Goal: Task Accomplishment & Management: Complete application form

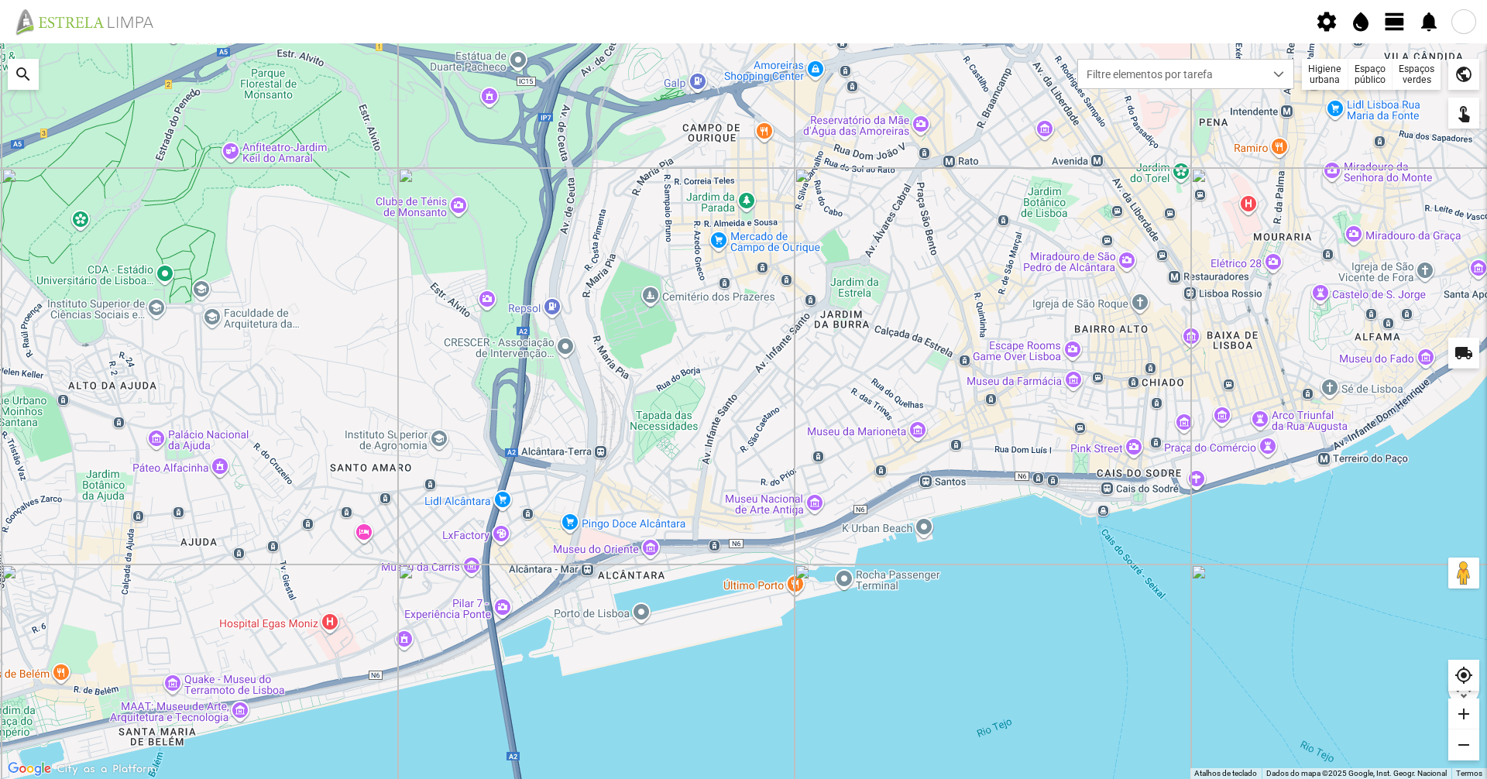
click at [1395, 29] on span "view_day" at bounding box center [1394, 21] width 23 height 23
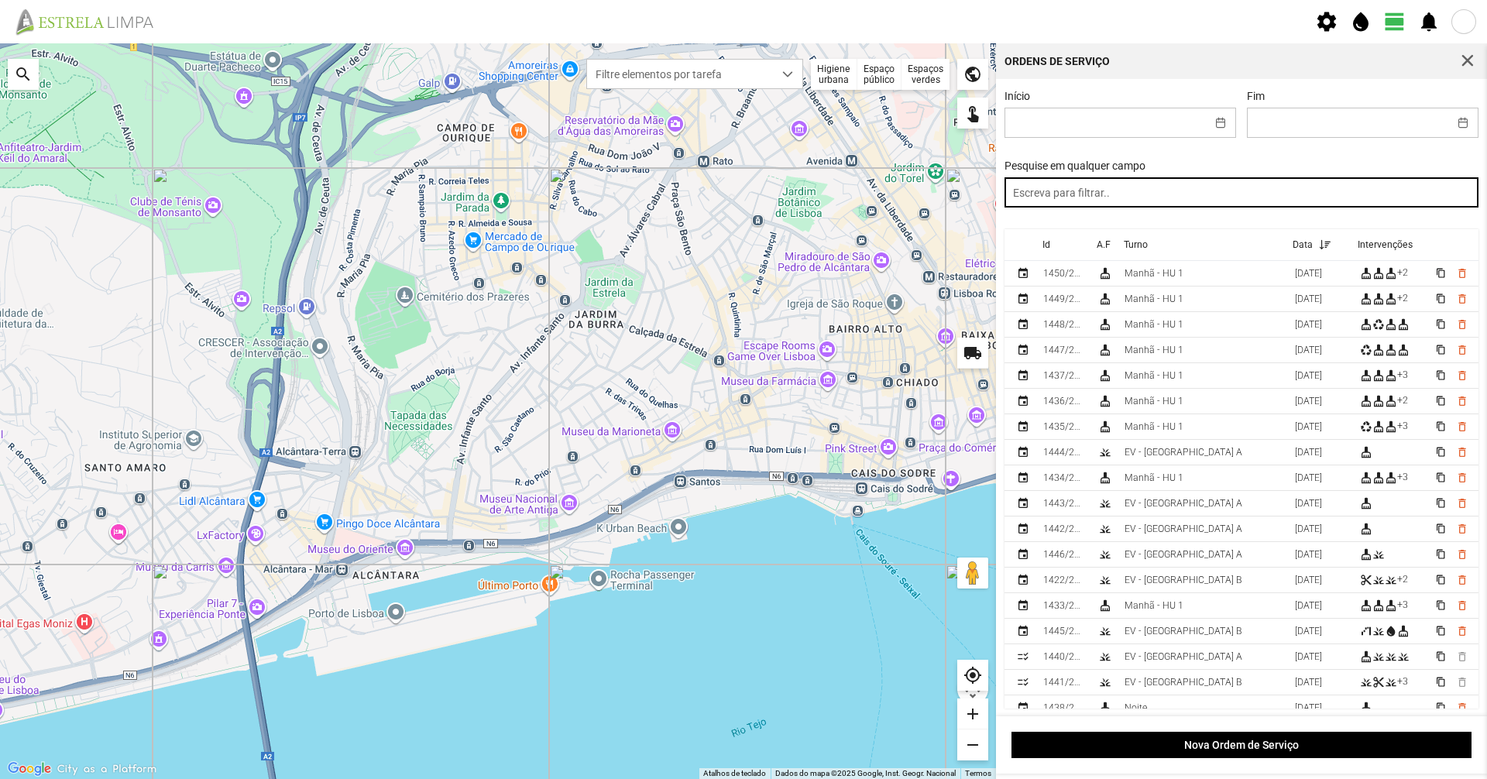
click at [1349, 195] on input "text" at bounding box center [1241, 192] width 475 height 30
type input "tard"
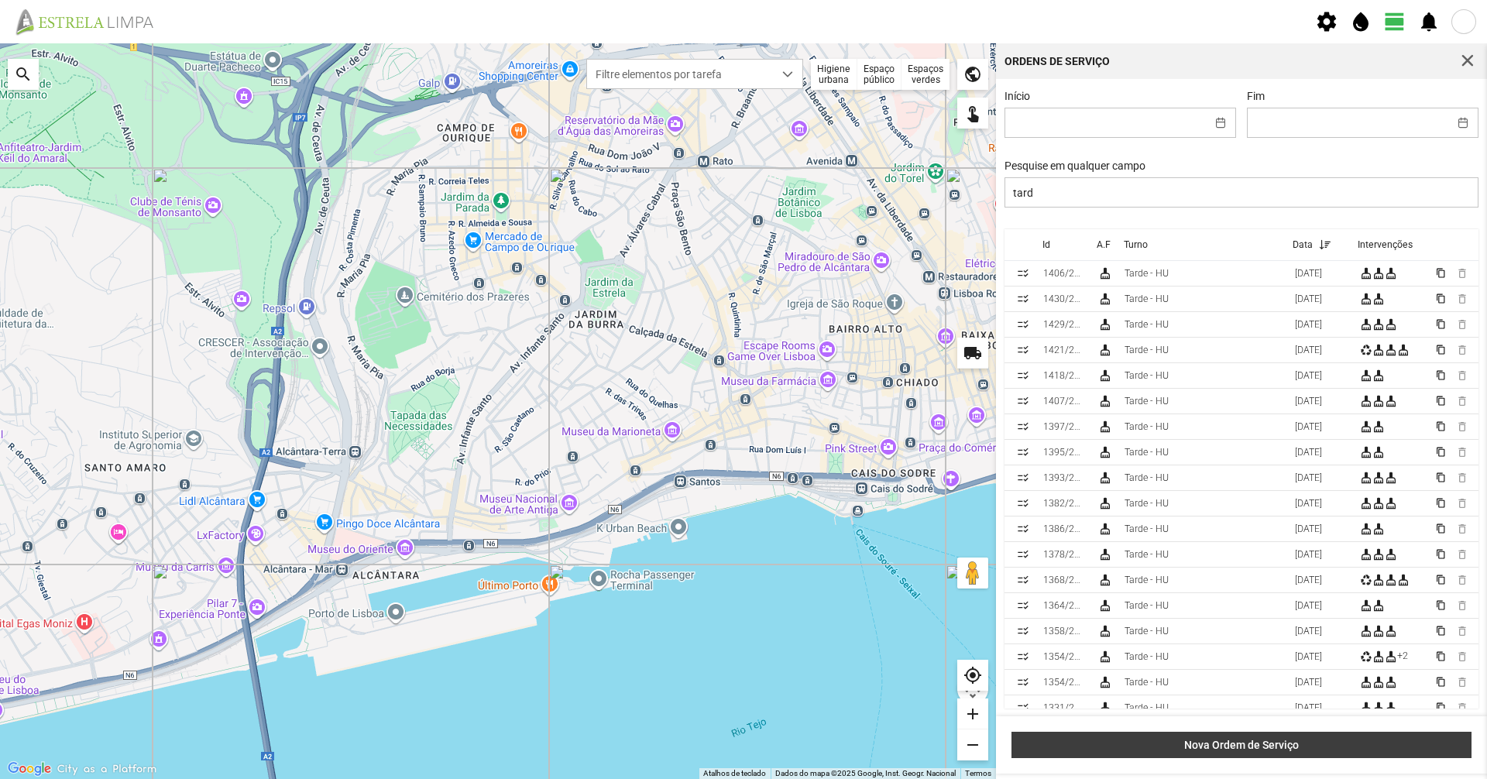
click at [1193, 732] on button "Nova Ordem de Serviço" at bounding box center [1241, 745] width 460 height 26
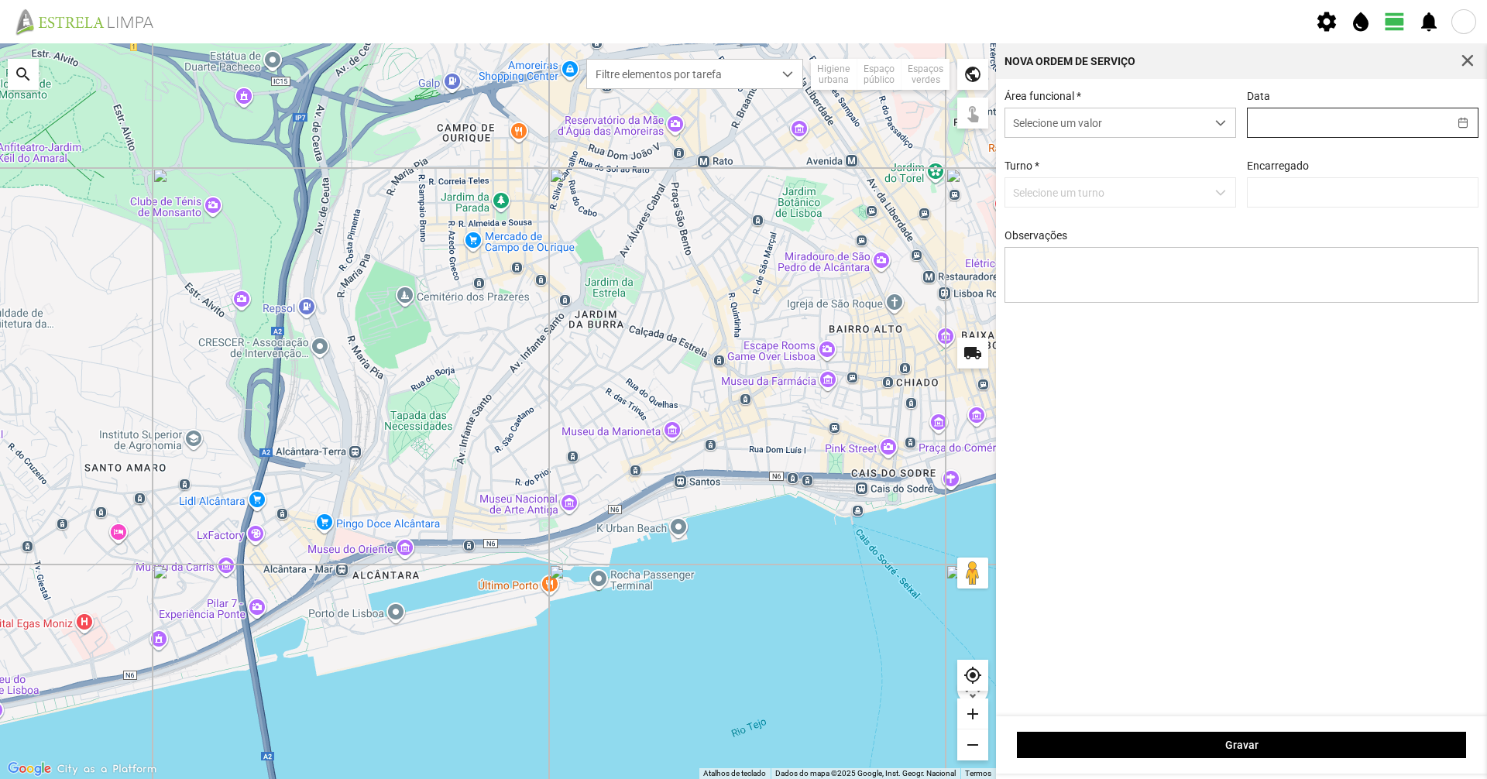
click at [1338, 138] on span at bounding box center [1363, 123] width 232 height 30
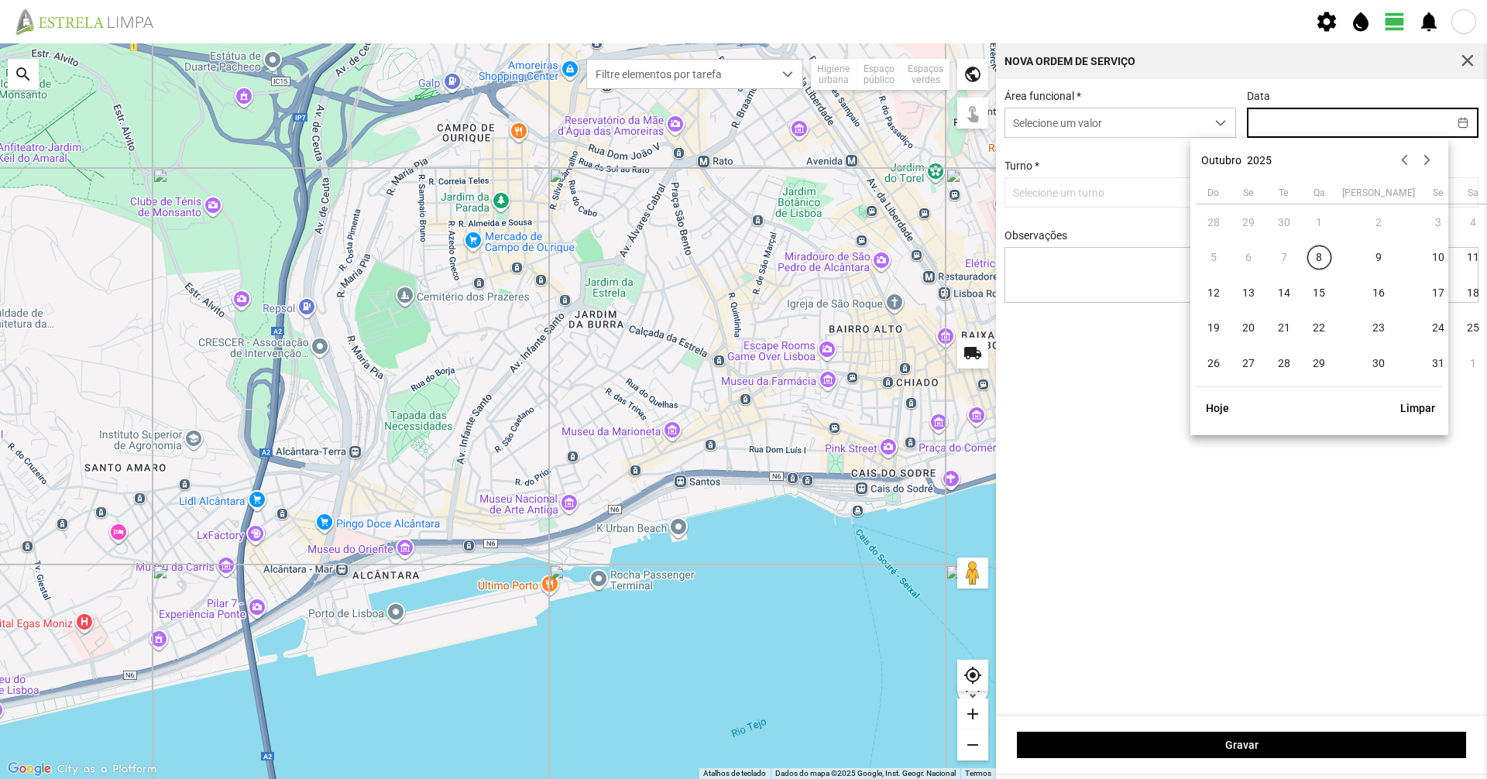
click at [1346, 128] on input "text" at bounding box center [1348, 122] width 201 height 29
click at [1314, 267] on span "8" at bounding box center [1319, 257] width 25 height 25
type input "[DATE]"
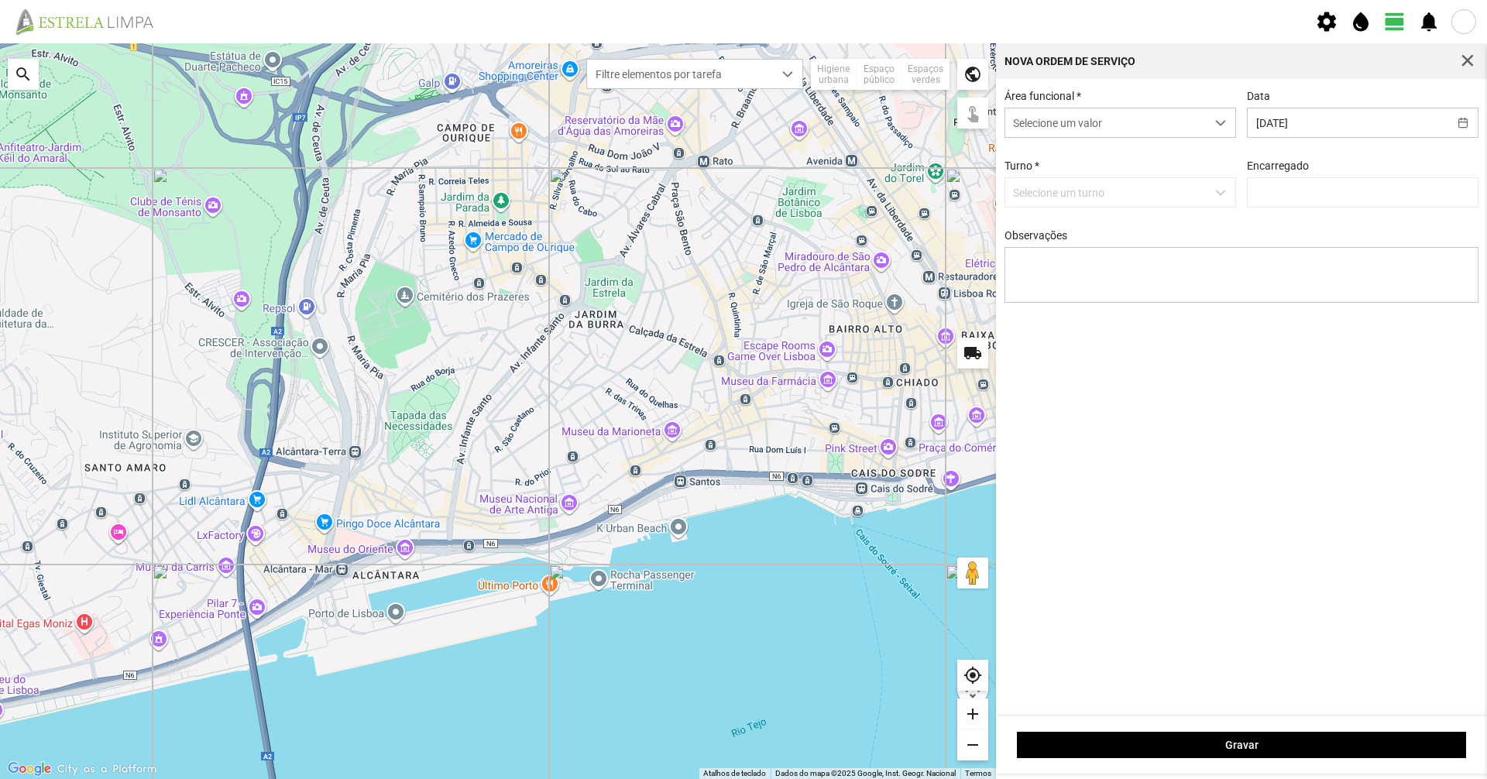
click at [1138, 202] on p-dropdown "Selecione um turno" at bounding box center [1120, 192] width 232 height 30
click at [1086, 120] on span "Selecione um valor" at bounding box center [1105, 122] width 201 height 29
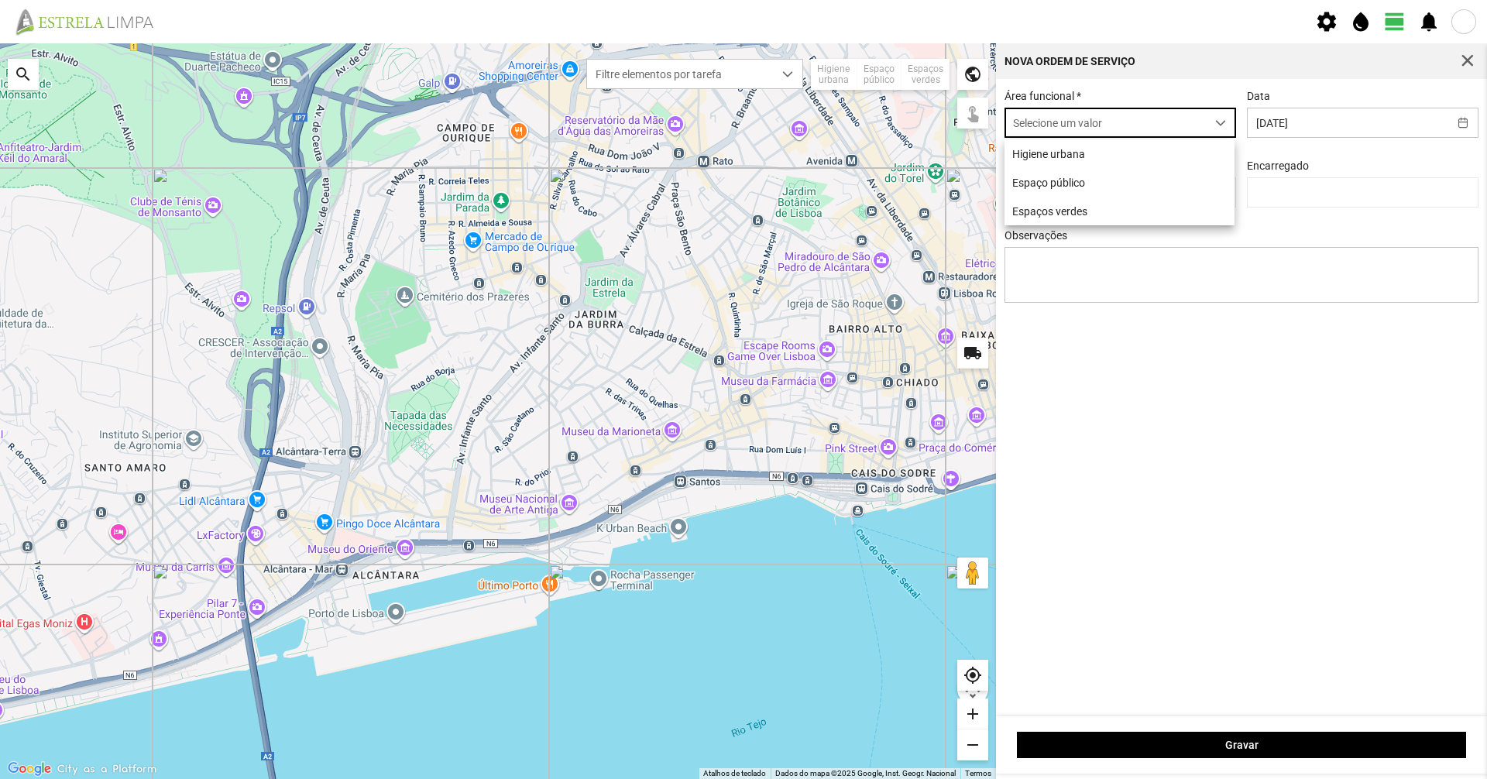
scroll to position [9, 69]
click at [1090, 166] on li "Higiene urbana" at bounding box center [1119, 153] width 230 height 29
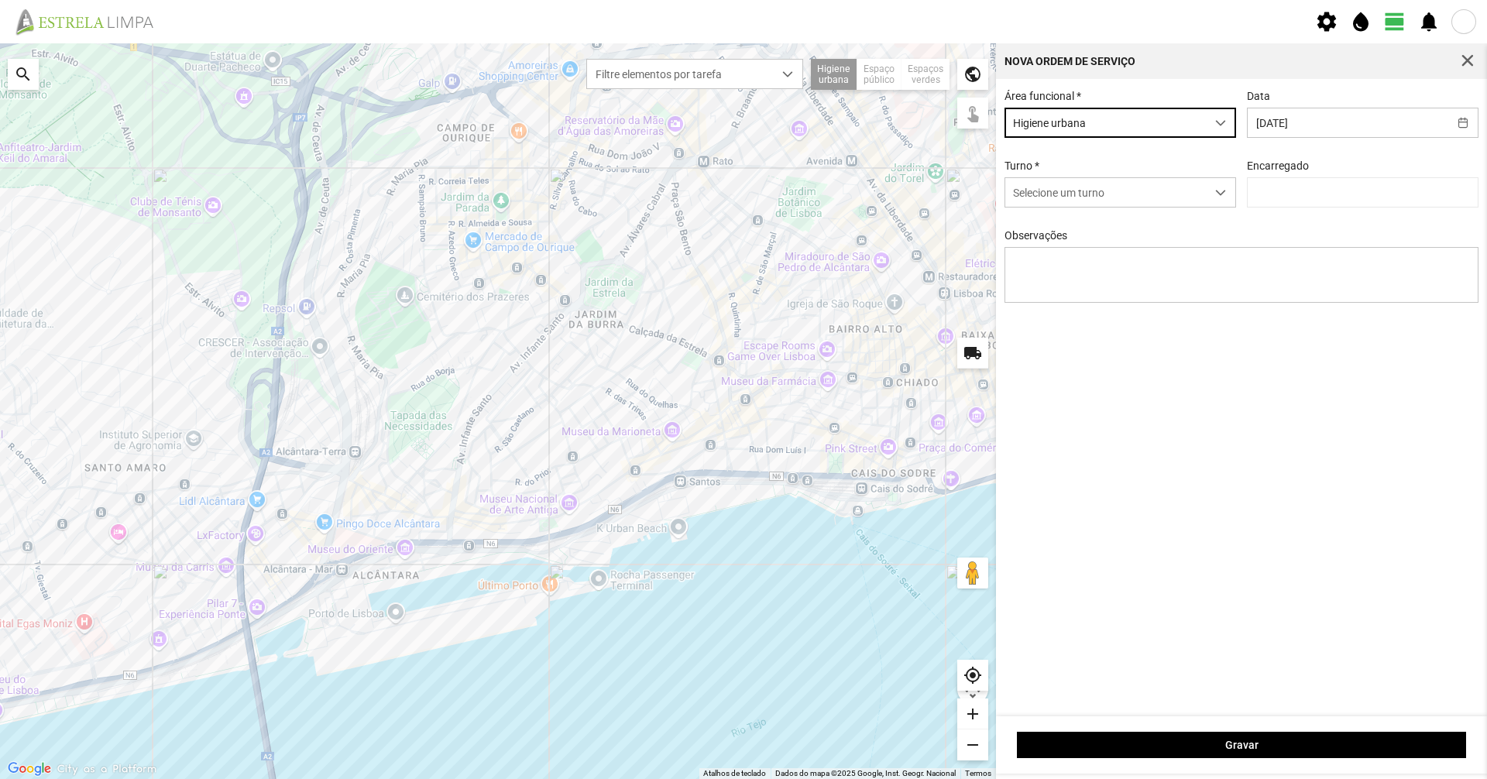
click at [136, 26] on img at bounding box center [91, 22] width 160 height 28
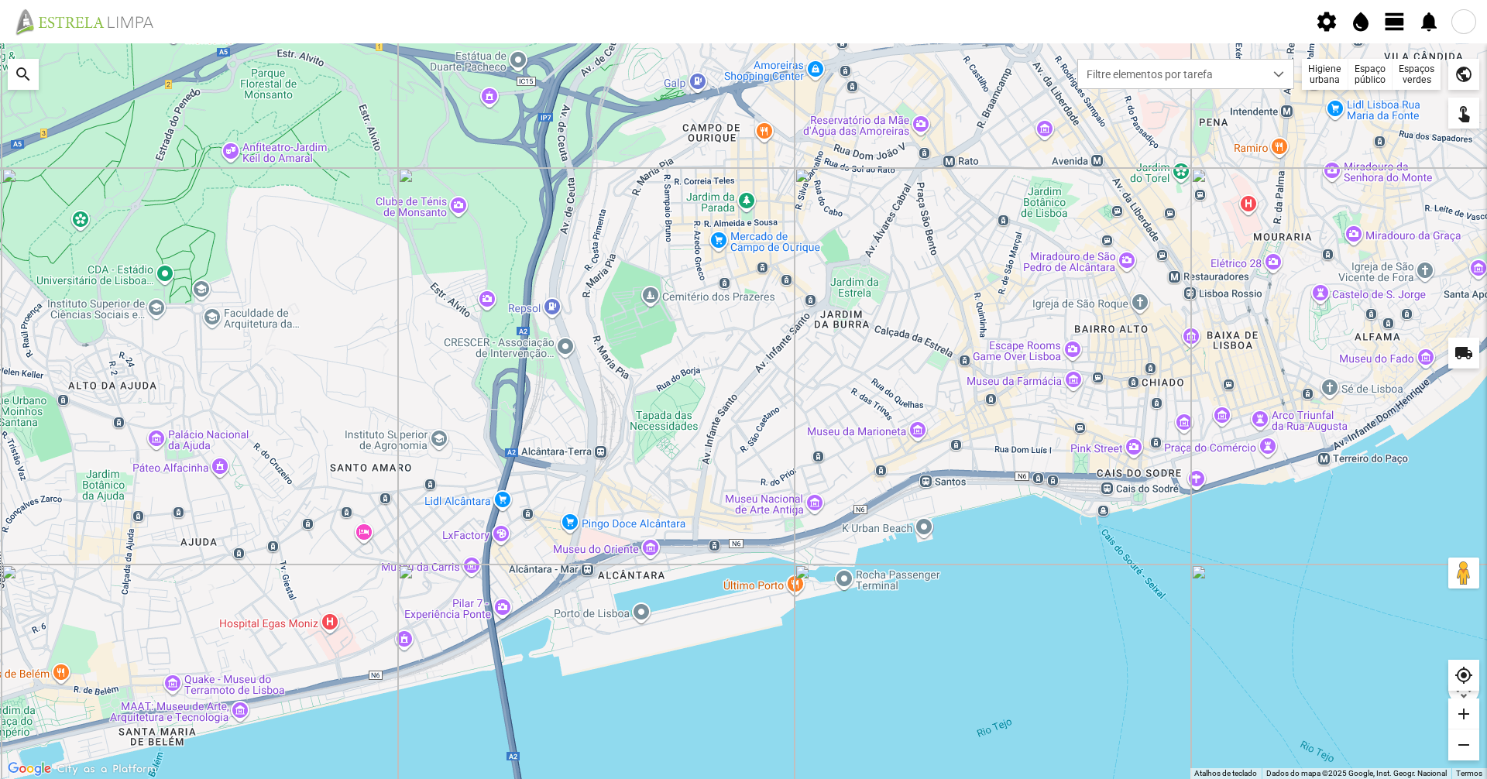
click at [1213, 93] on div at bounding box center [743, 411] width 1487 height 736
click at [1309, 67] on div "Higiene urbana" at bounding box center [1325, 74] width 46 height 31
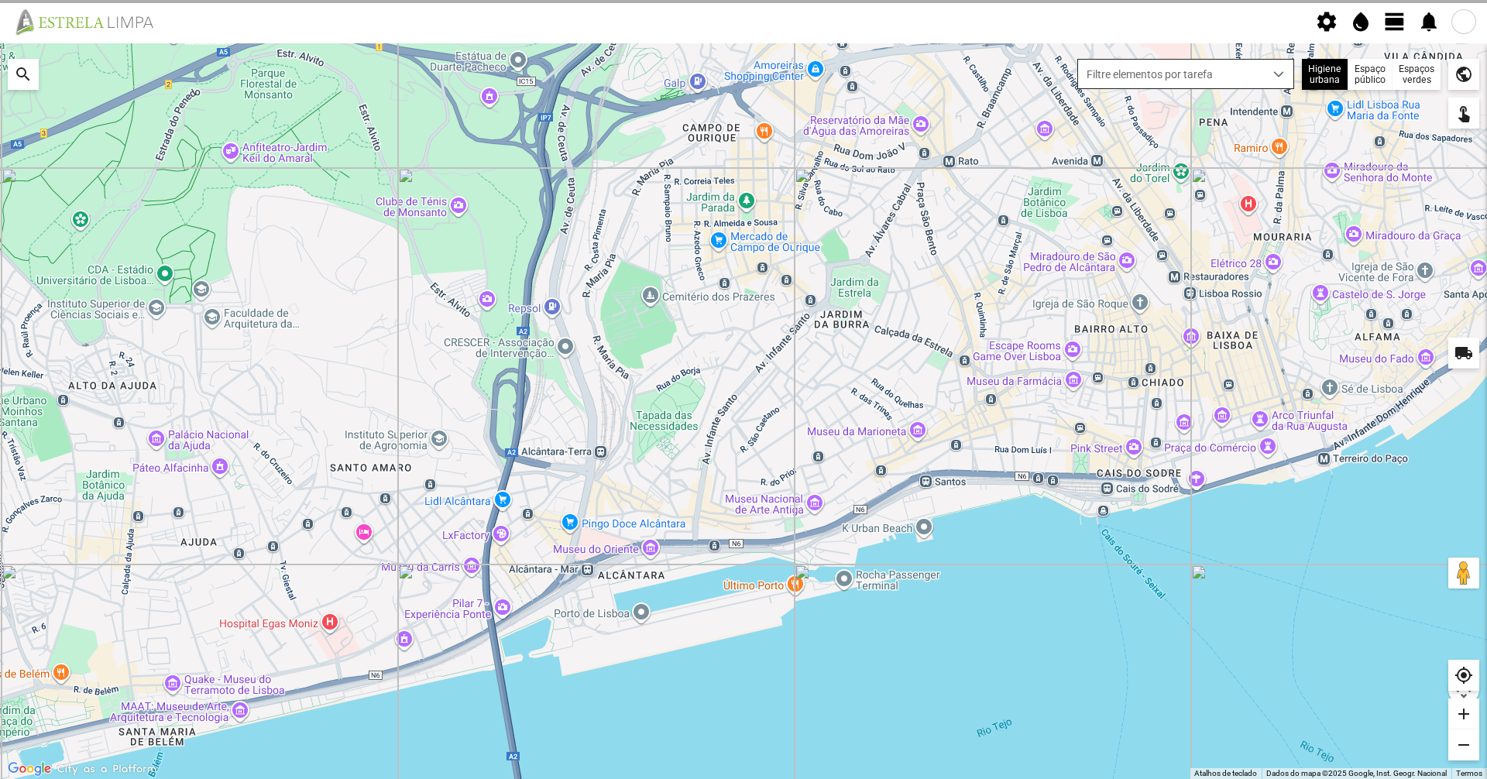
click at [1248, 68] on span "Filtre elementos por tarefa" at bounding box center [1171, 74] width 186 height 29
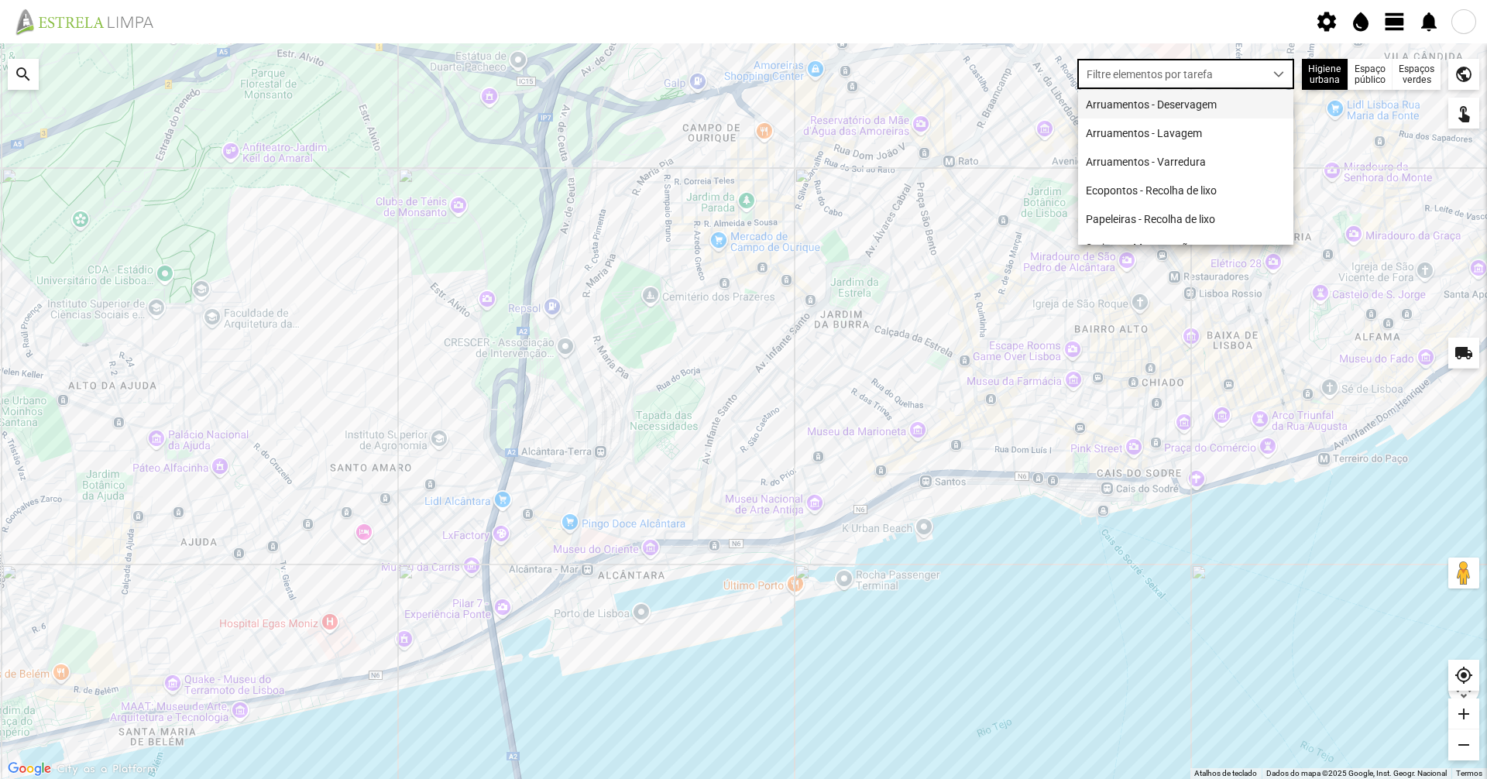
click at [1231, 99] on li "Arruamentos - Deservagem" at bounding box center [1185, 104] width 215 height 29
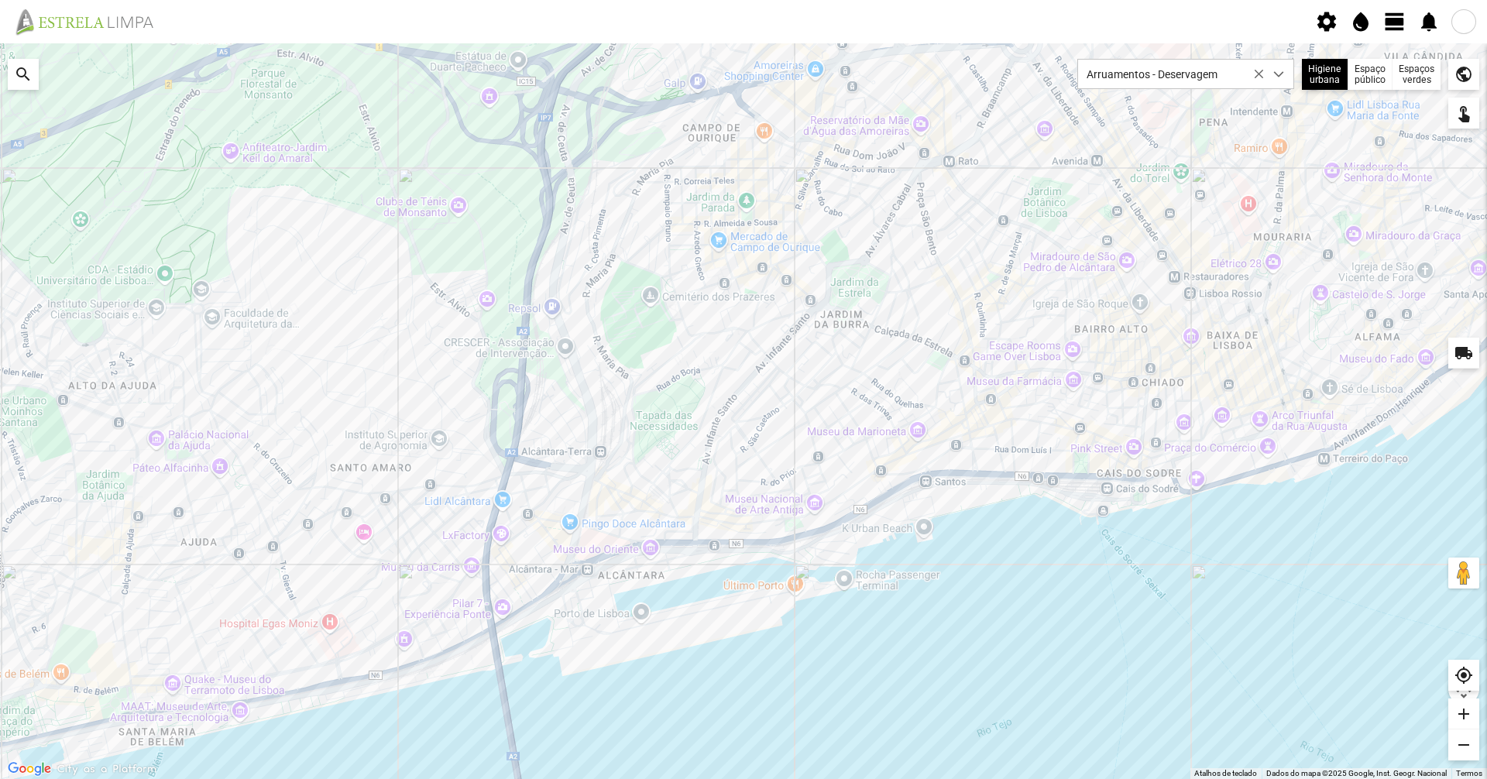
click at [1390, 23] on span "view_day" at bounding box center [1394, 21] width 23 height 23
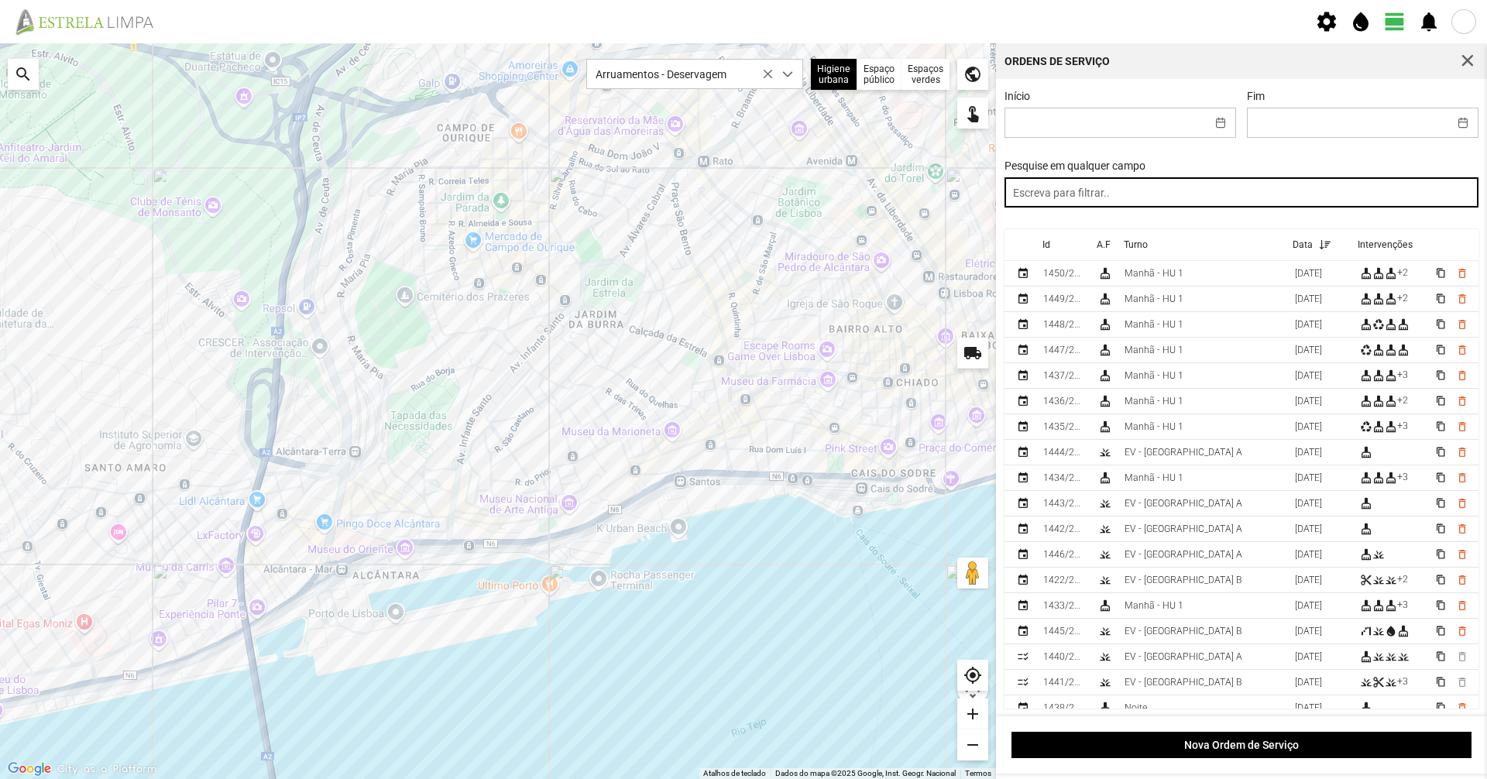
click at [1198, 199] on input "text" at bounding box center [1241, 192] width 475 height 30
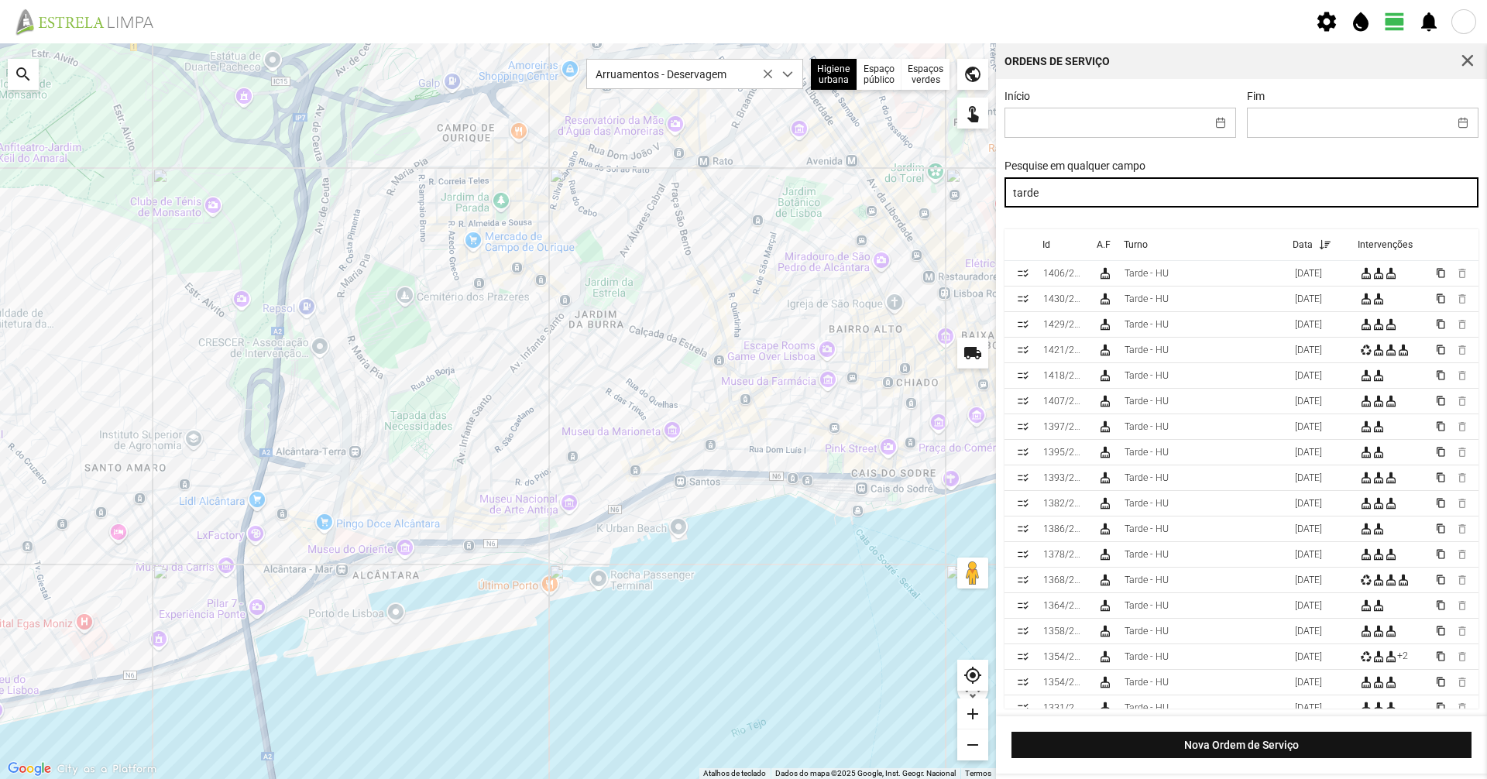
type input "tarde"
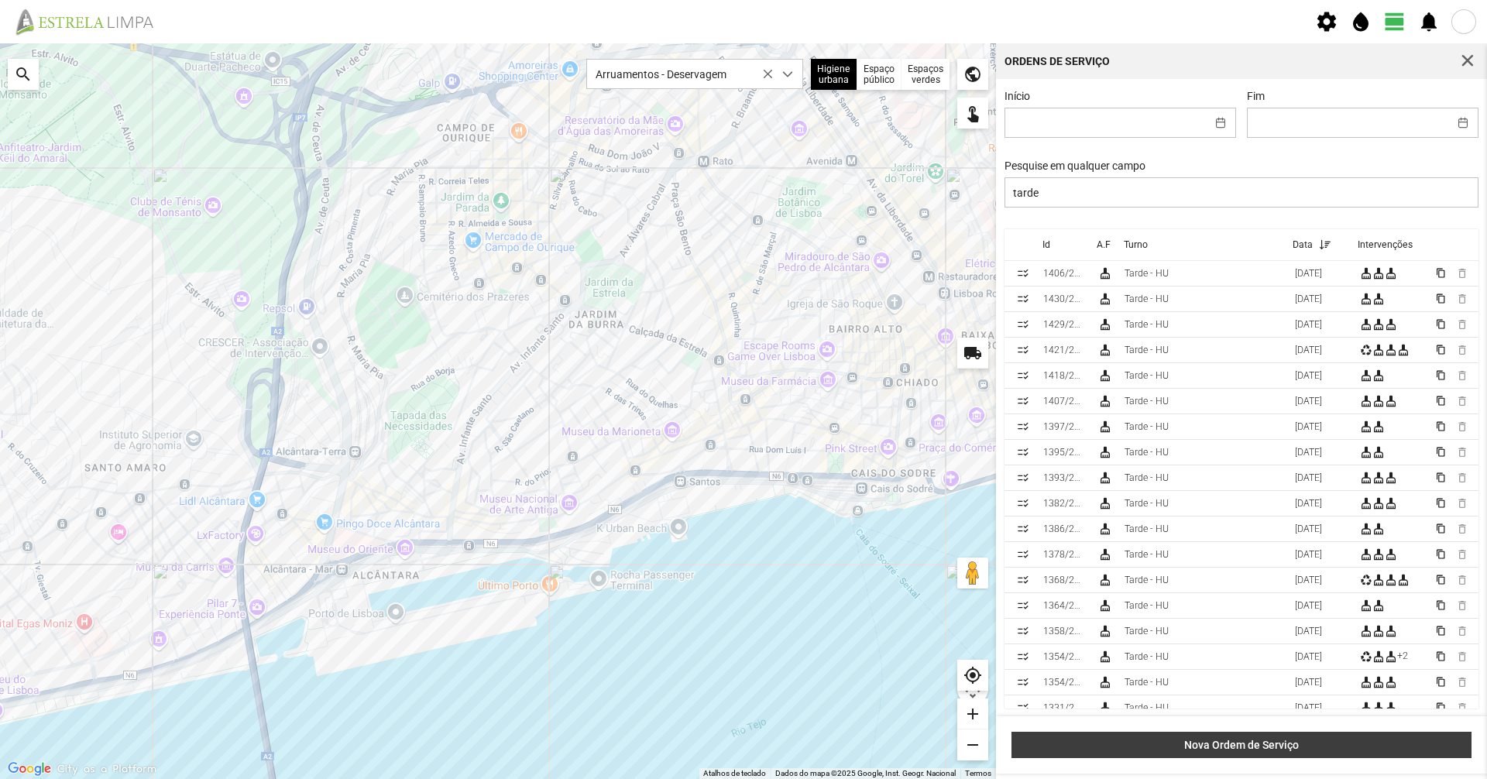
click at [1211, 747] on span "Nova Ordem de Serviço" at bounding box center [1242, 745] width 444 height 12
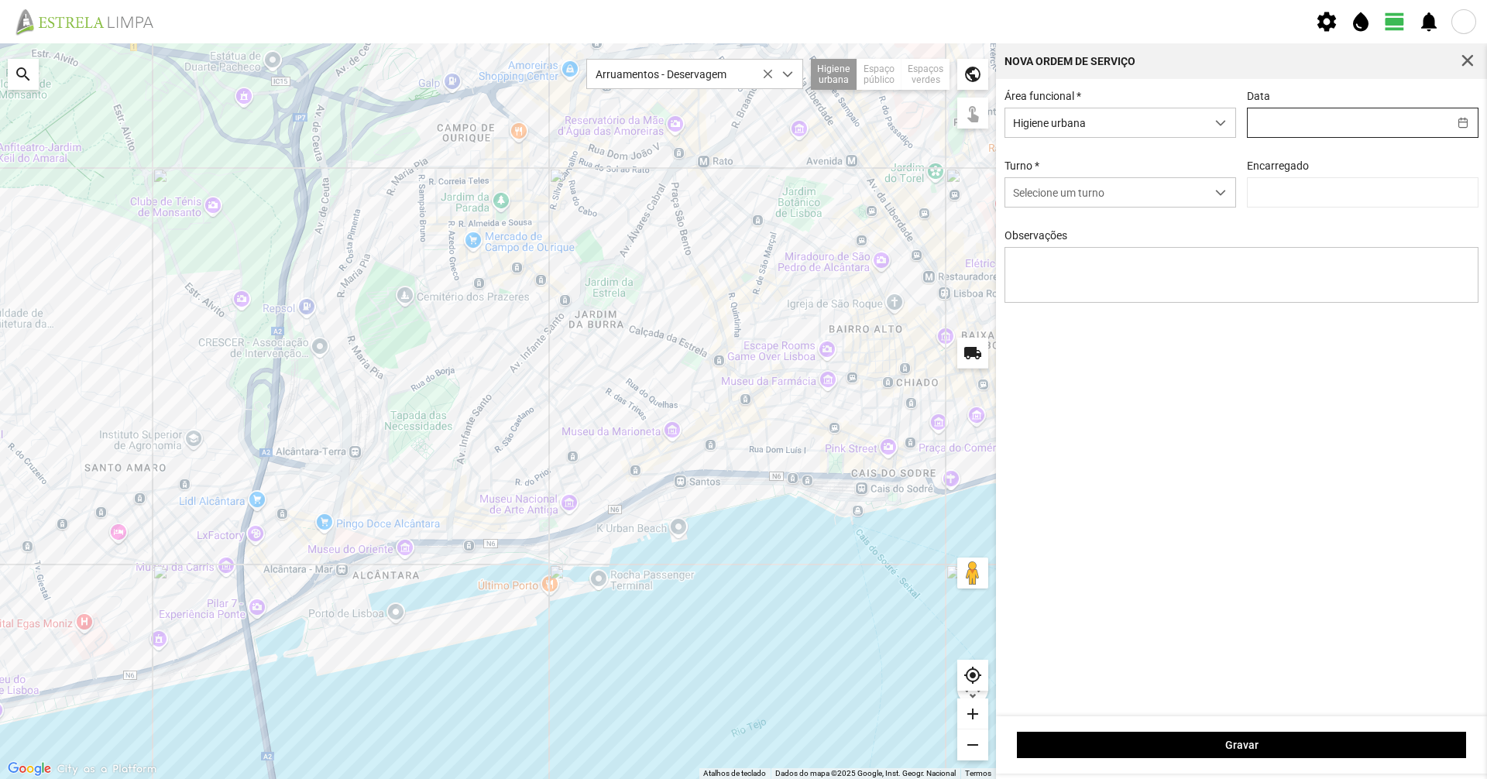
click at [1334, 132] on input "text" at bounding box center [1348, 122] width 201 height 29
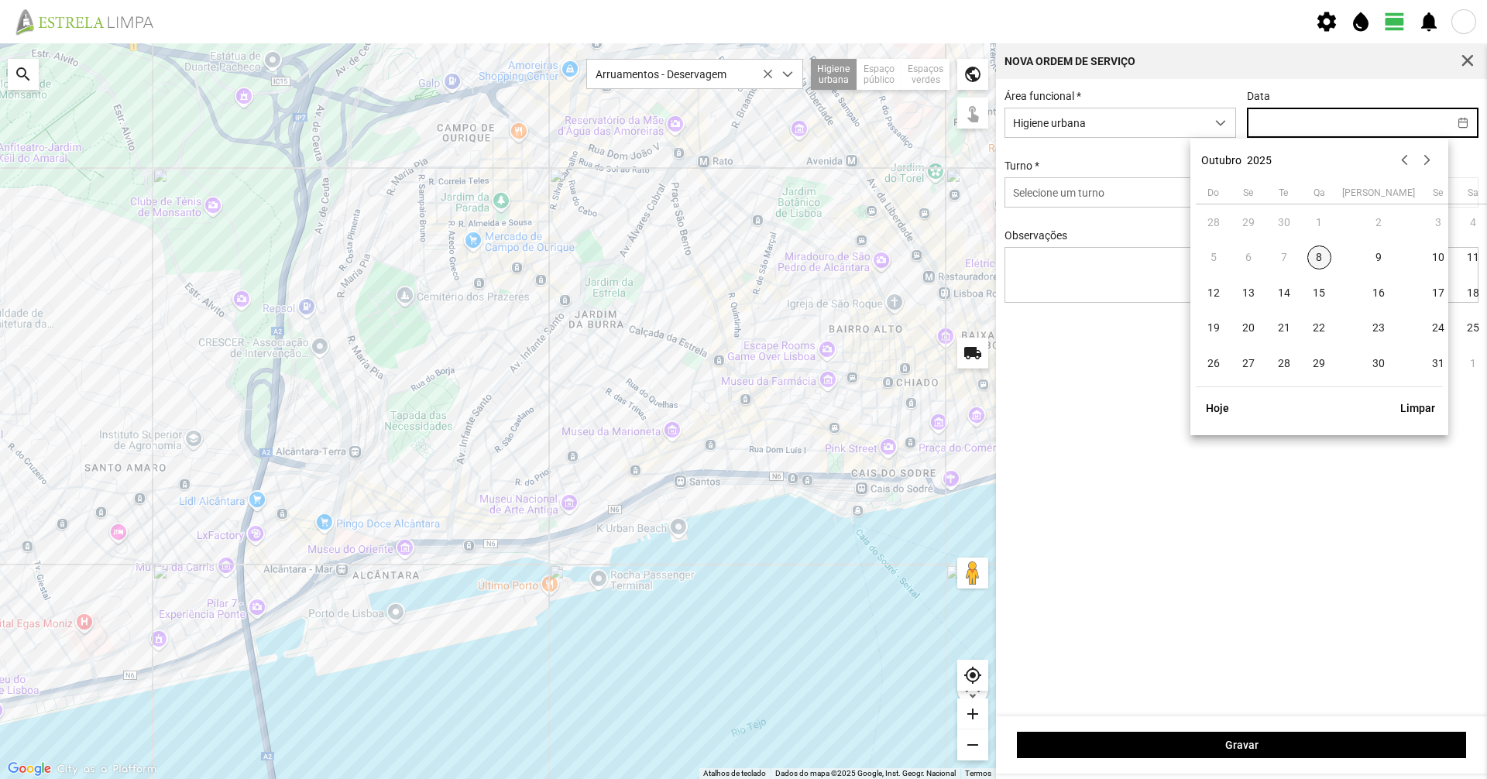
click at [1313, 260] on span "8" at bounding box center [1319, 257] width 25 height 25
type input "[DATE]"
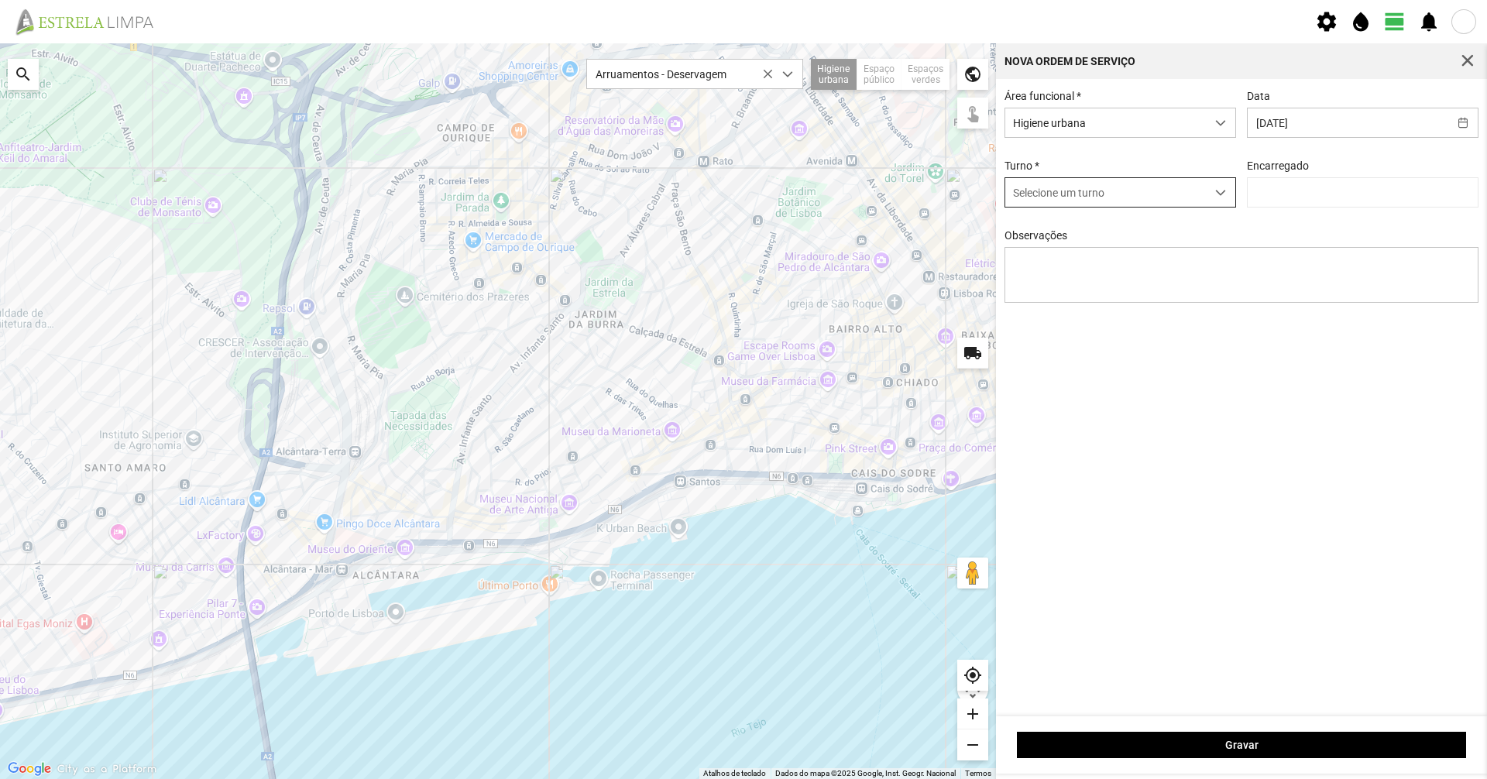
click at [1124, 204] on span "Selecione um turno" at bounding box center [1105, 192] width 201 height 29
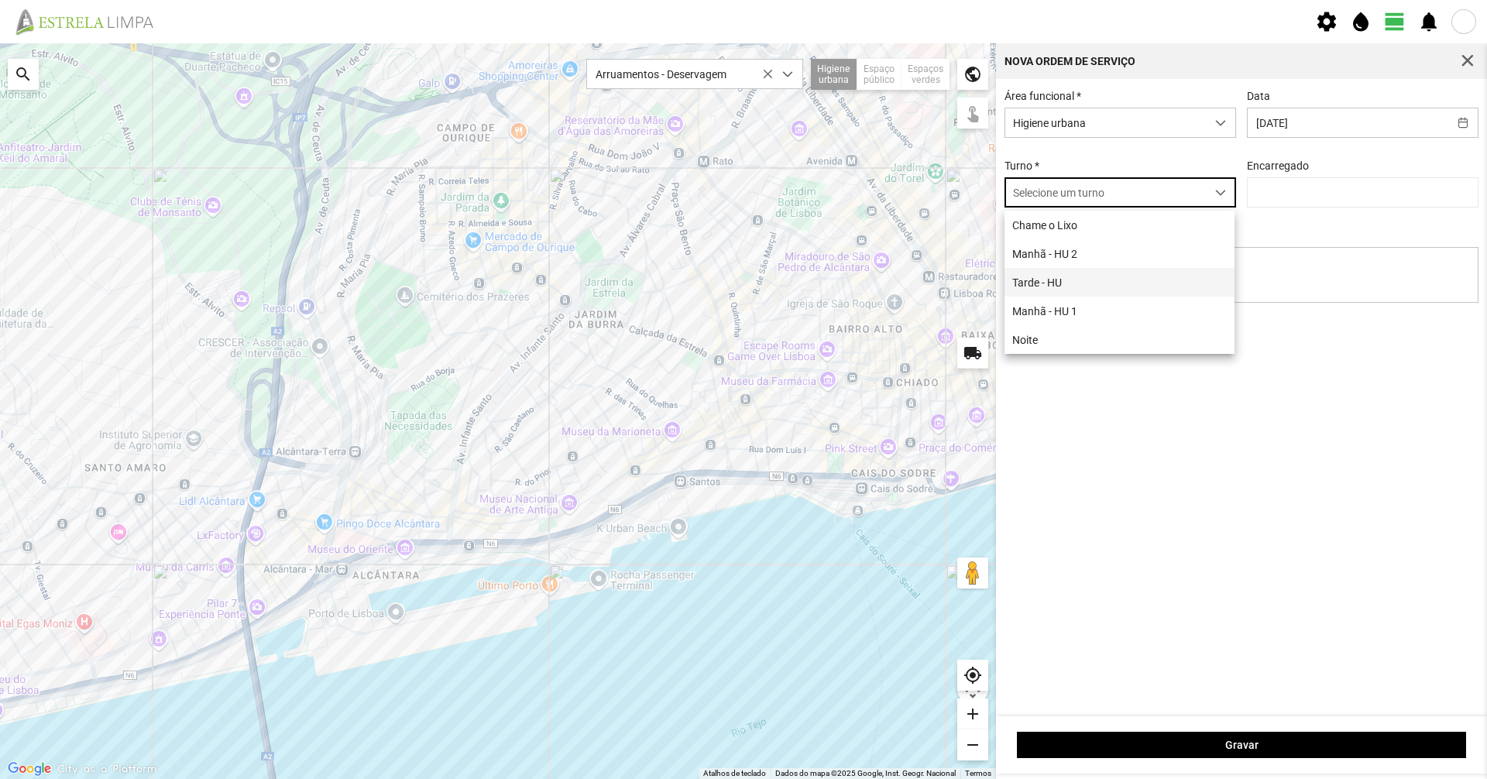
click at [1067, 294] on li "Tarde - HU" at bounding box center [1119, 282] width 230 height 29
type input "Graciete Brandão"
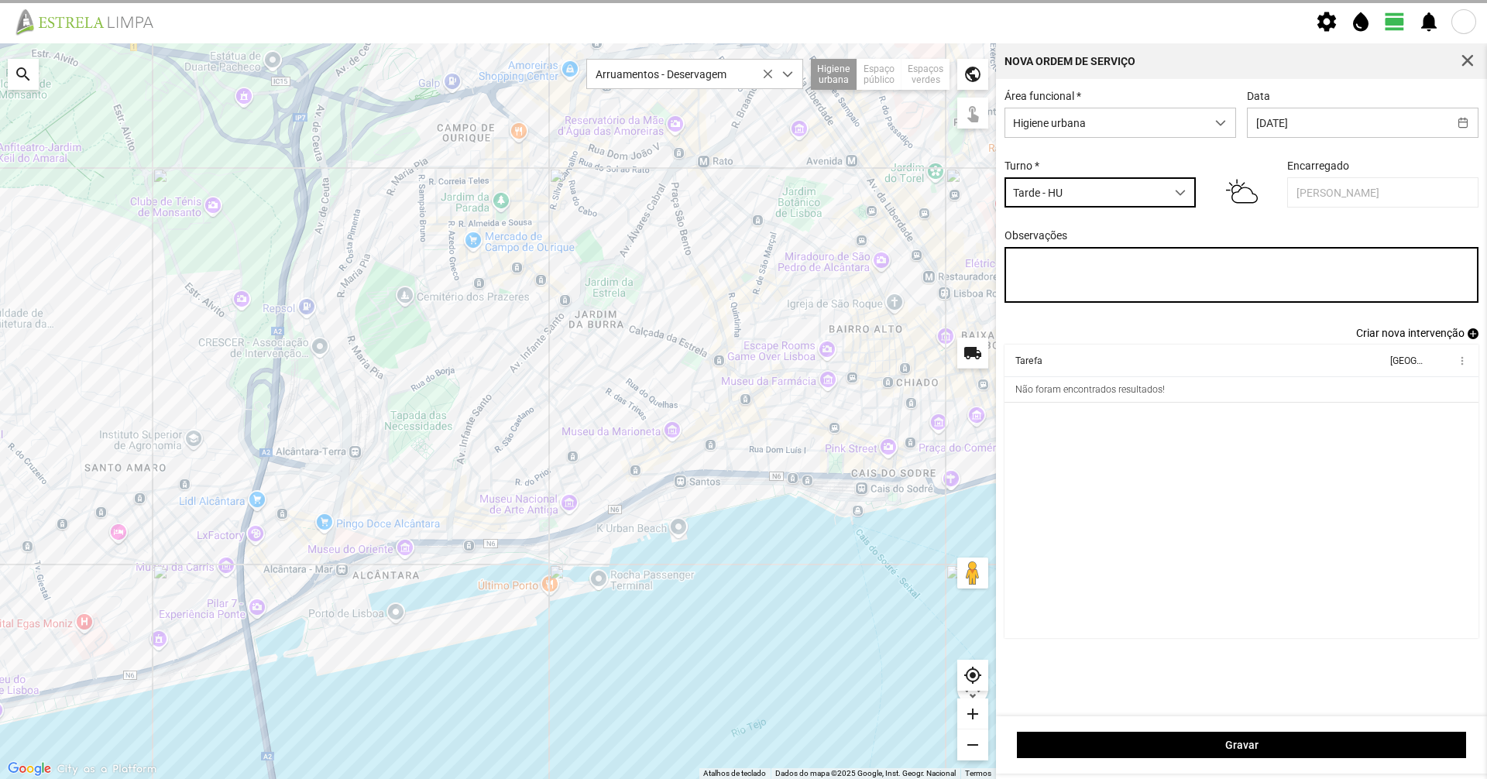
click at [1330, 291] on textarea "Observações" at bounding box center [1241, 275] width 475 height 56
type textarea "07-10"
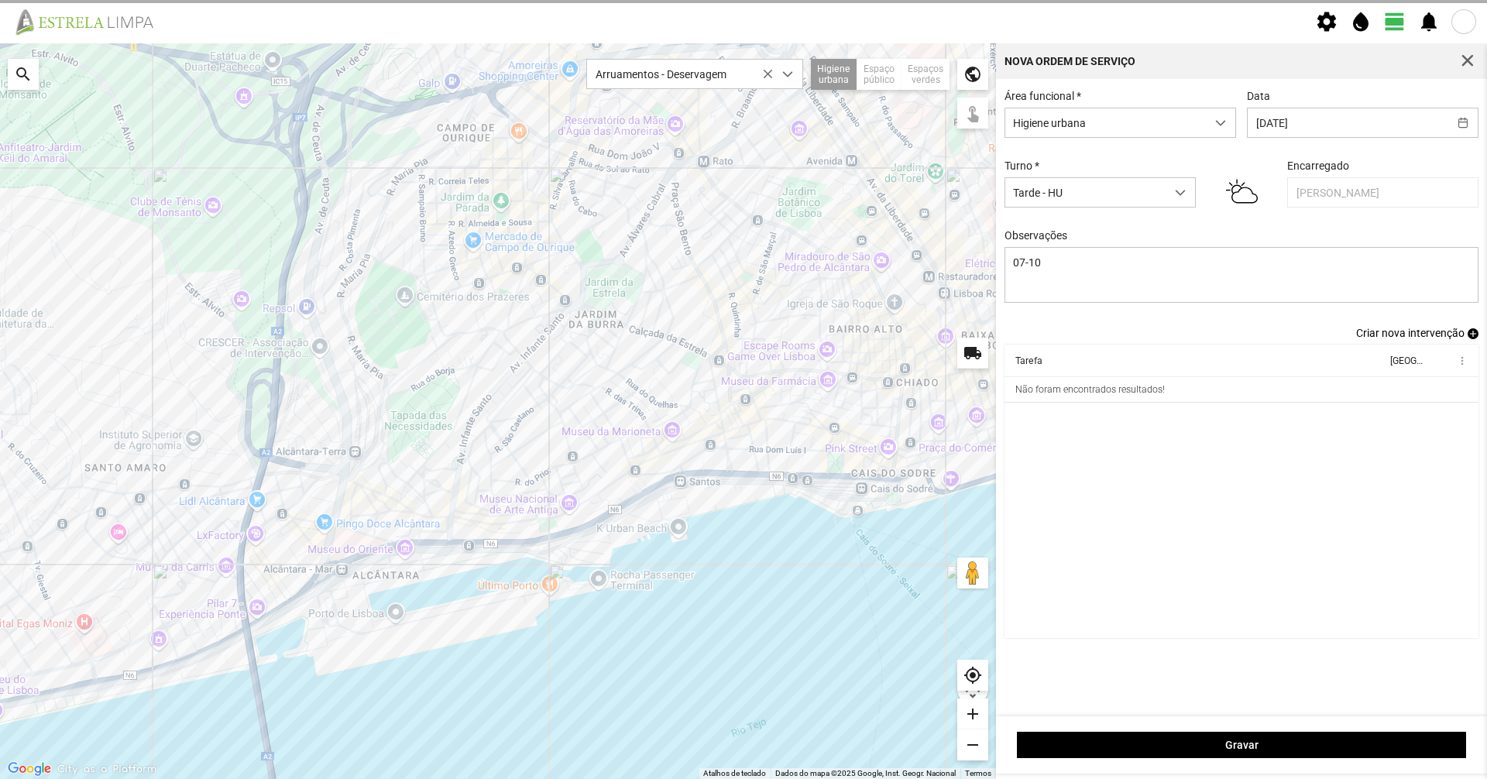
click at [1380, 338] on span "Criar nova intervenção" at bounding box center [1410, 333] width 108 height 12
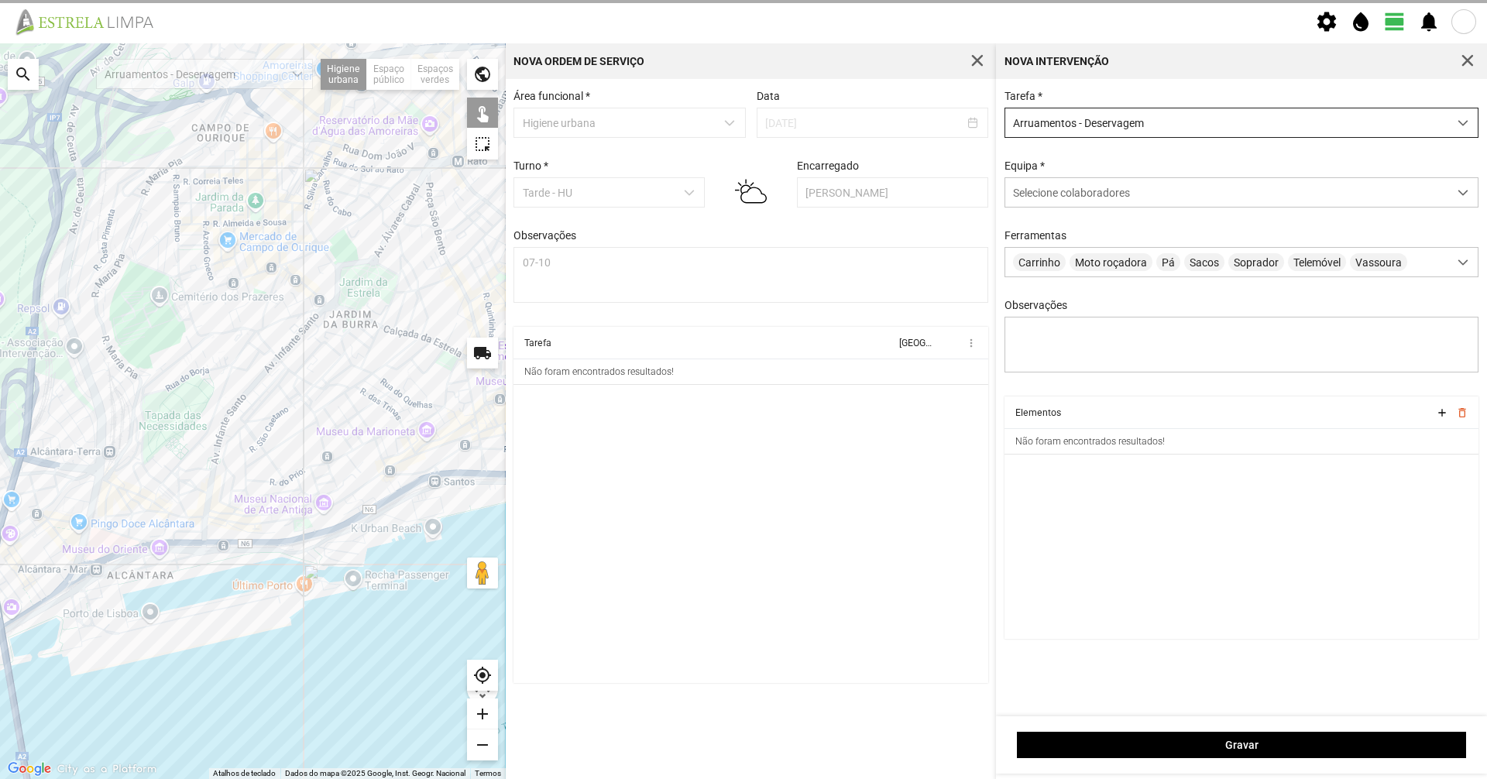
click at [1183, 136] on span "Arruamentos - Deservagem" at bounding box center [1226, 122] width 443 height 29
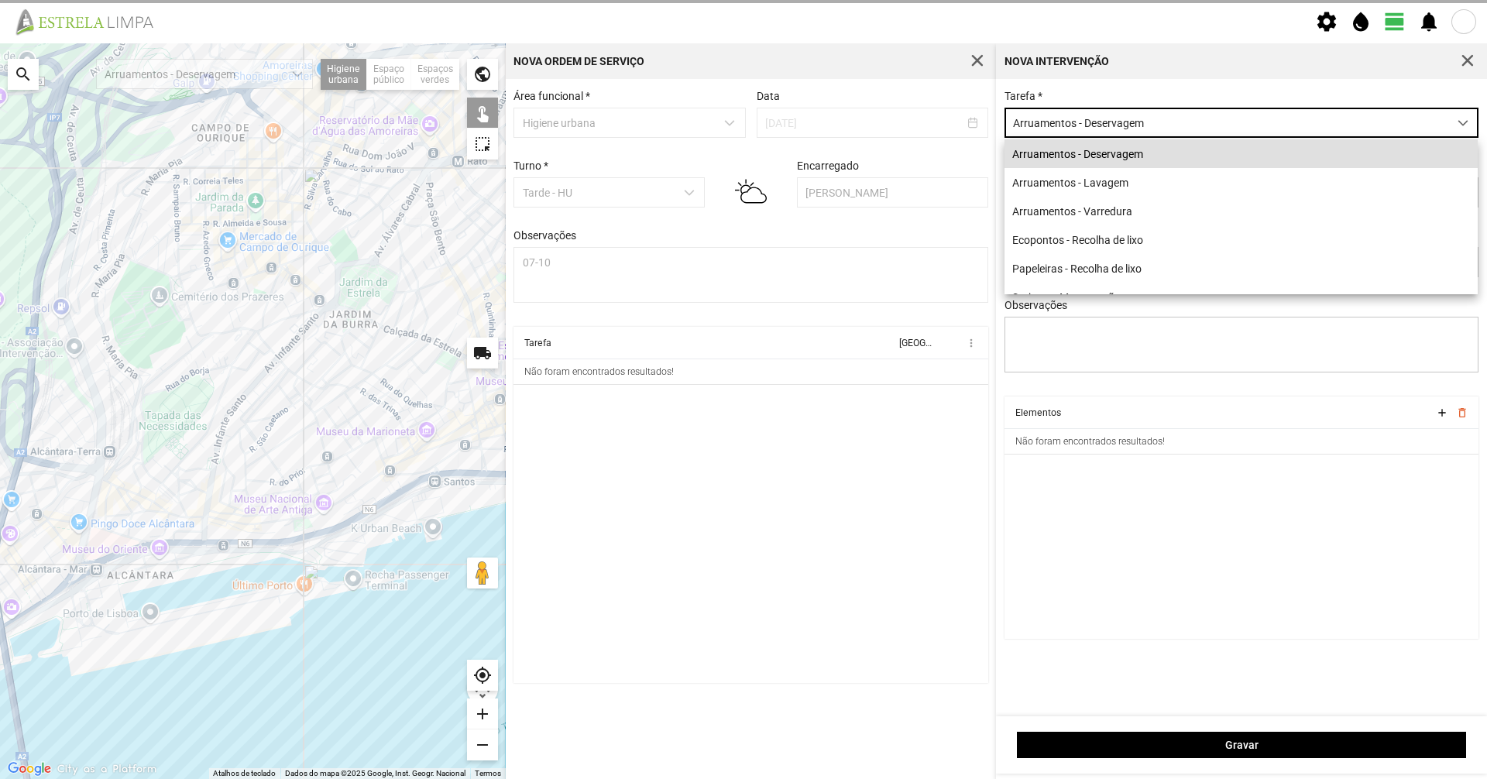
click at [1224, 75] on div "Nova intervenção" at bounding box center [1241, 61] width 491 height 36
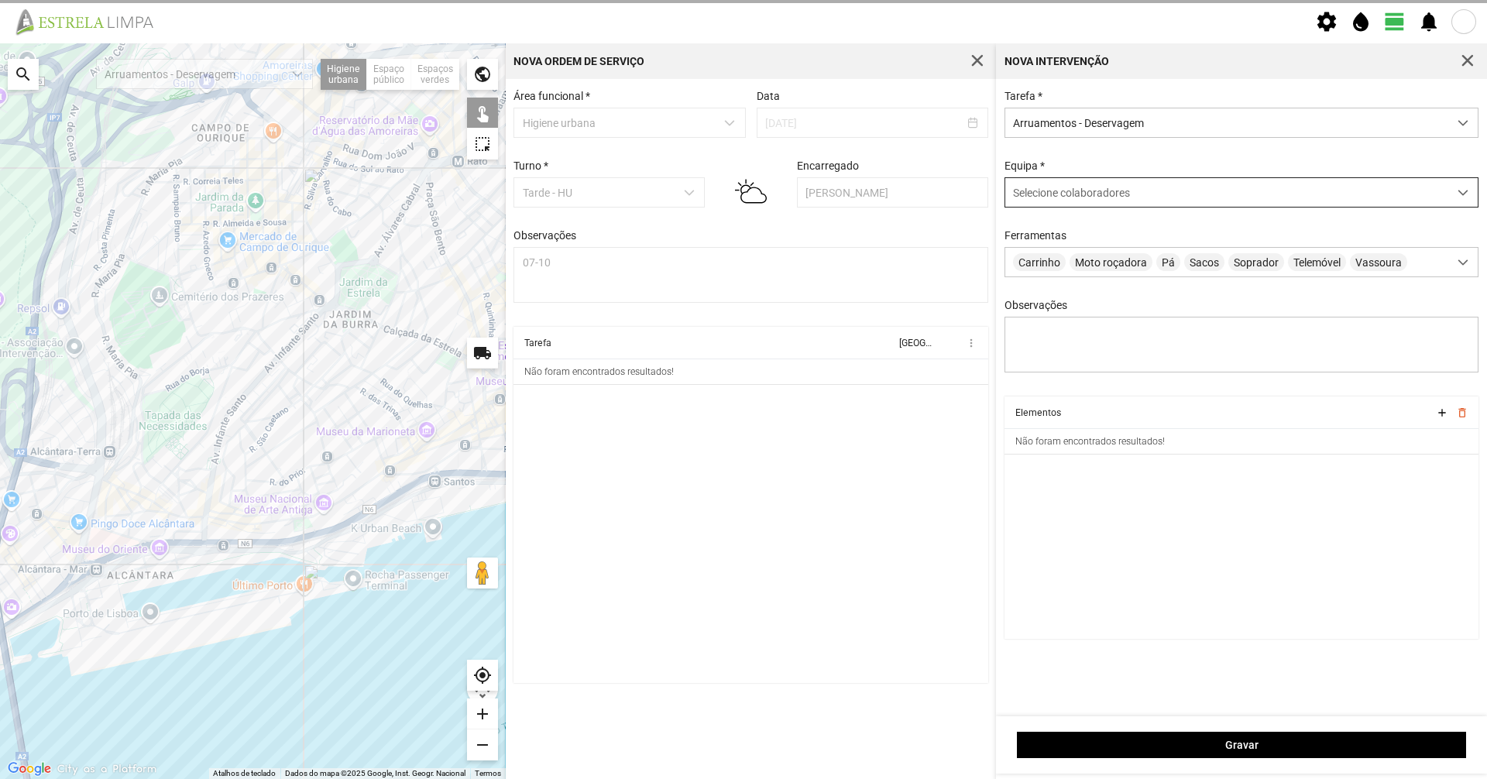
click at [1176, 188] on div "Selecione colaboradores" at bounding box center [1226, 192] width 443 height 29
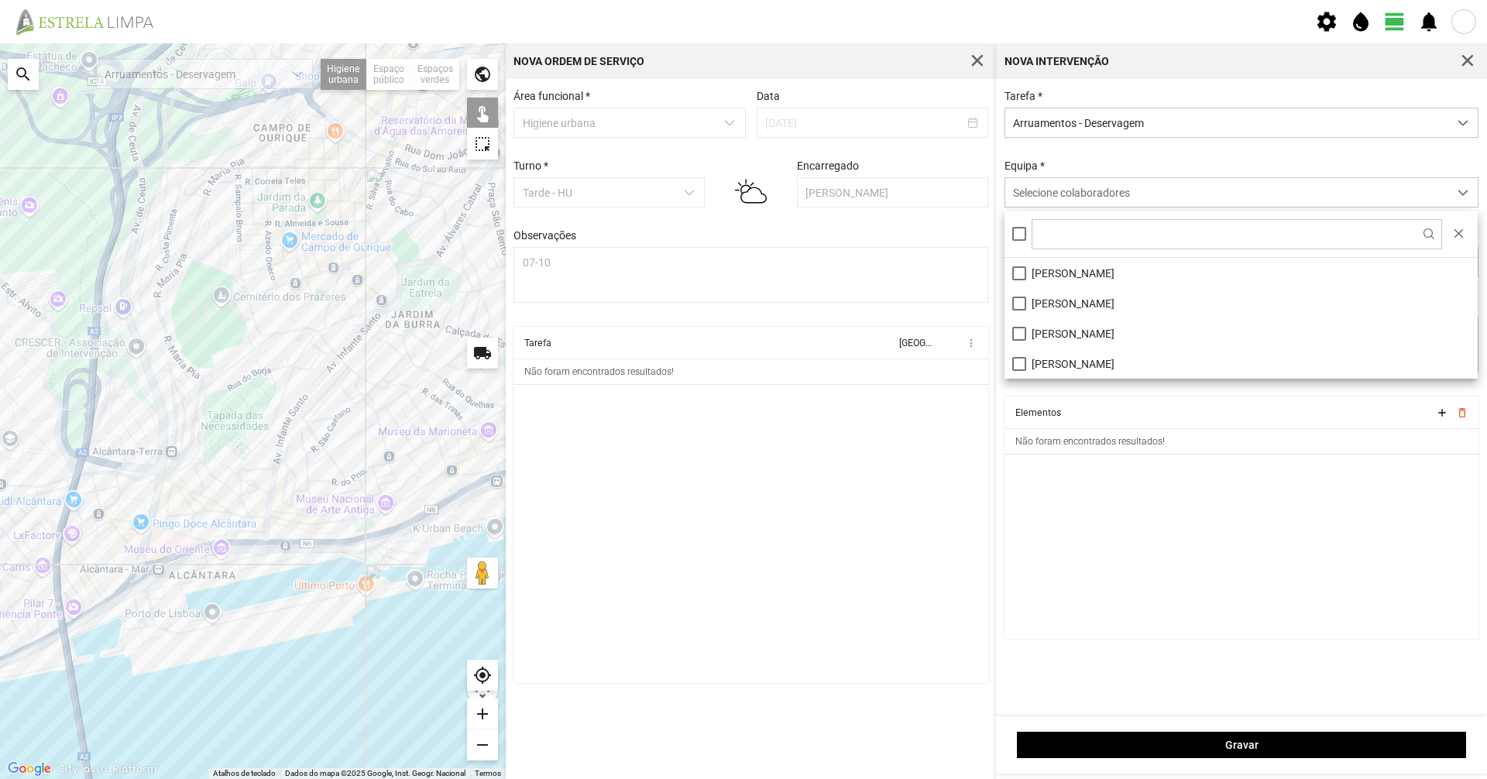
drag, startPoint x: 259, startPoint y: 677, endPoint x: 290, endPoint y: 706, distance: 42.2
click at [290, 706] on div at bounding box center [253, 411] width 506 height 736
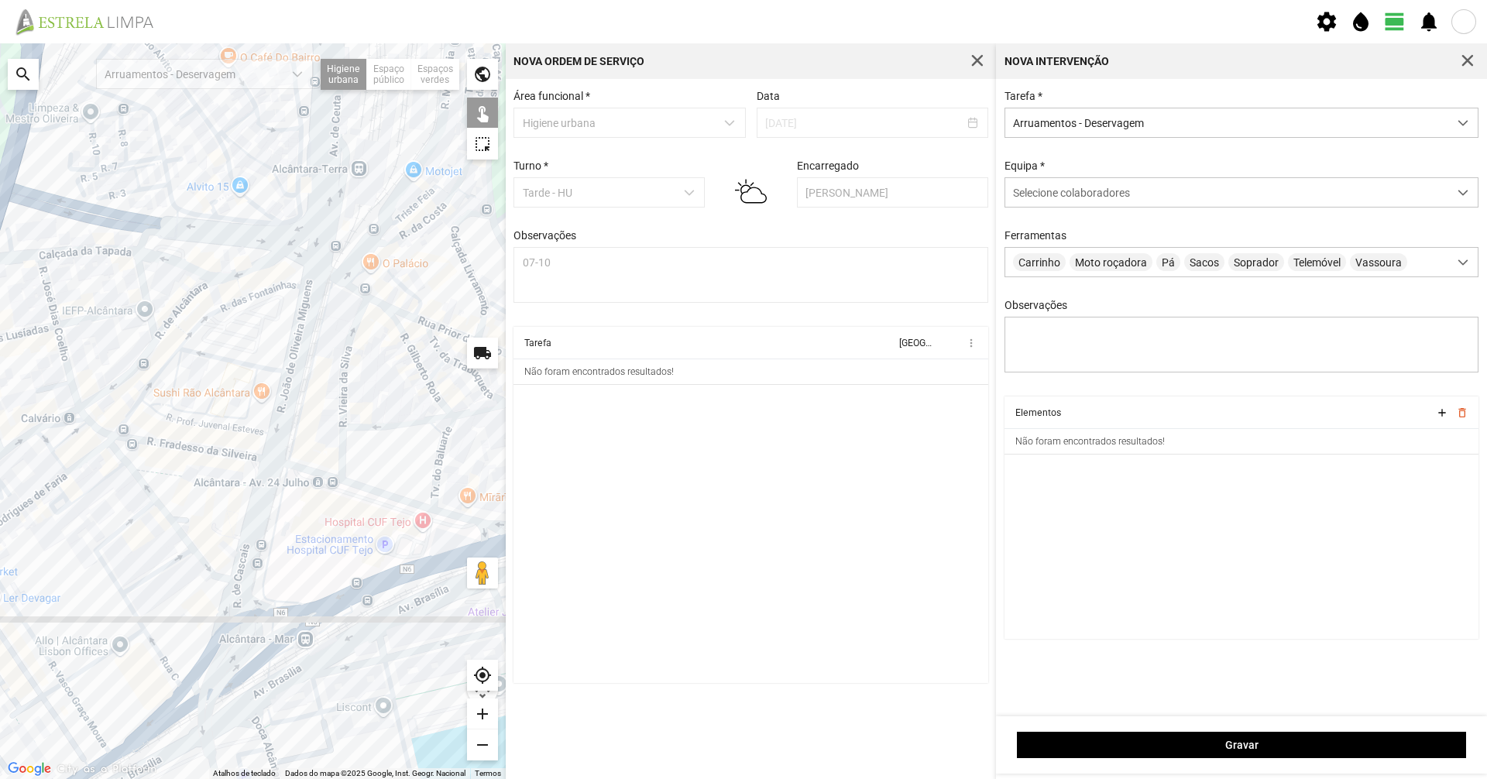
drag, startPoint x: 139, startPoint y: 479, endPoint x: 525, endPoint y: 863, distance: 544.3
click at [525, 778] on html "settings water_drop view_day notifications Para navegar no mapa com gestos de t…" at bounding box center [743, 389] width 1487 height 779
click at [347, 606] on div at bounding box center [253, 411] width 506 height 736
click at [318, 621] on div at bounding box center [253, 411] width 506 height 736
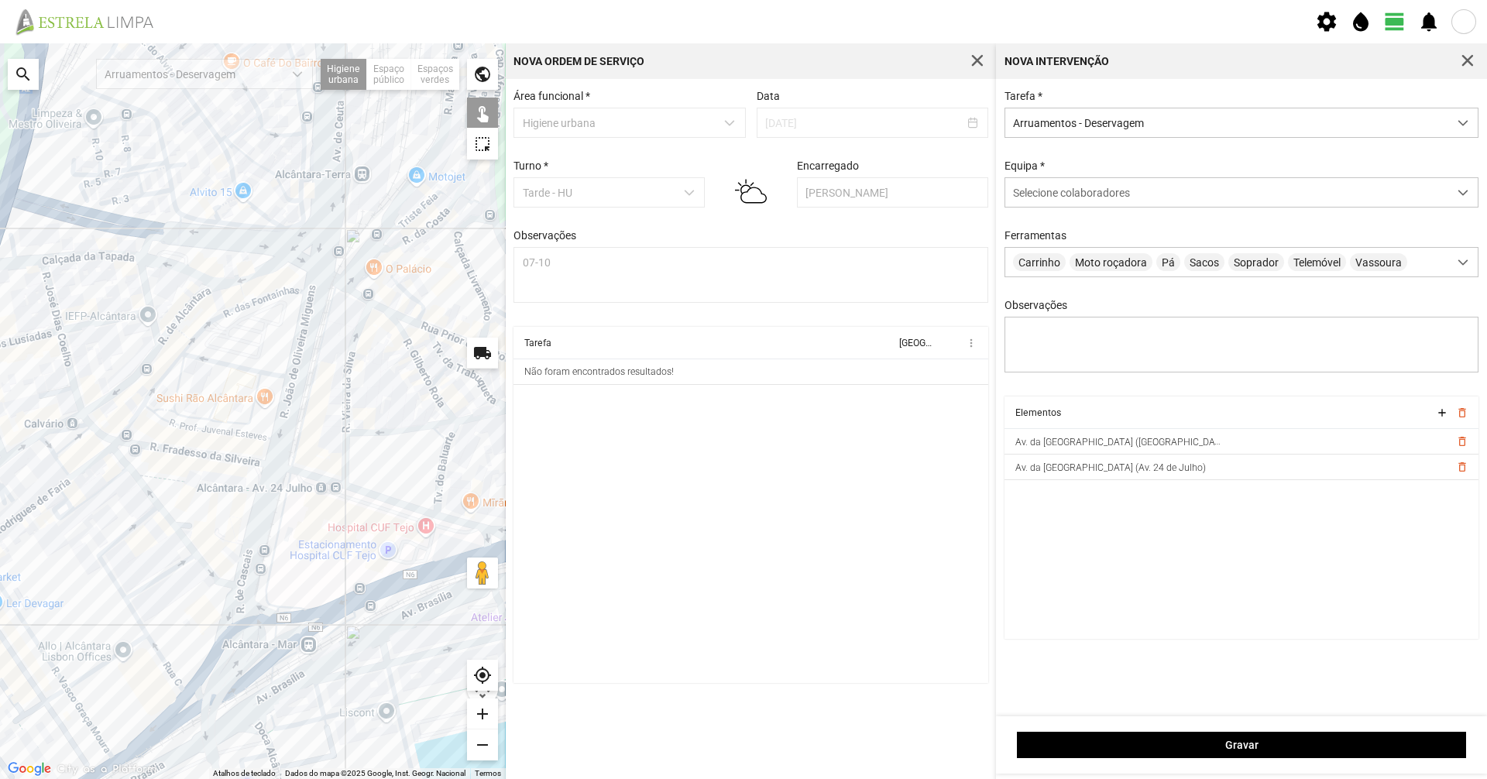
click at [321, 613] on div at bounding box center [253, 411] width 506 height 736
drag, startPoint x: 392, startPoint y: 590, endPoint x: 311, endPoint y: 610, distance: 83.8
click at [373, 594] on div at bounding box center [253, 411] width 506 height 736
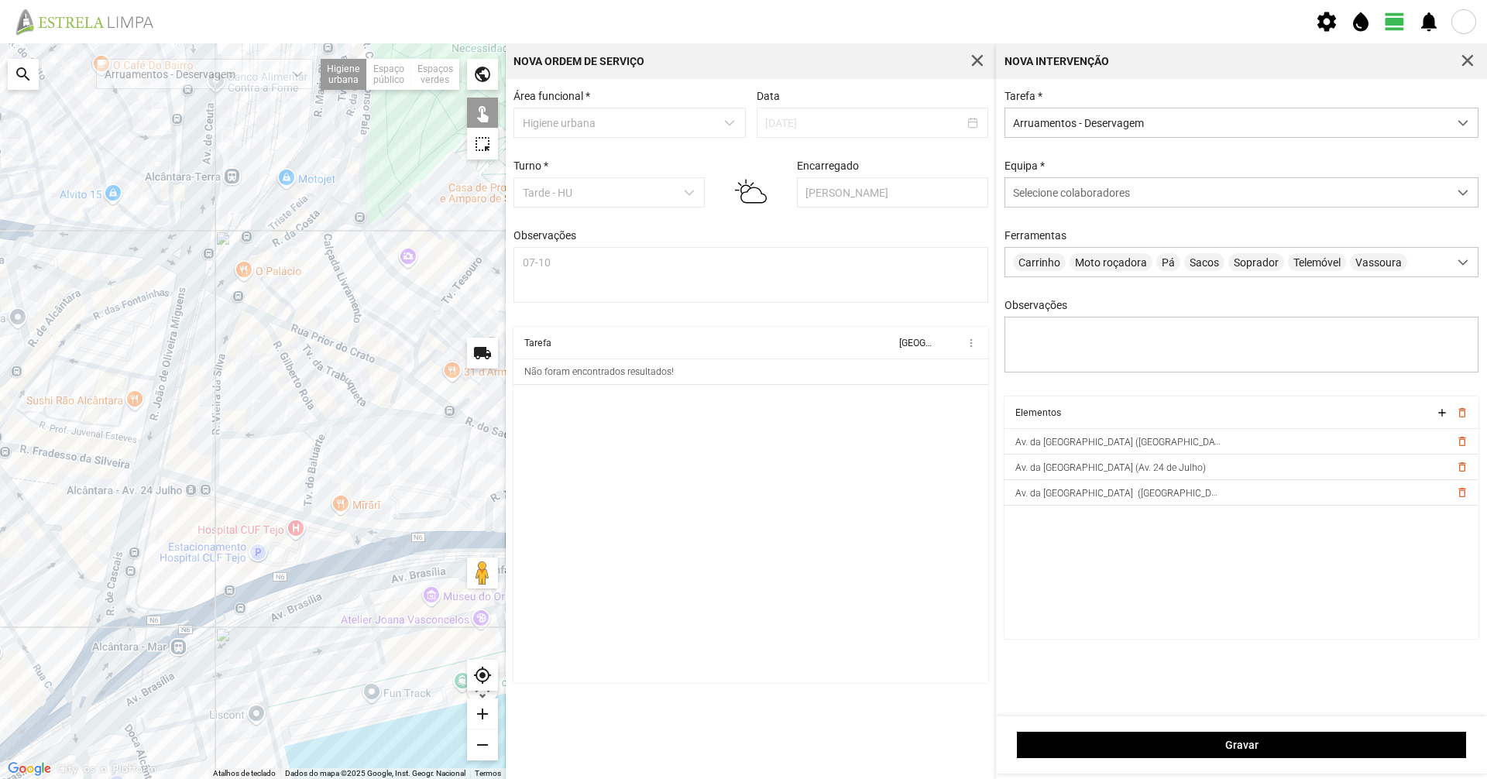
drag, startPoint x: 432, startPoint y: 644, endPoint x: 85, endPoint y: 661, distance: 347.3
click at [85, 661] on div at bounding box center [253, 411] width 506 height 736
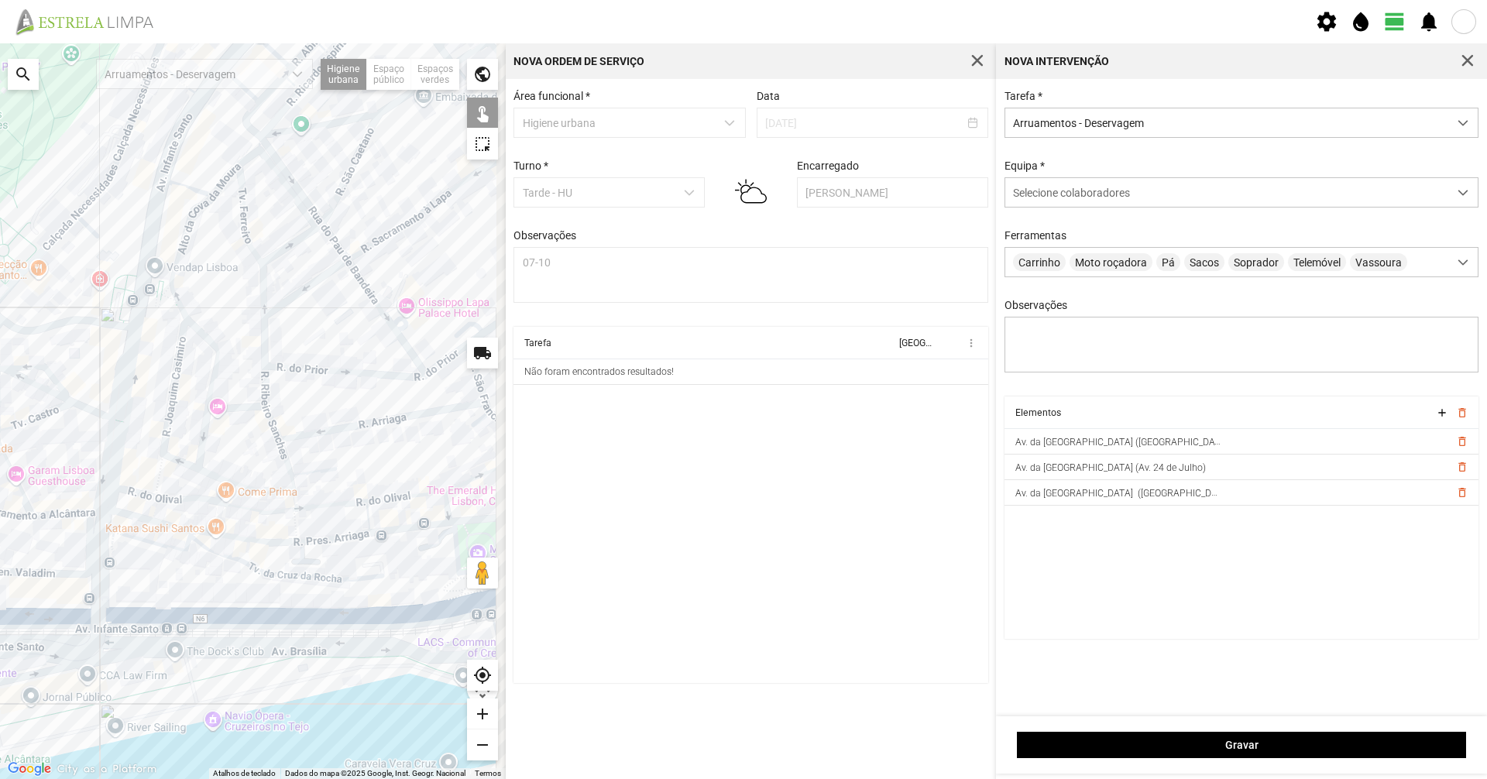
drag, startPoint x: 207, startPoint y: 614, endPoint x: 91, endPoint y: 626, distance: 116.8
click at [83, 626] on div at bounding box center [253, 411] width 506 height 736
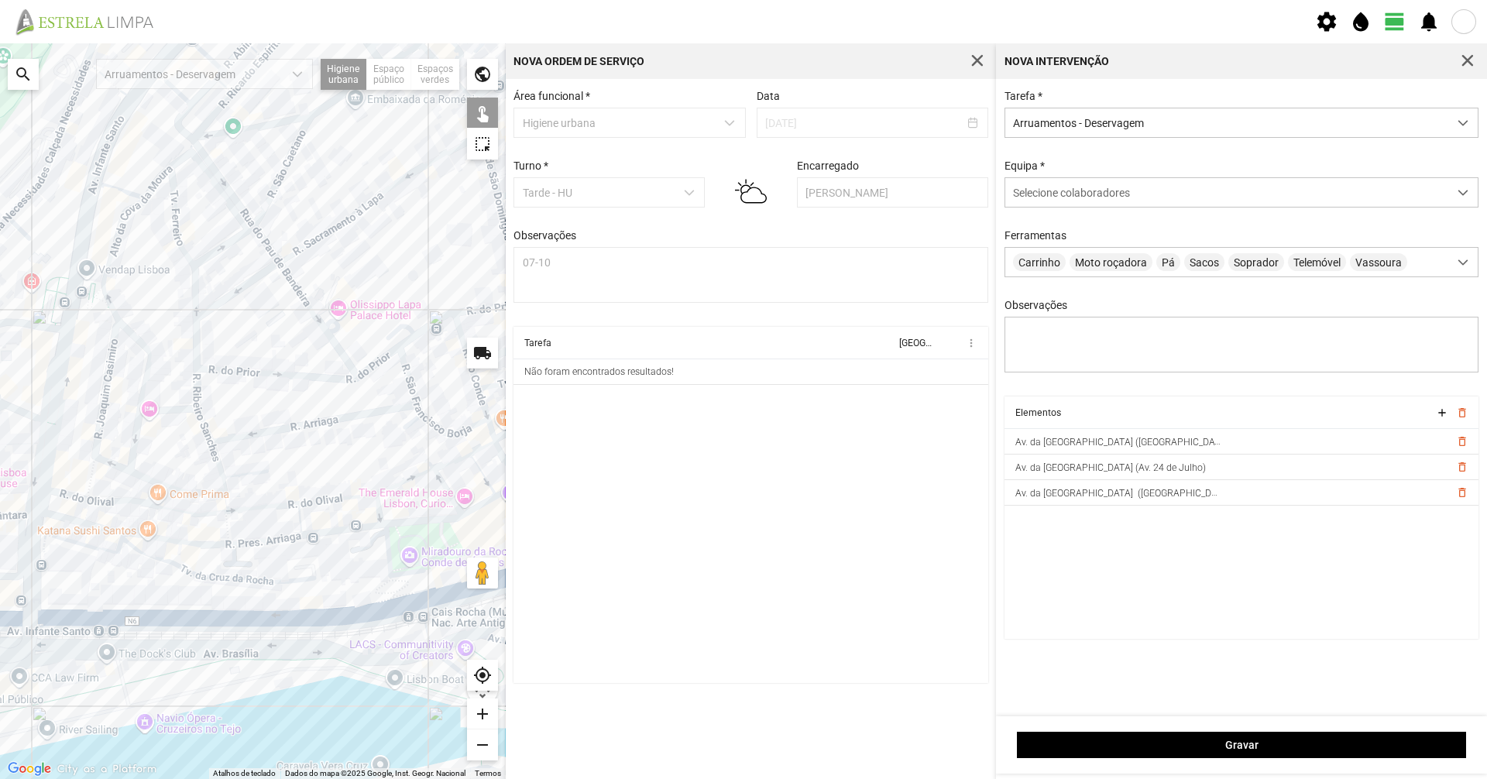
click at [136, 626] on div at bounding box center [253, 411] width 506 height 736
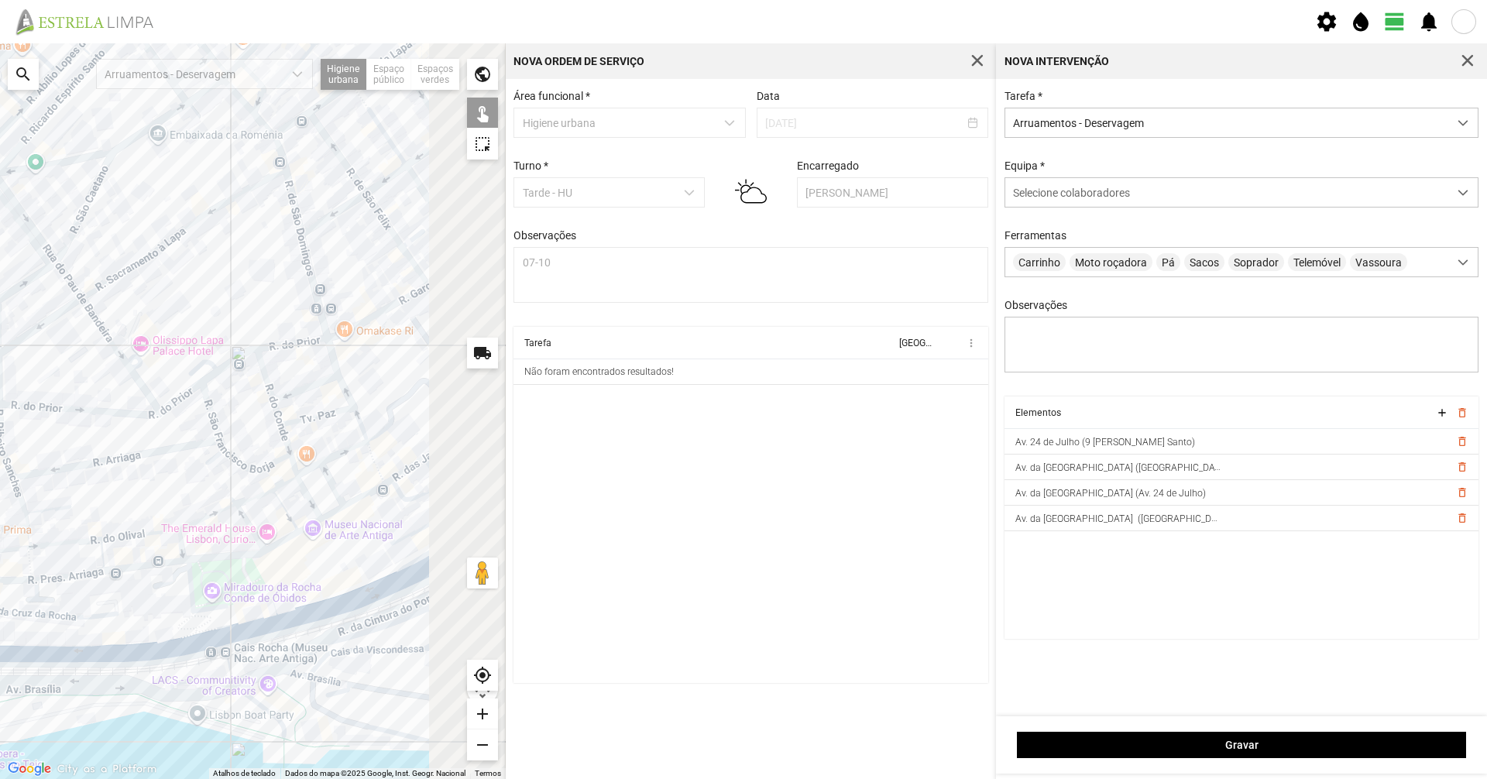
drag, startPoint x: 328, startPoint y: 621, endPoint x: 48, endPoint y: 671, distance: 284.1
click at [48, 671] on div at bounding box center [253, 411] width 506 height 736
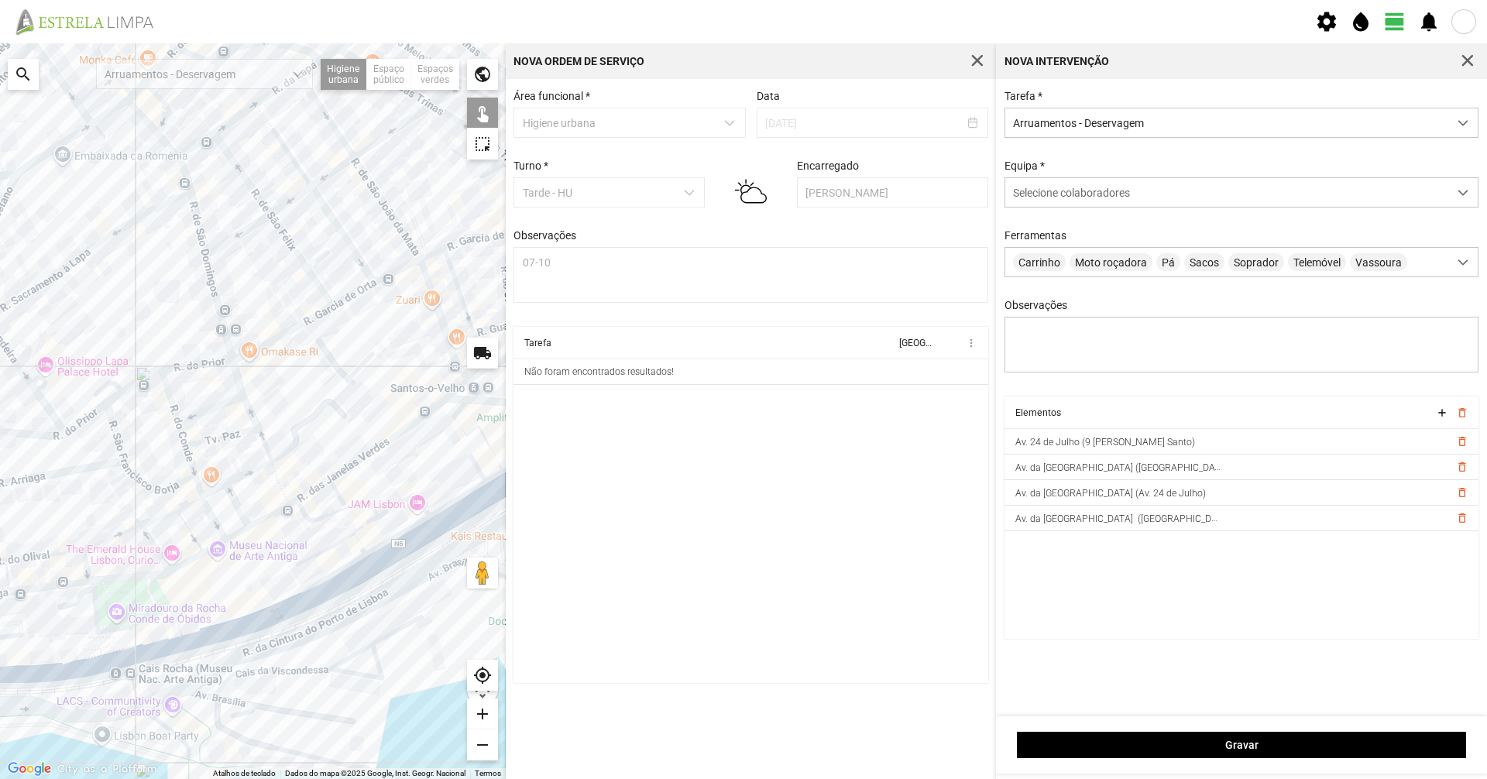
click at [232, 634] on div at bounding box center [253, 411] width 506 height 736
click at [363, 575] on div at bounding box center [253, 411] width 506 height 736
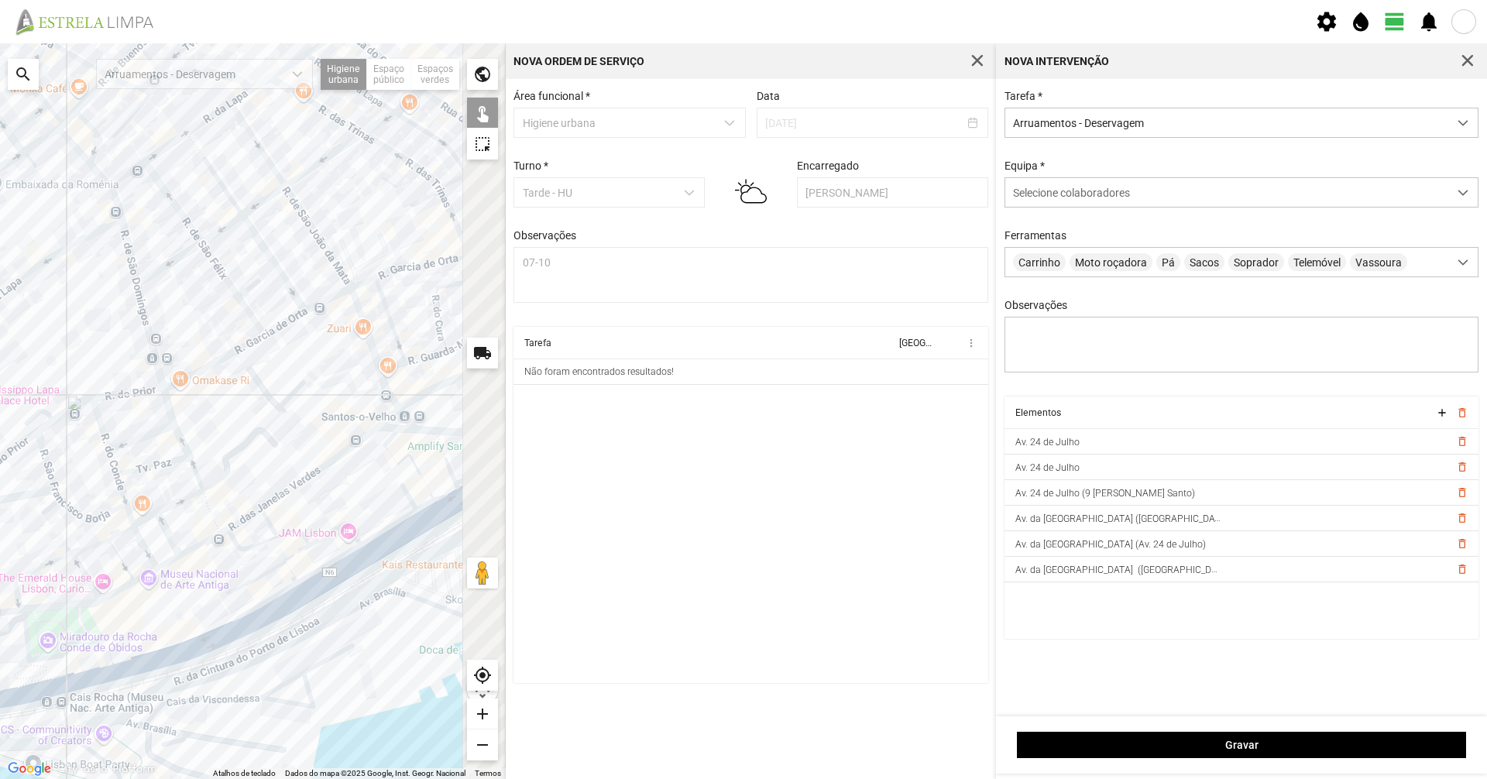
drag, startPoint x: 378, startPoint y: 578, endPoint x: 189, endPoint y: 701, distance: 225.1
click at [191, 698] on div at bounding box center [253, 411] width 506 height 736
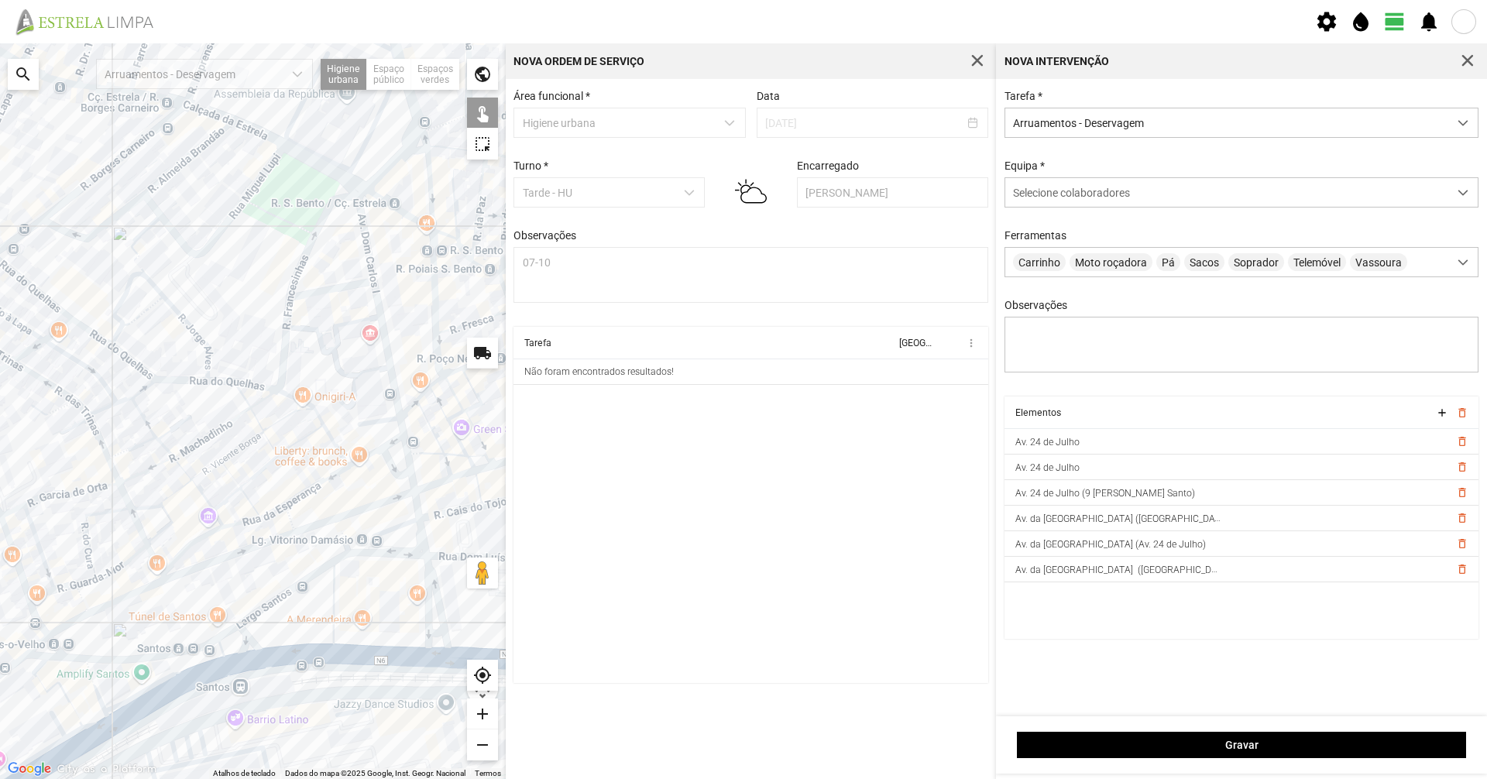
click at [194, 676] on div at bounding box center [253, 411] width 506 height 736
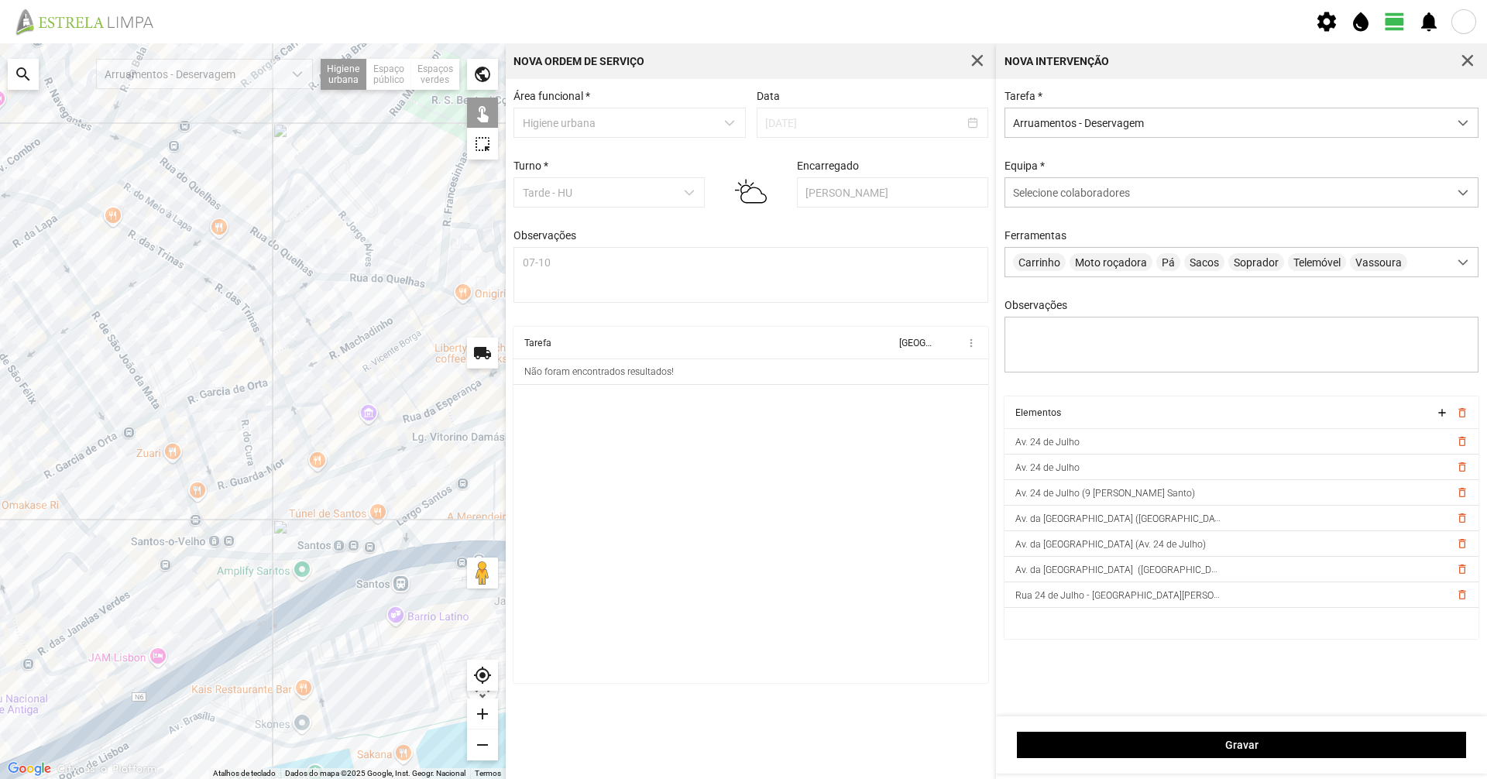
drag, startPoint x: 183, startPoint y: 707, endPoint x: 364, endPoint y: 589, distance: 216.1
click at [367, 589] on div at bounding box center [253, 411] width 506 height 736
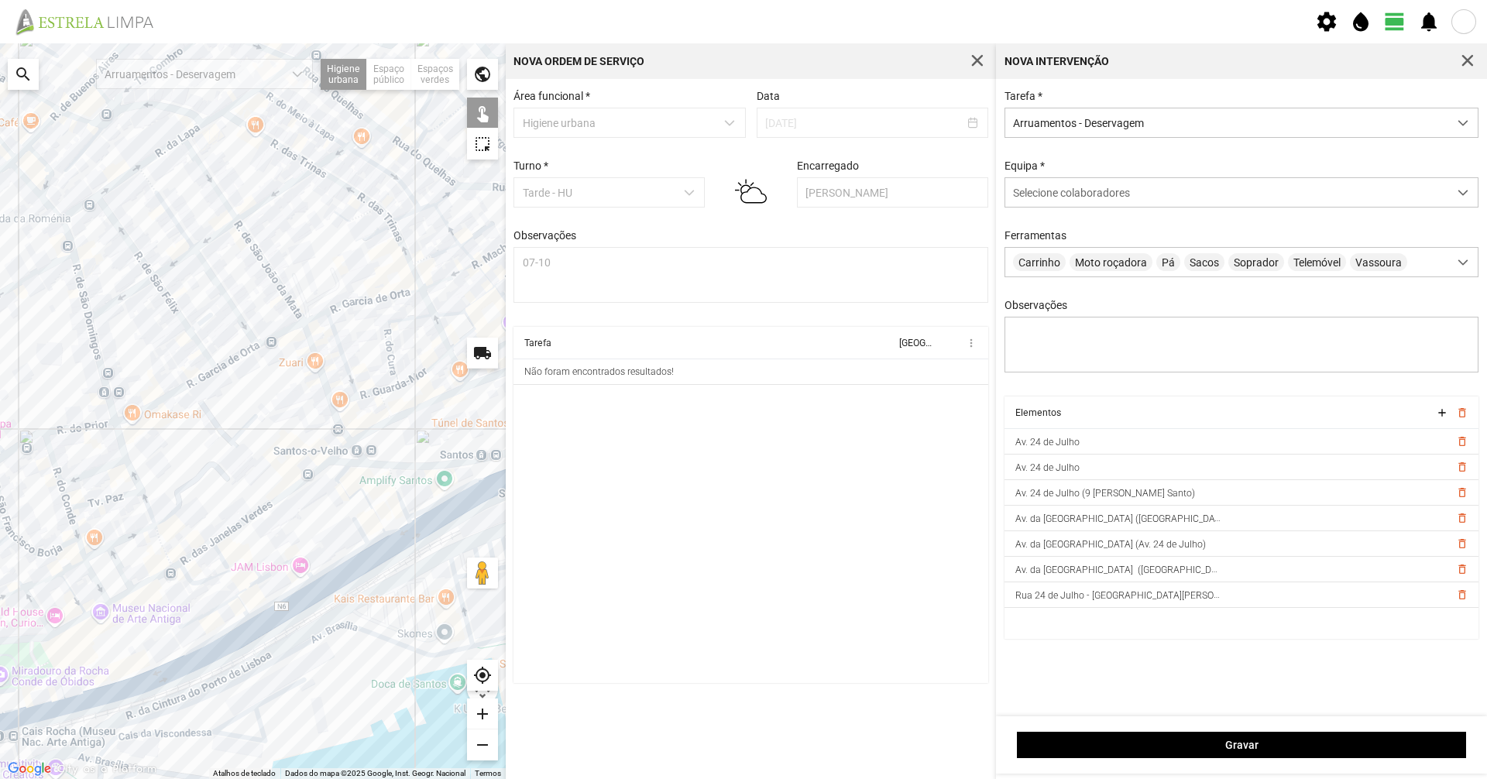
click at [334, 585] on div at bounding box center [253, 411] width 506 height 736
click at [386, 553] on div at bounding box center [253, 411] width 506 height 736
click at [303, 604] on div at bounding box center [253, 411] width 506 height 736
drag, startPoint x: 426, startPoint y: 567, endPoint x: 180, endPoint y: 664, distance: 264.9
click at [180, 664] on div at bounding box center [253, 411] width 506 height 736
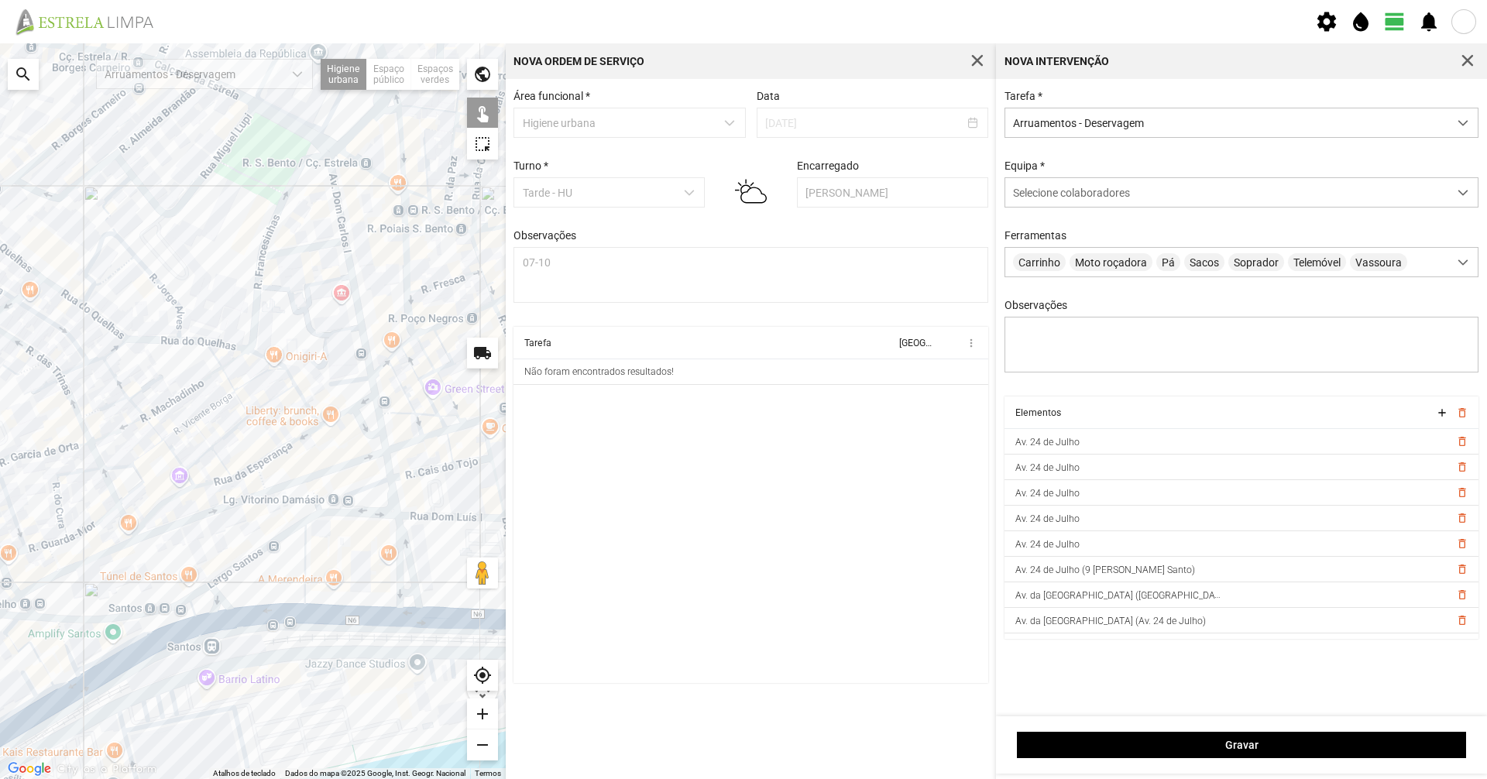
click at [296, 615] on div at bounding box center [253, 411] width 506 height 736
click at [335, 613] on div at bounding box center [253, 411] width 506 height 736
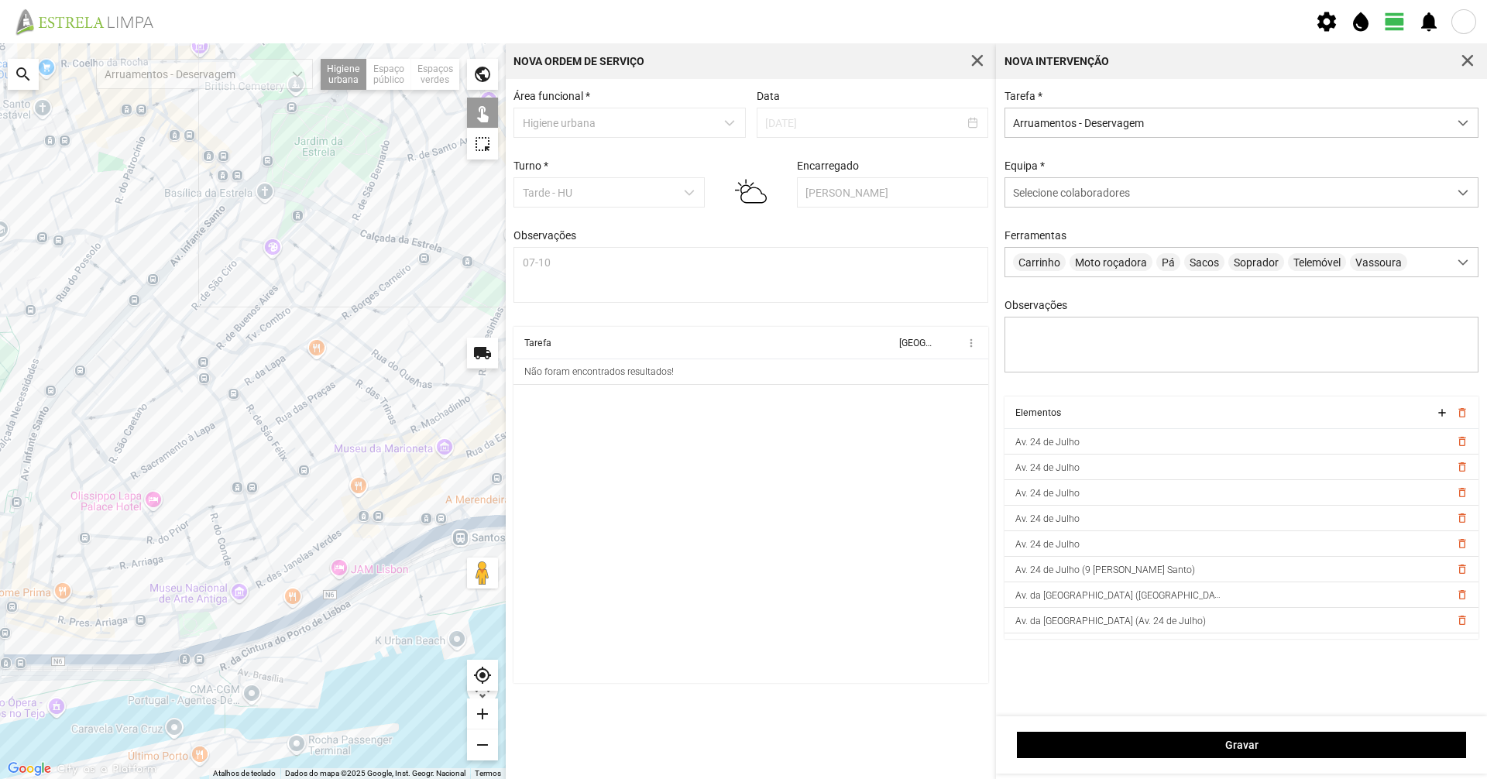
drag, startPoint x: 368, startPoint y: 620, endPoint x: 139, endPoint y: 669, distance: 234.4
click at [139, 669] on div at bounding box center [253, 411] width 506 height 736
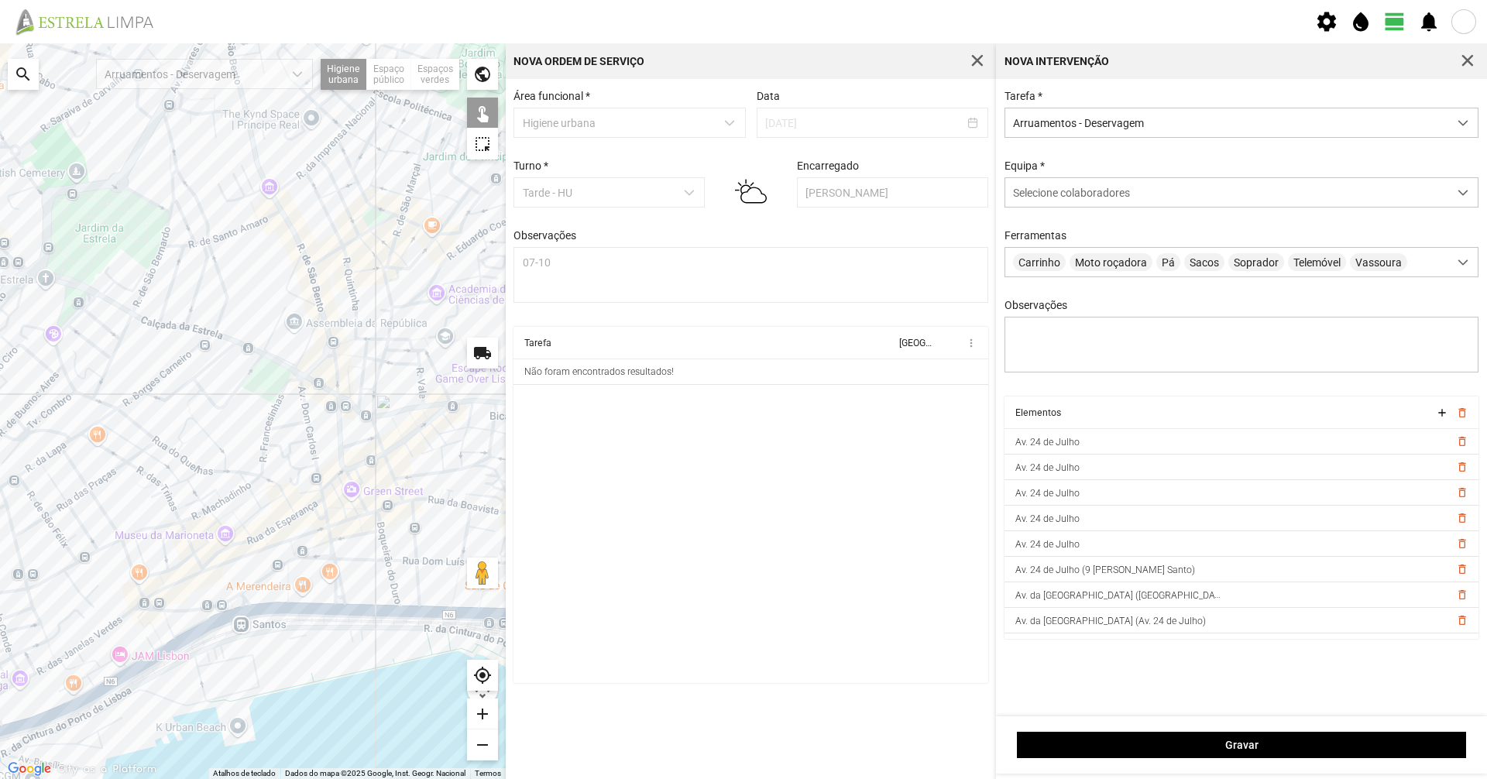
click at [340, 596] on div at bounding box center [253, 411] width 506 height 736
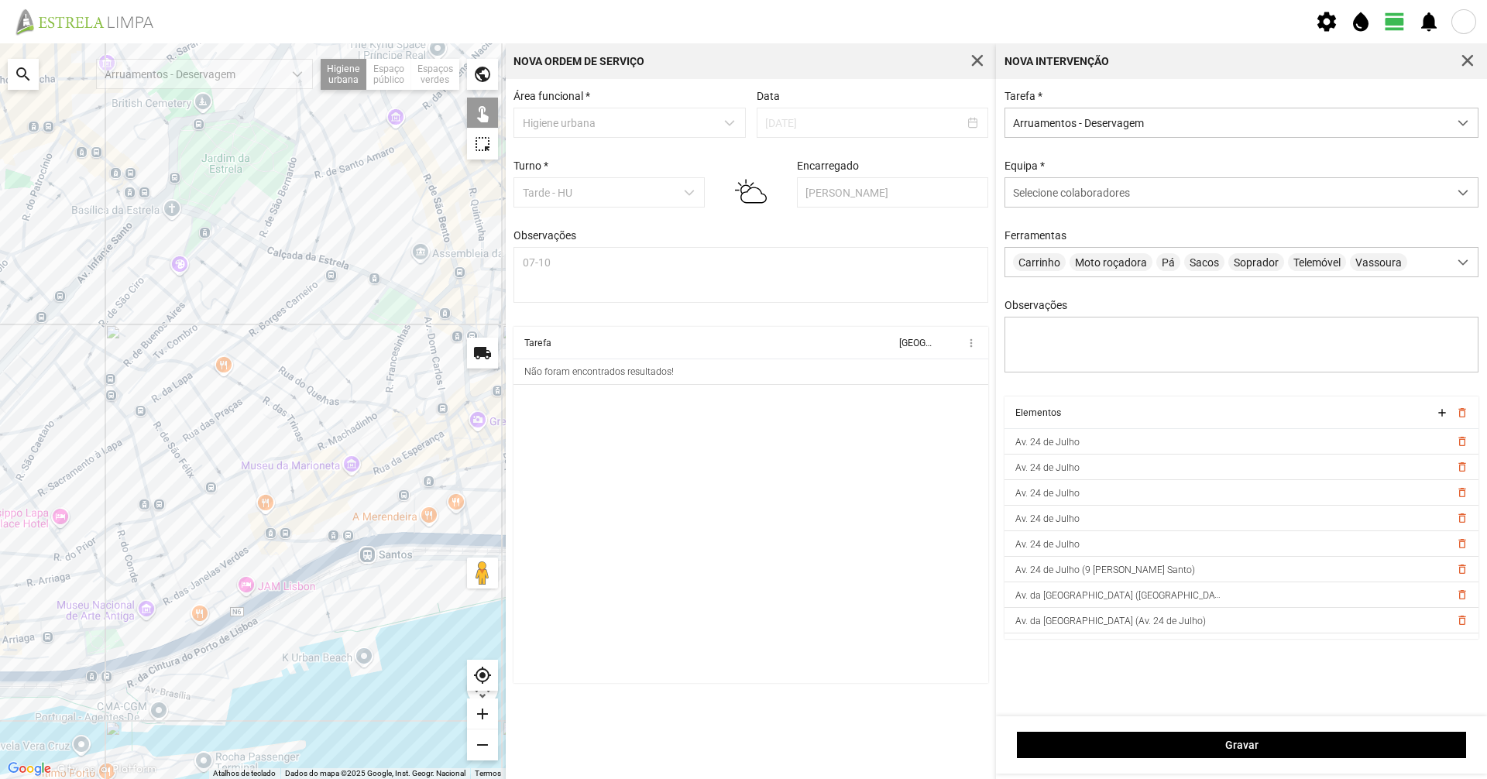
drag, startPoint x: 296, startPoint y: 661, endPoint x: 462, endPoint y: 570, distance: 189.6
click at [444, 580] on div at bounding box center [253, 411] width 506 height 736
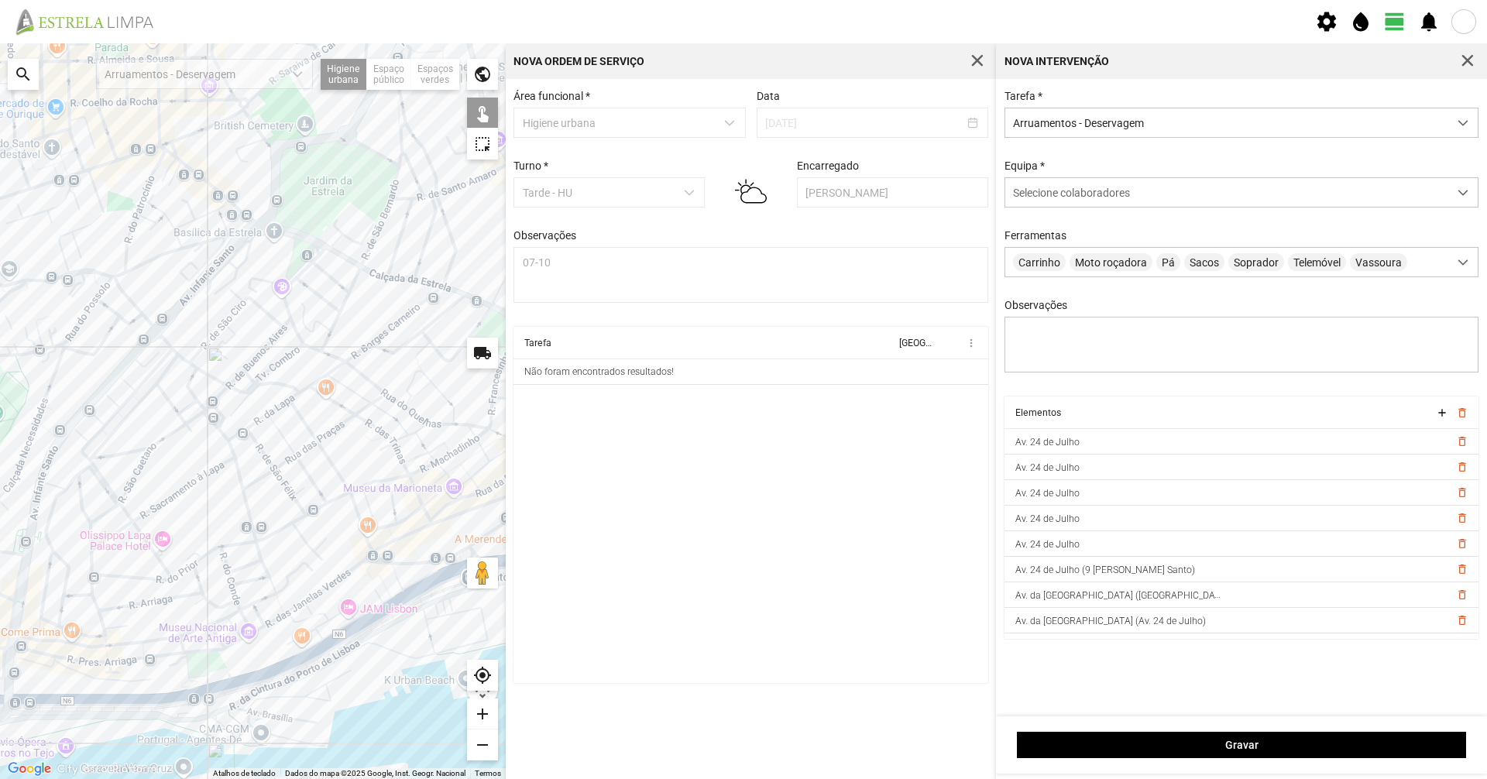
drag, startPoint x: 286, startPoint y: 578, endPoint x: 111, endPoint y: 748, distance: 244.2
click at [111, 748] on div at bounding box center [253, 411] width 506 height 736
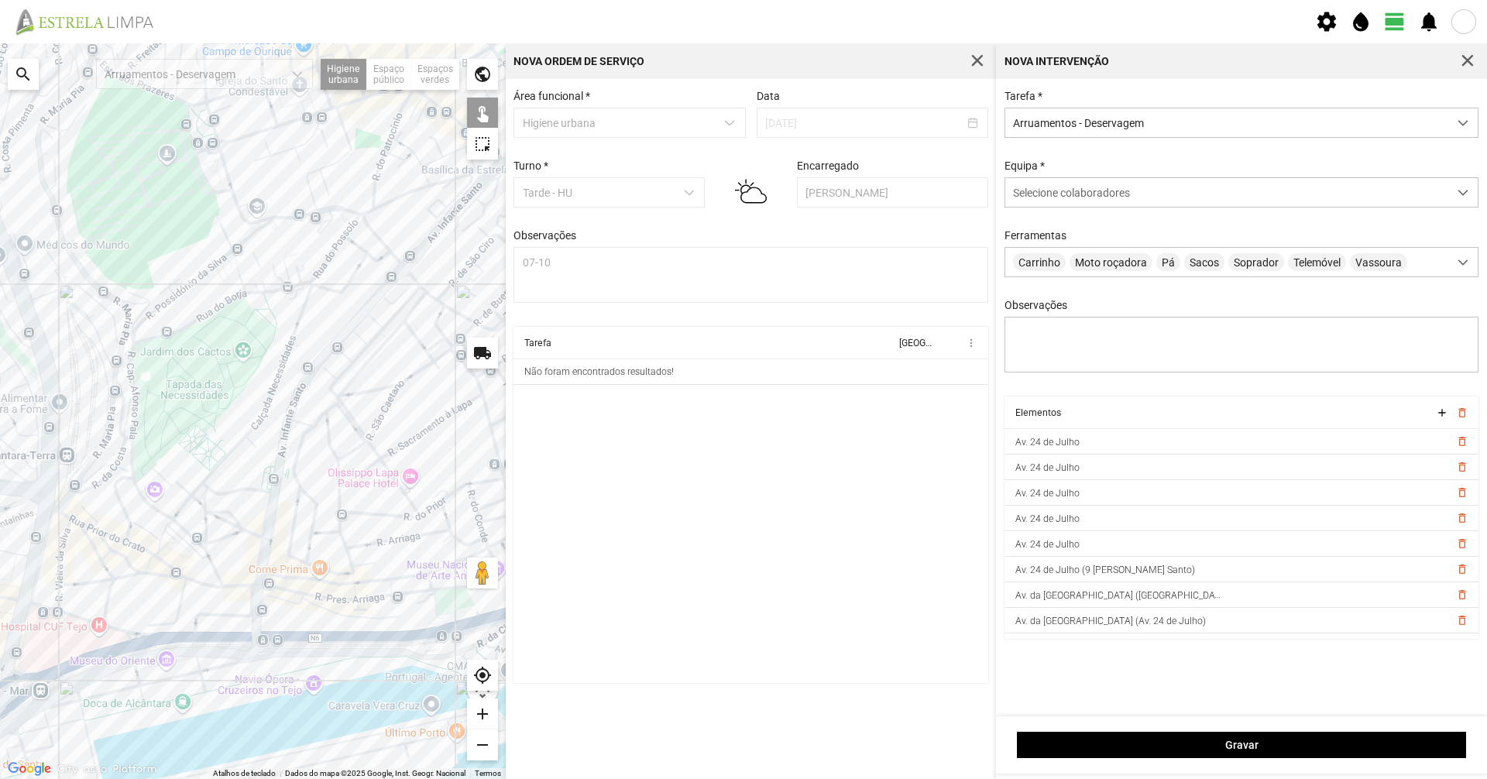
drag, startPoint x: 305, startPoint y: 501, endPoint x: 428, endPoint y: 467, distance: 127.8
click at [428, 467] on div at bounding box center [253, 411] width 506 height 736
click at [202, 582] on div at bounding box center [253, 411] width 506 height 736
click at [242, 587] on div at bounding box center [253, 411] width 506 height 736
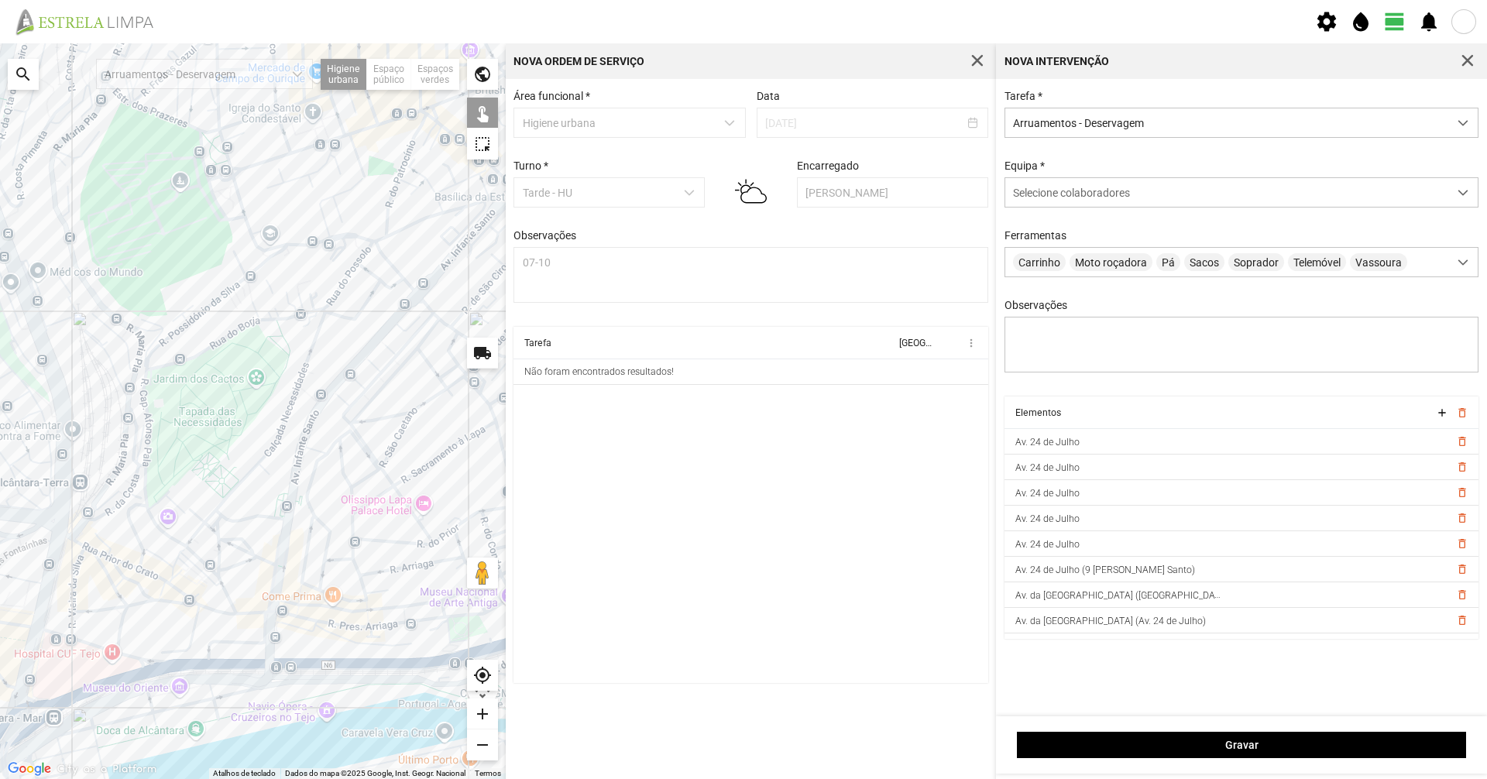
drag, startPoint x: 245, startPoint y: 387, endPoint x: 307, endPoint y: 515, distance: 141.7
click at [311, 516] on div at bounding box center [253, 411] width 506 height 736
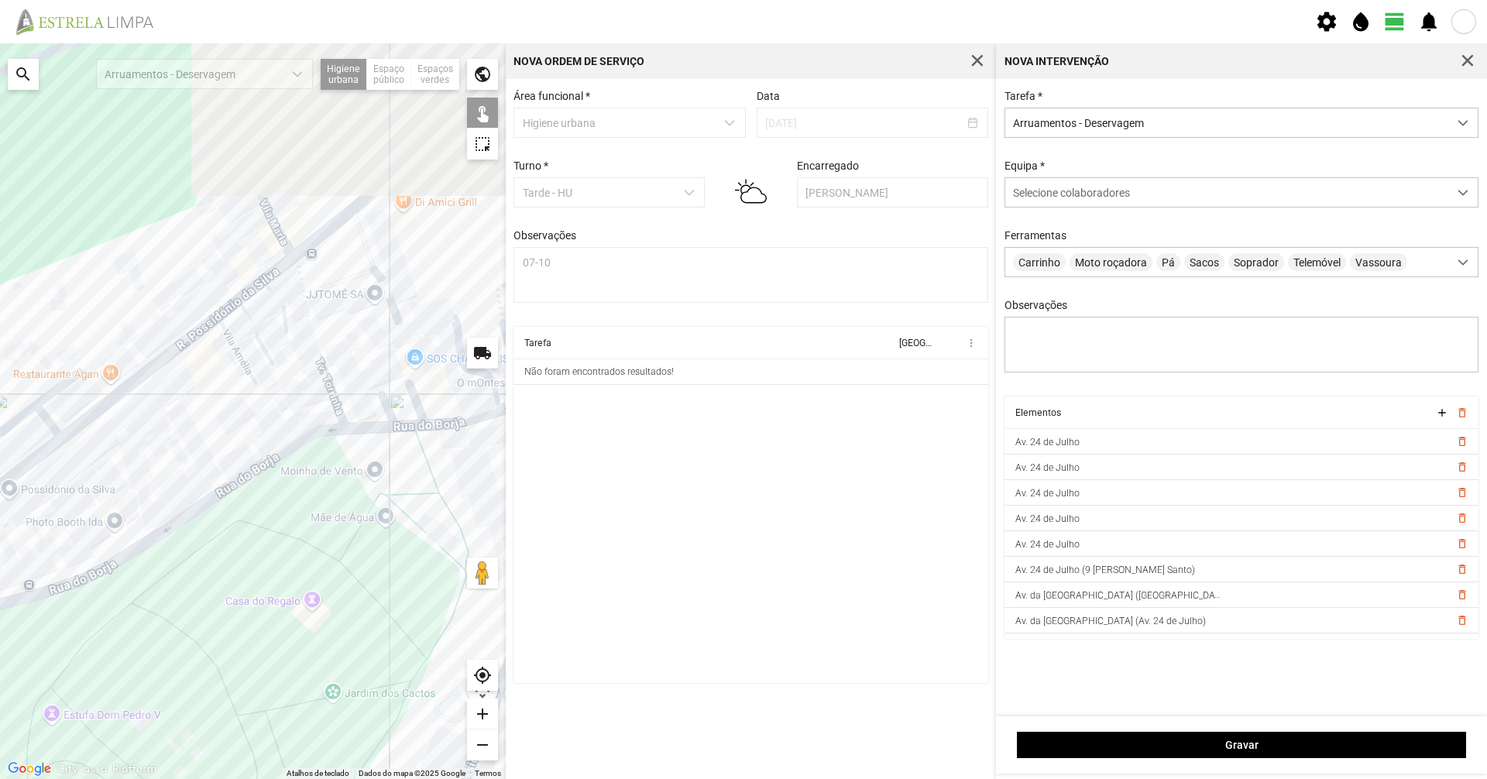
drag, startPoint x: 345, startPoint y: 343, endPoint x: 358, endPoint y: 564, distance: 221.1
click at [358, 564] on div at bounding box center [253, 411] width 506 height 736
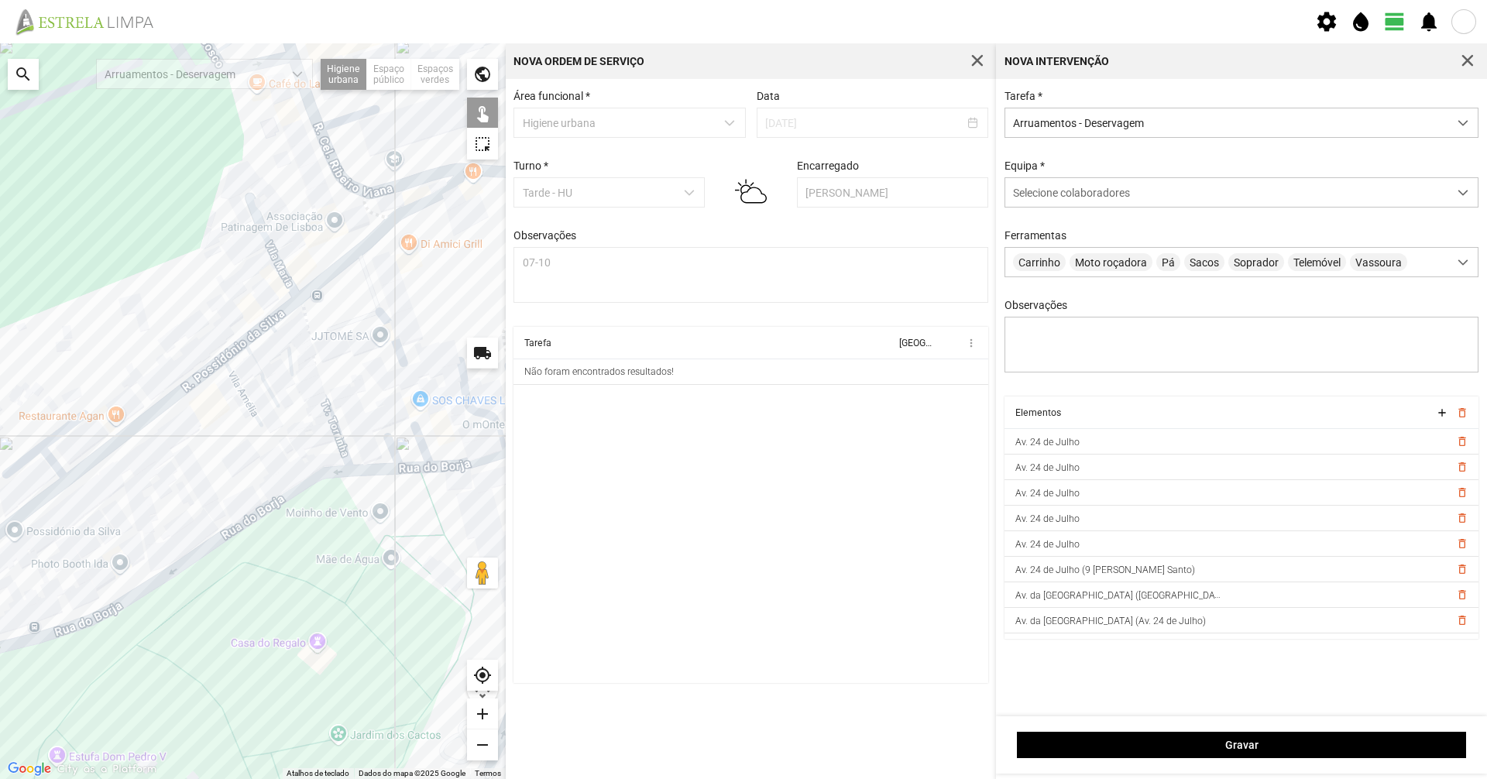
click at [269, 241] on div at bounding box center [253, 411] width 506 height 736
click at [312, 362] on div at bounding box center [253, 411] width 506 height 736
click at [67, 424] on div at bounding box center [253, 411] width 506 height 736
click at [43, 453] on div at bounding box center [253, 411] width 506 height 736
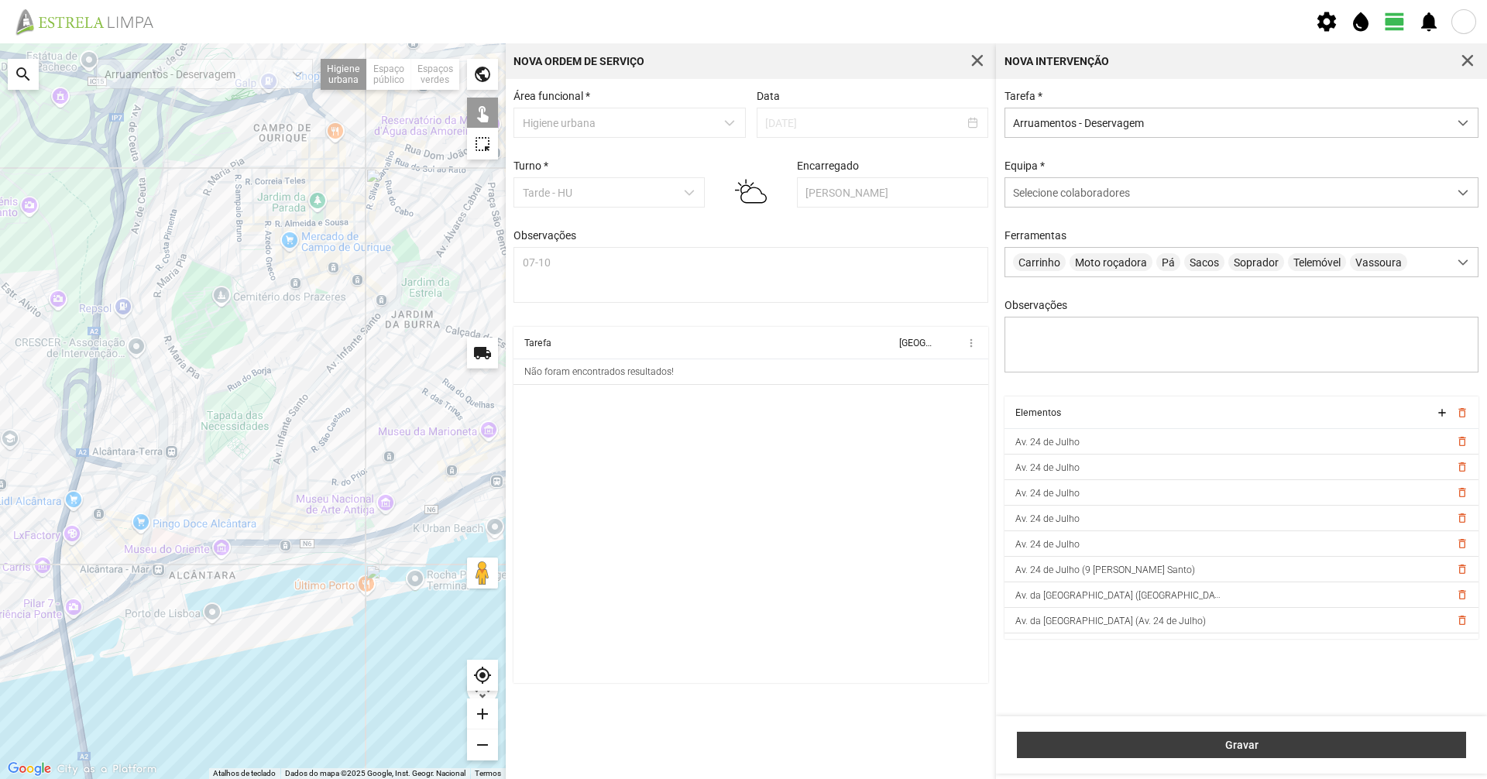
click at [1173, 750] on span "Gravar" at bounding box center [1241, 745] width 433 height 12
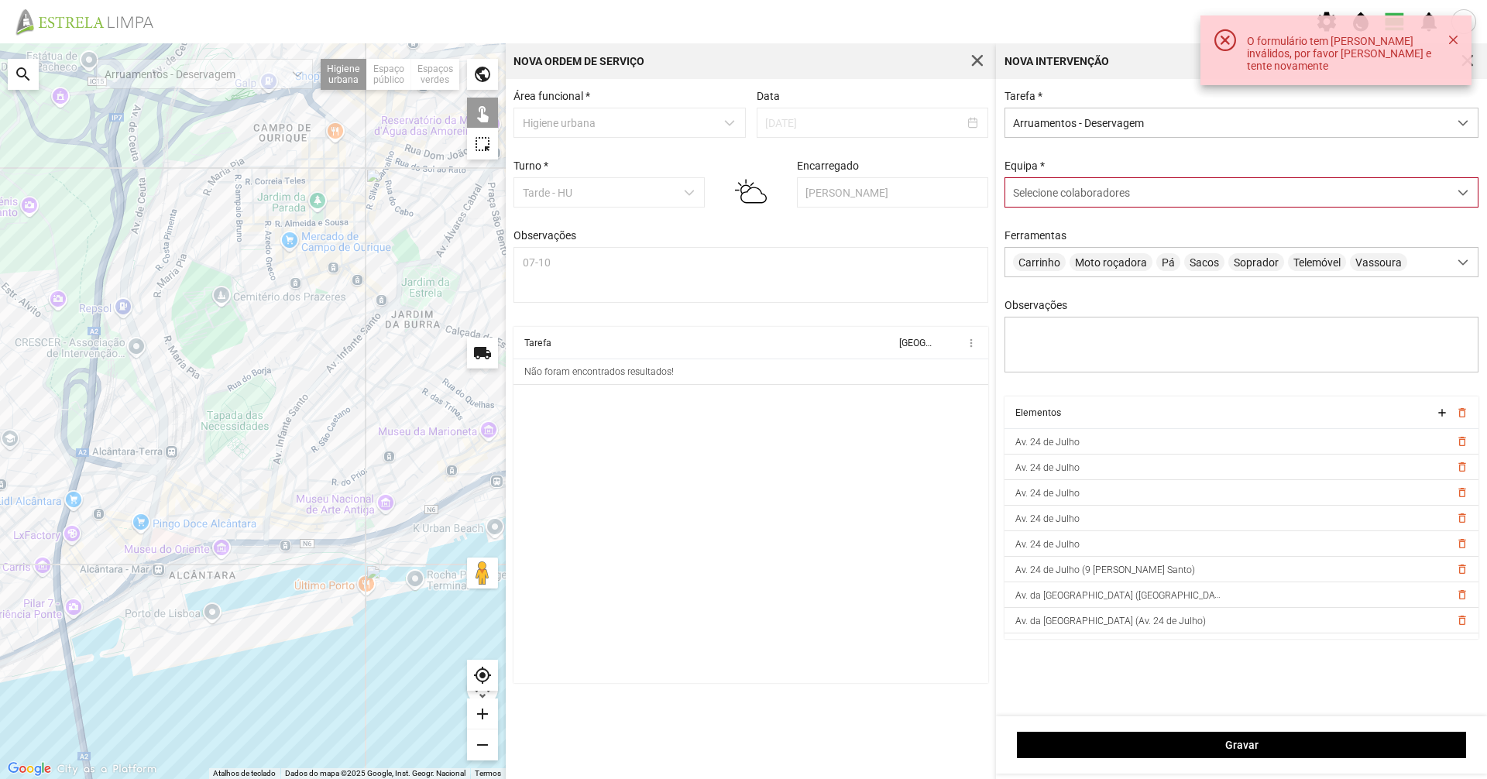
click at [1037, 187] on div "Selecione colaboradores" at bounding box center [1226, 192] width 443 height 29
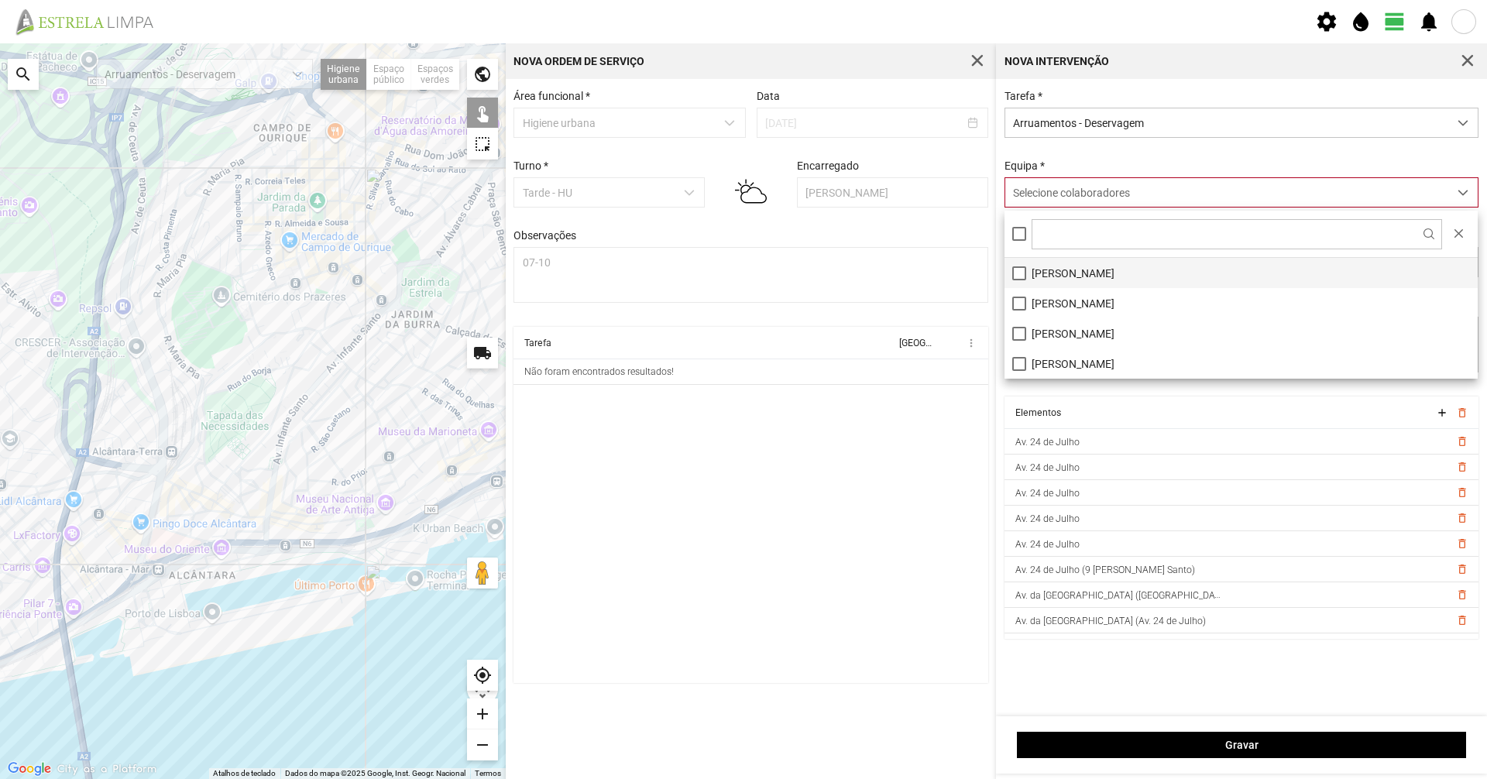
click at [1065, 262] on li "César Santos" at bounding box center [1240, 273] width 473 height 30
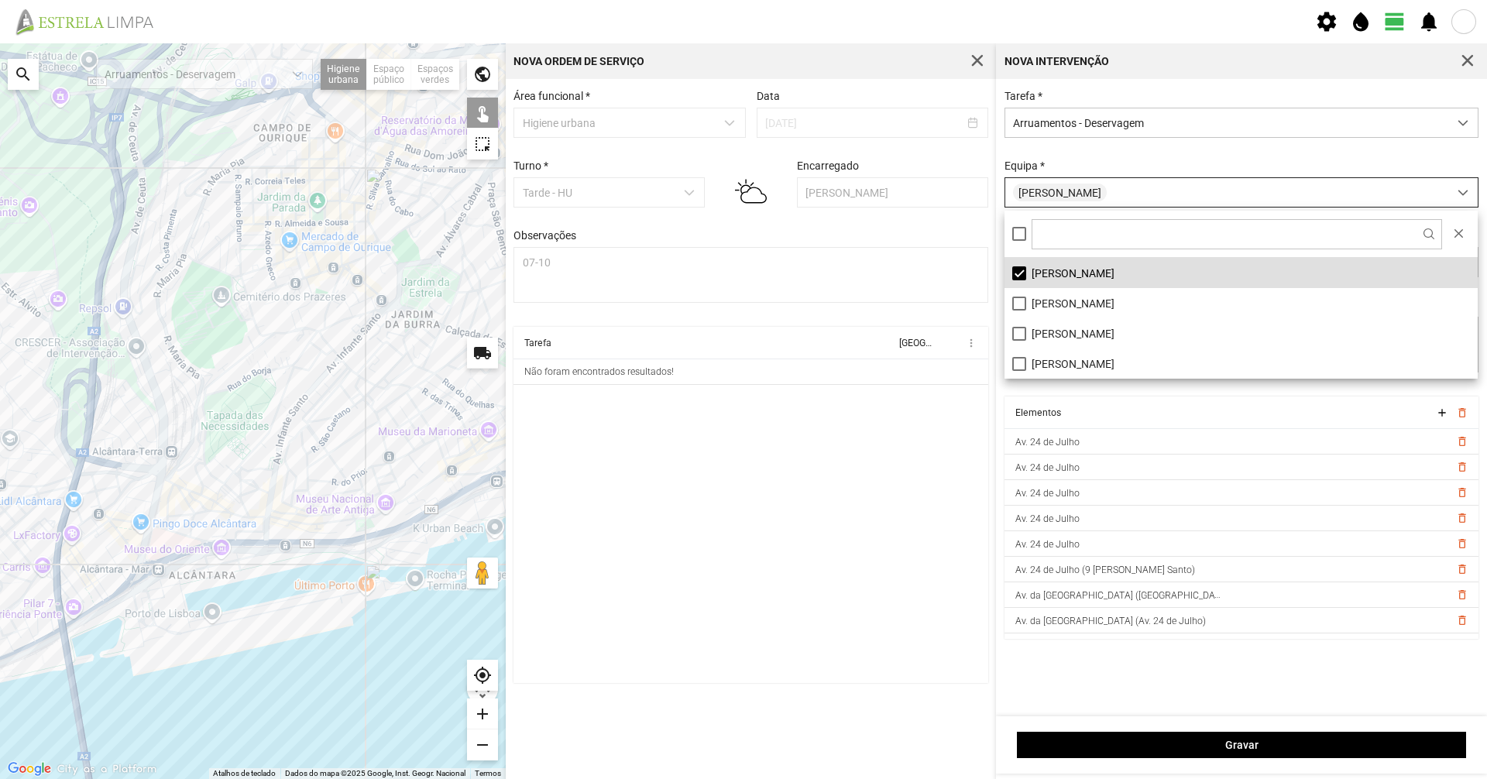
drag, startPoint x: 1100, startPoint y: 162, endPoint x: 1100, endPoint y: 203, distance: 41.1
click at [1100, 161] on div "Equipa * César Santos" at bounding box center [1242, 184] width 486 height 48
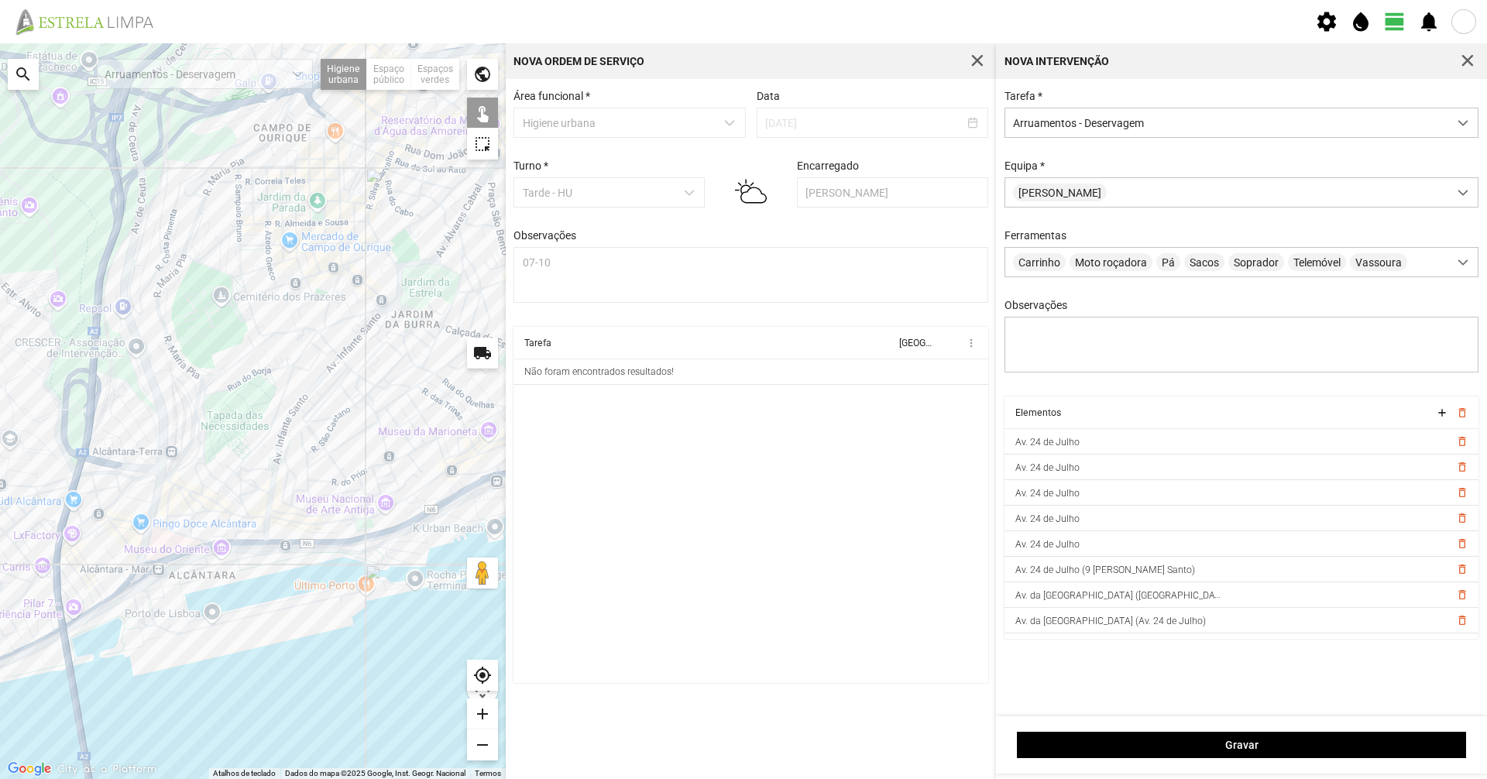
click at [1217, 763] on div "Gravar" at bounding box center [1241, 744] width 491 height 57
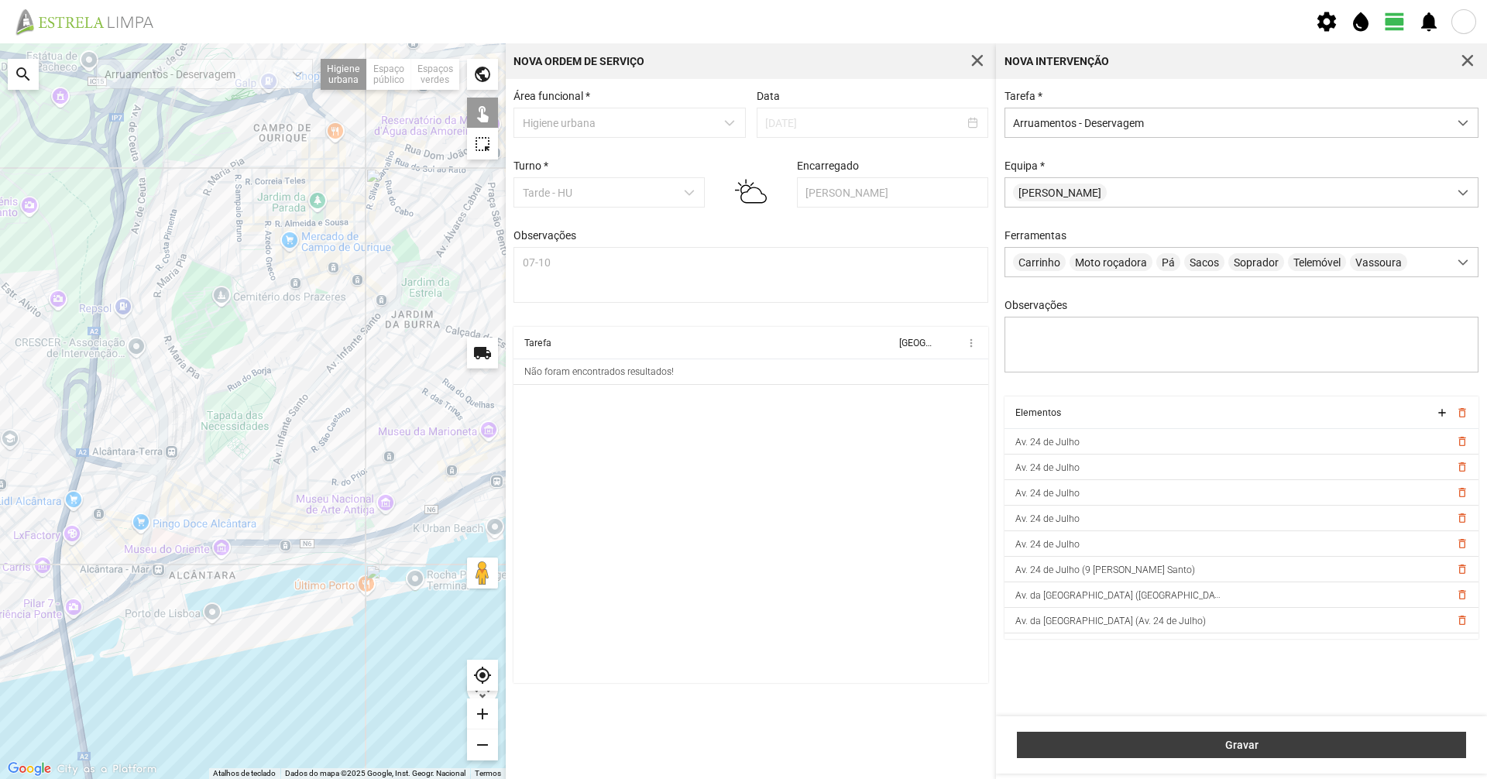
click at [1223, 756] on button "Gravar" at bounding box center [1241, 745] width 449 height 26
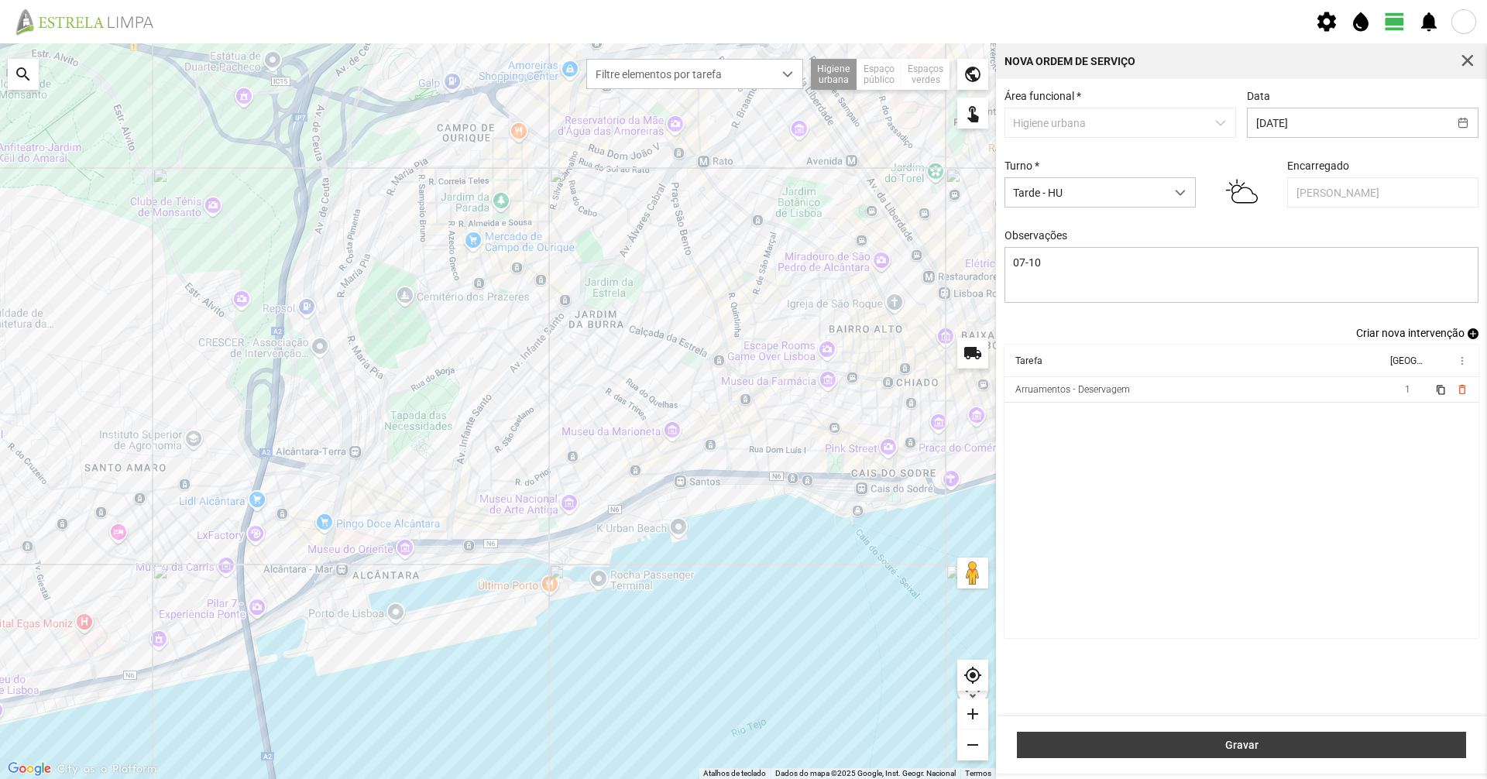
click at [1227, 747] on span "Gravar" at bounding box center [1241, 745] width 433 height 12
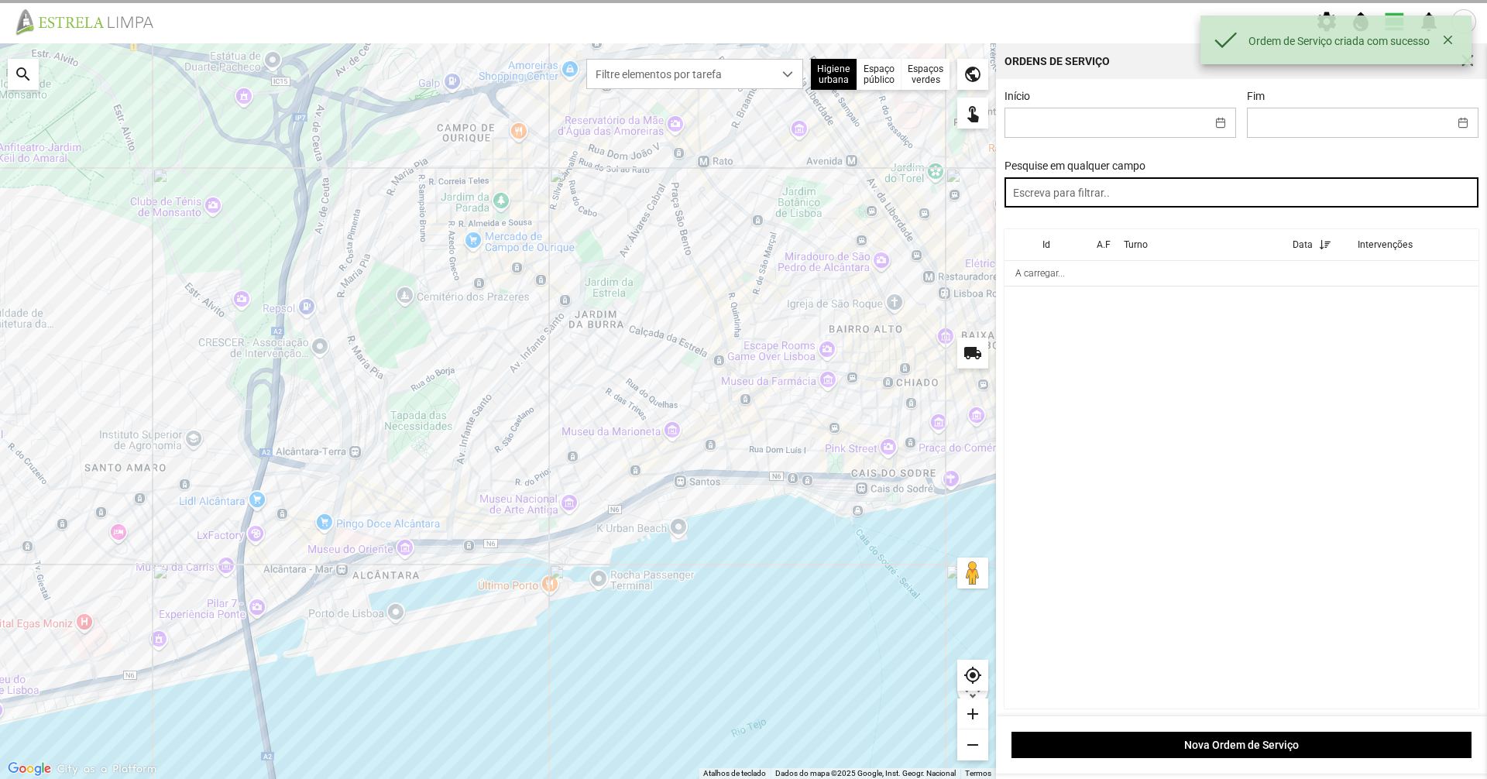
click at [1110, 196] on input "text" at bounding box center [1241, 192] width 475 height 30
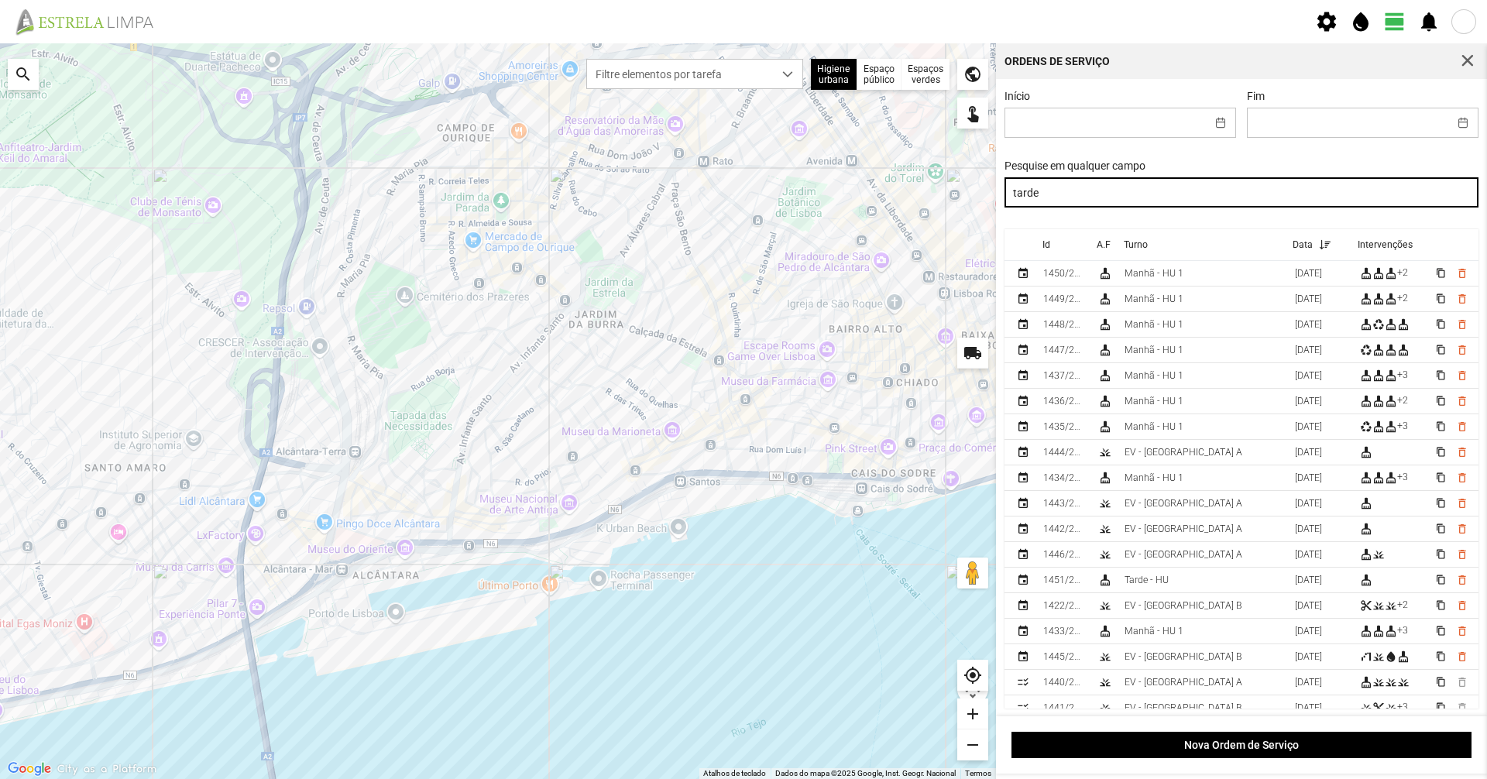
type input "tarde"
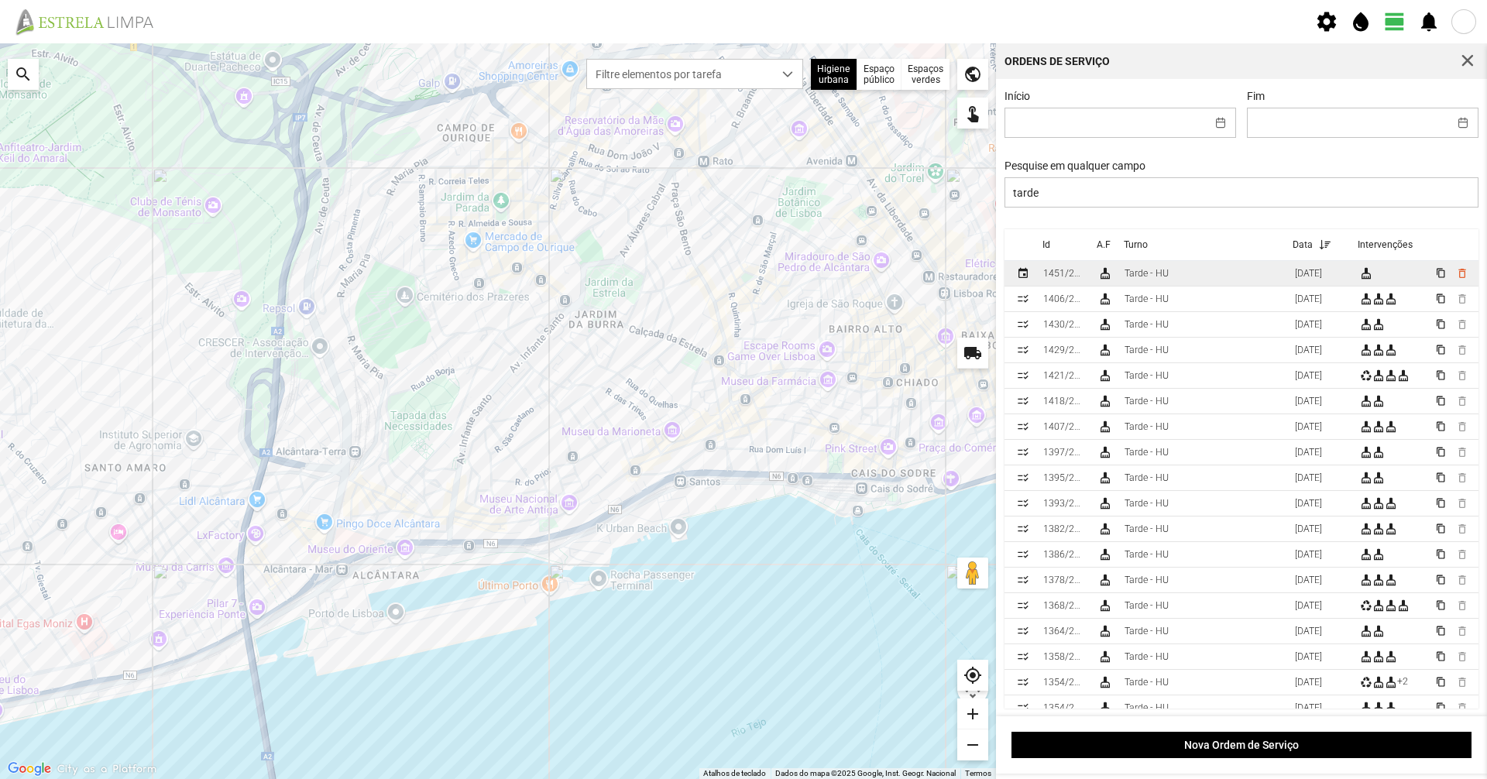
click at [1164, 275] on div "Tarde - HU" at bounding box center [1146, 273] width 44 height 11
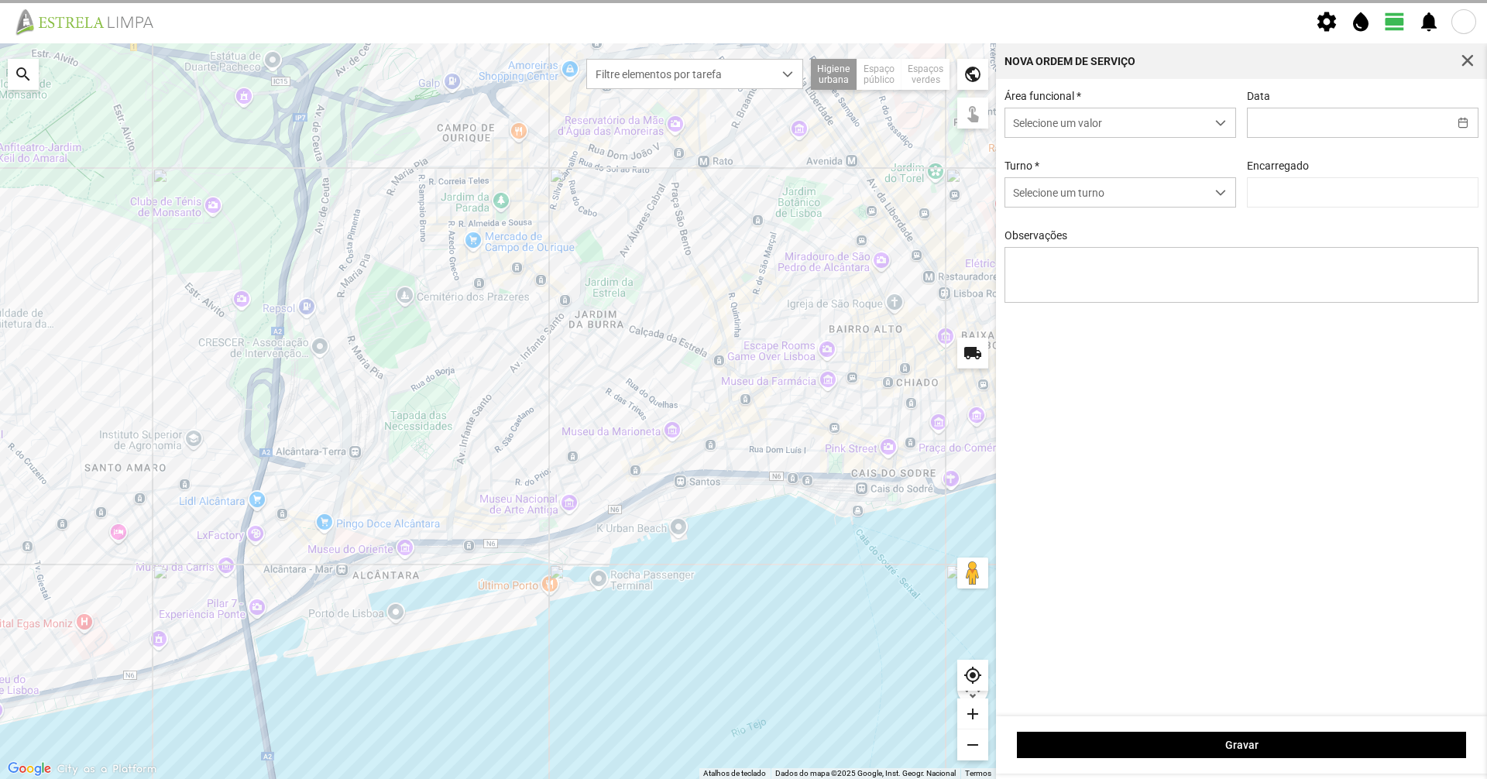
type input "[DATE]"
type textarea "07-10"
type input "Graciete Brandão"
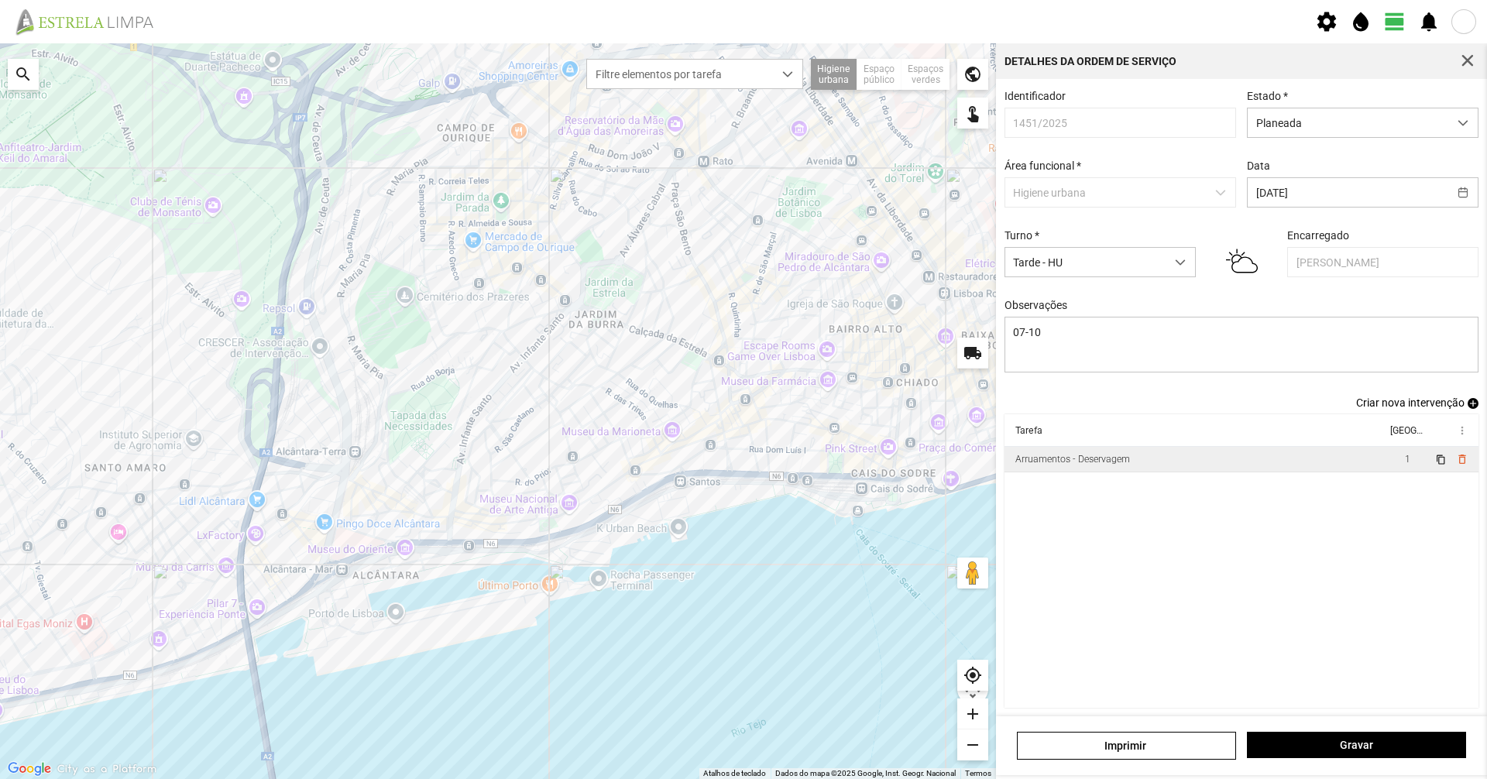
click at [1168, 468] on td "Arruamentos - Deservagem" at bounding box center [1195, 460] width 382 height 26
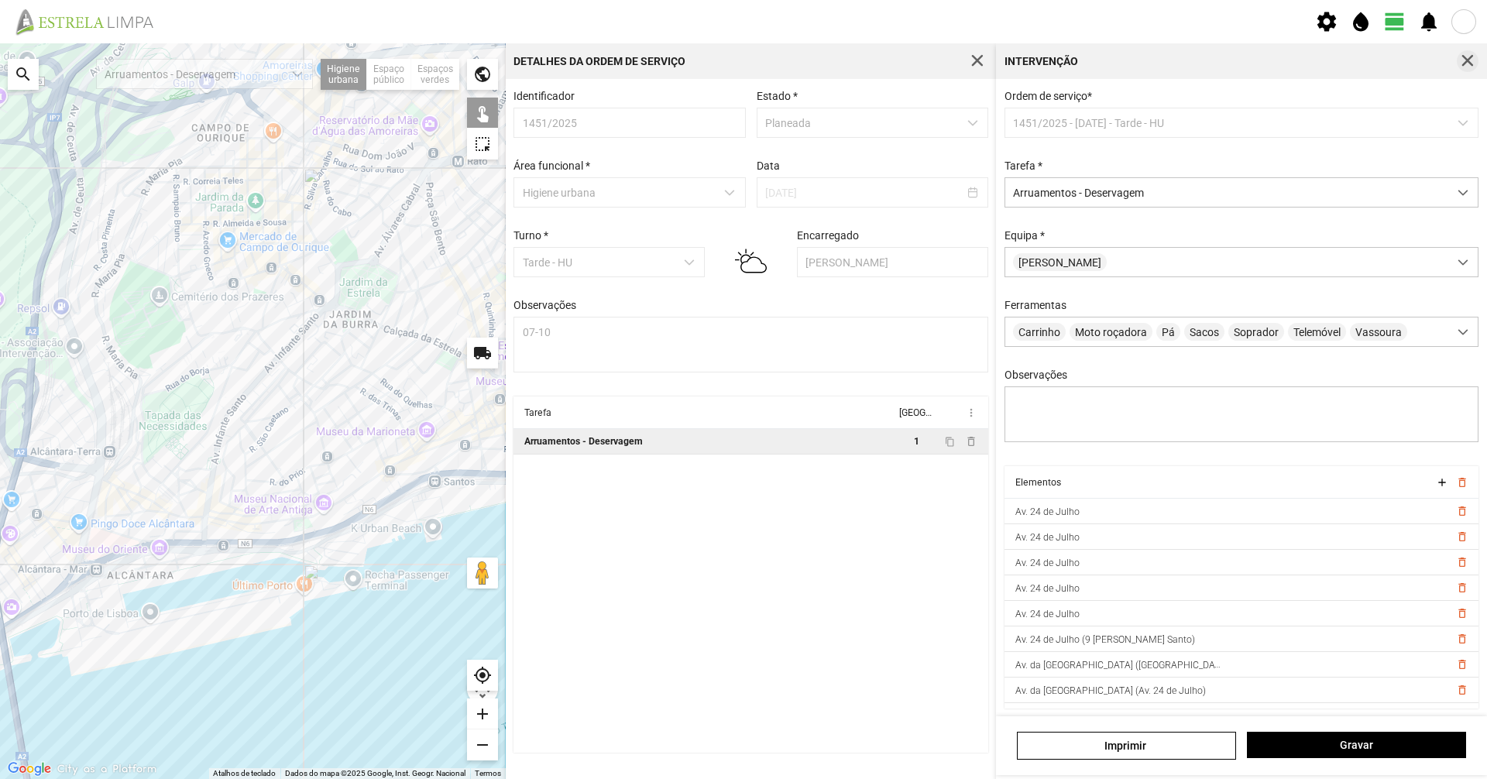
click at [1468, 57] on span "button" at bounding box center [1468, 61] width 14 height 14
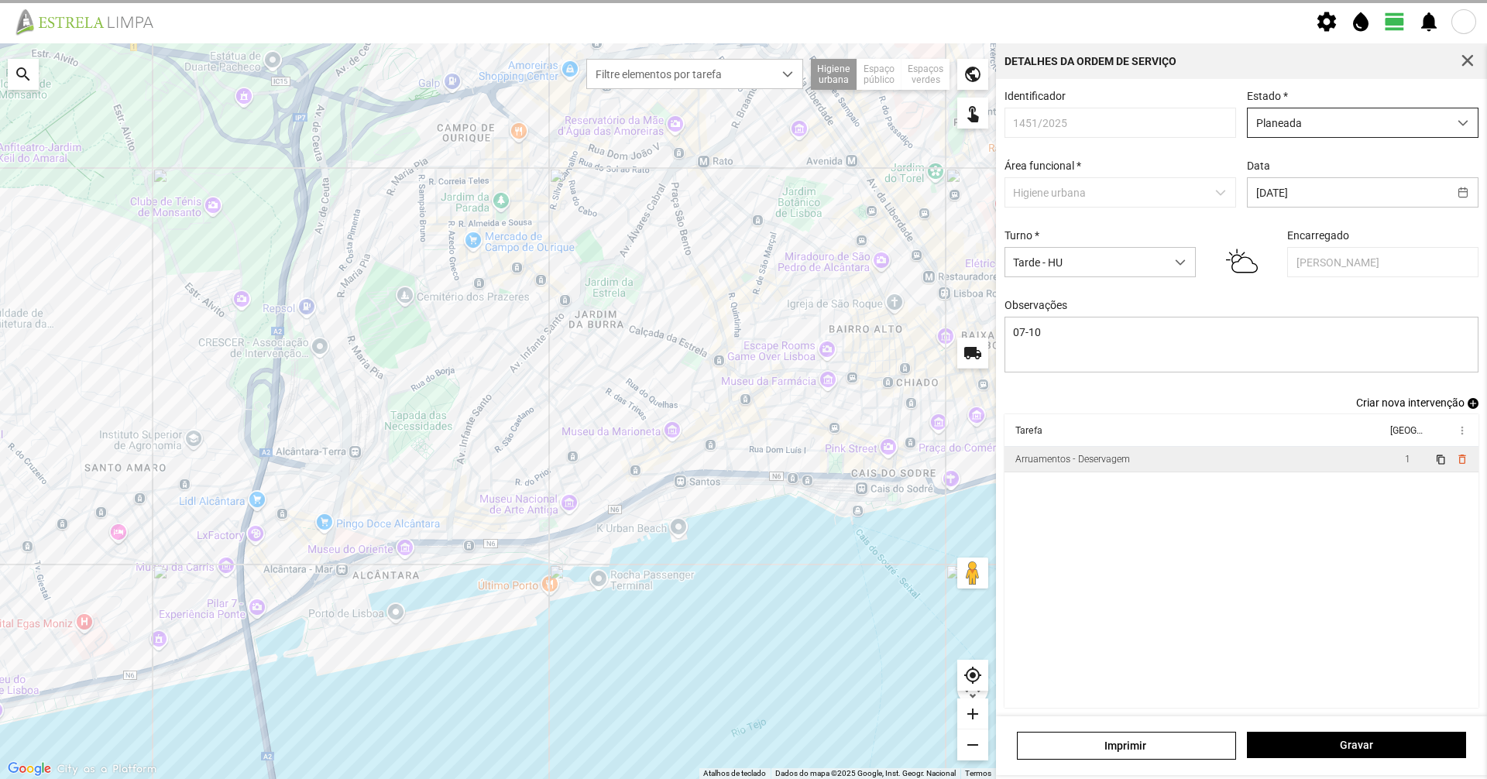
click at [1388, 113] on span "Planeada" at bounding box center [1348, 122] width 201 height 29
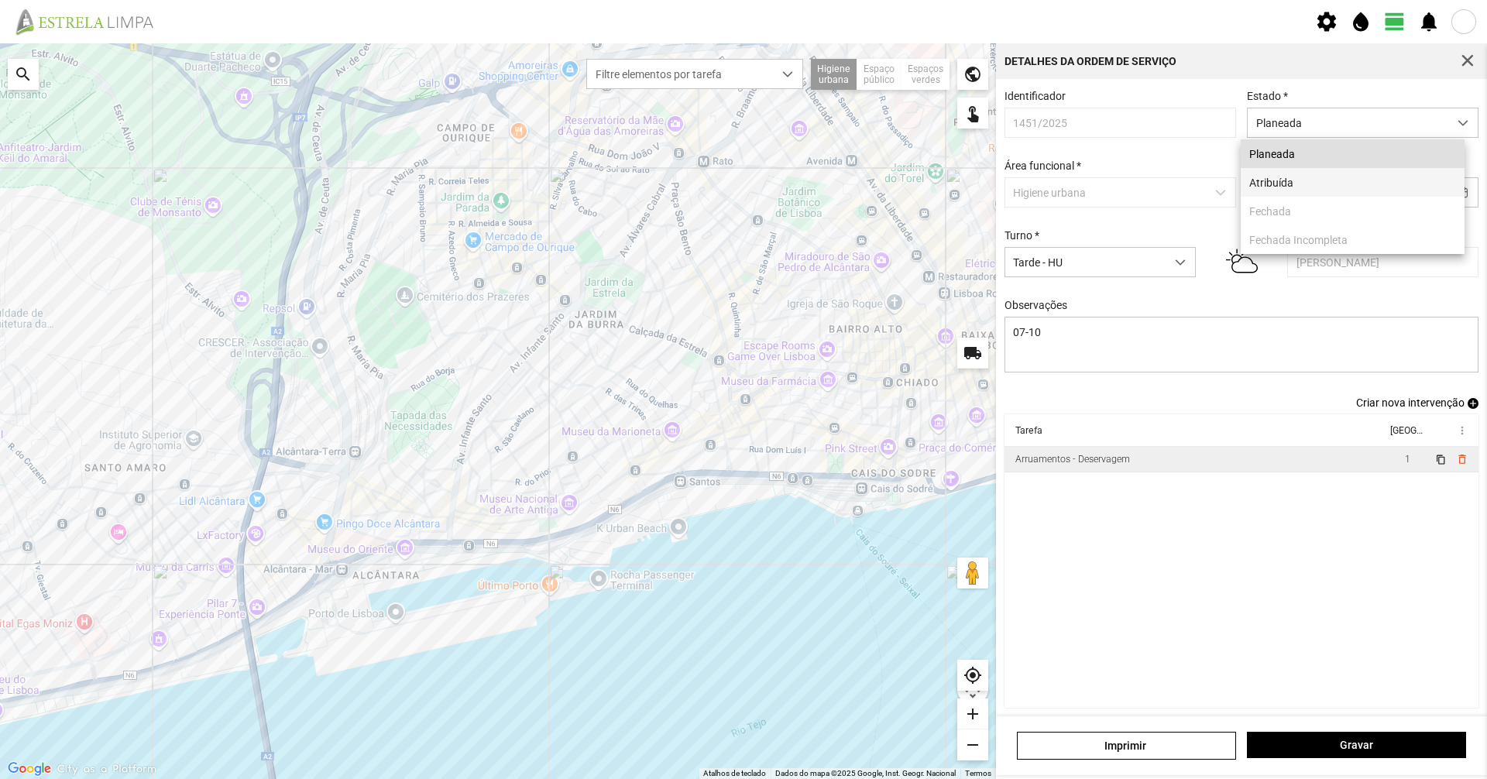
click at [1340, 192] on li "Atribuída" at bounding box center [1353, 182] width 224 height 29
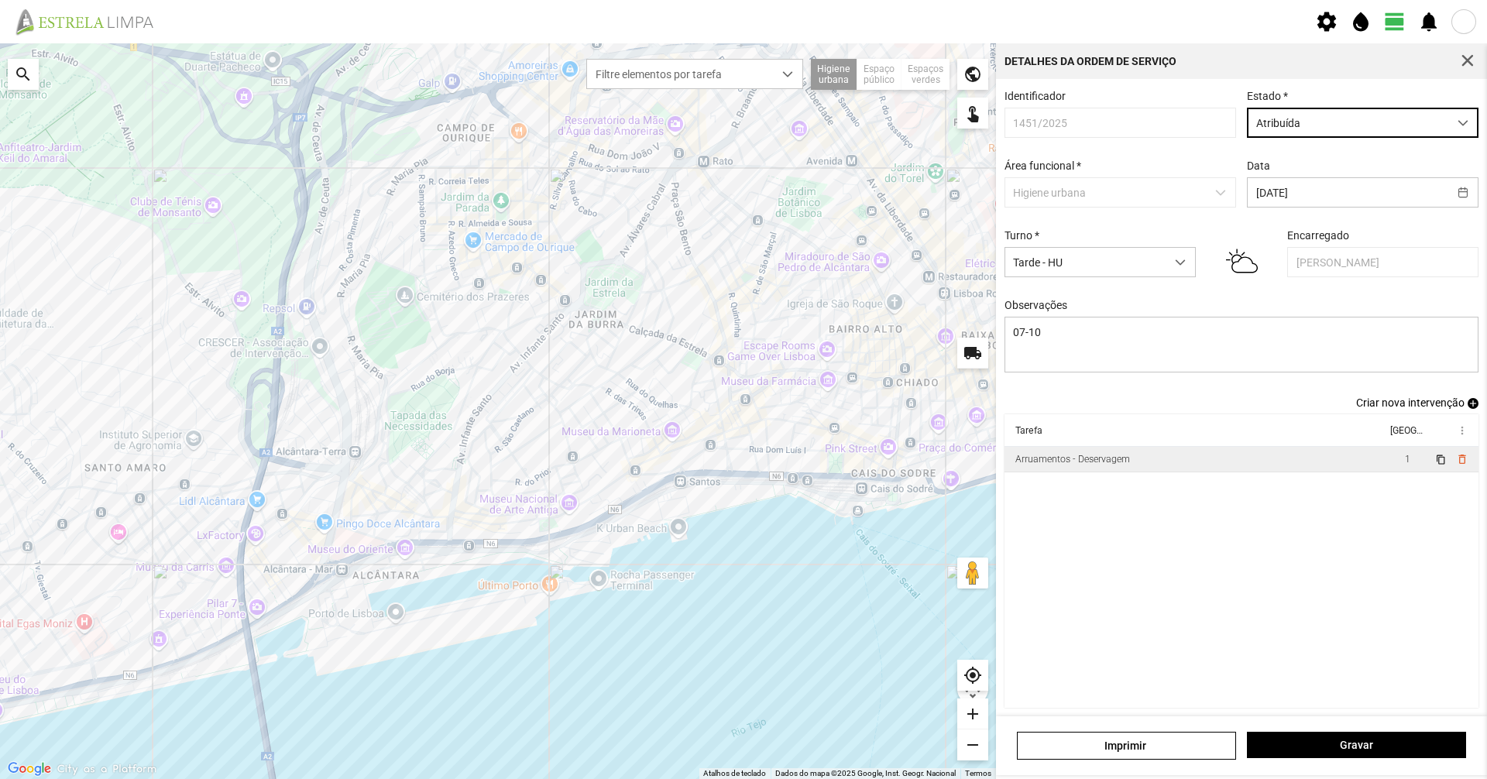
click at [1308, 760] on div "Imprimir Gravar" at bounding box center [1241, 745] width 491 height 59
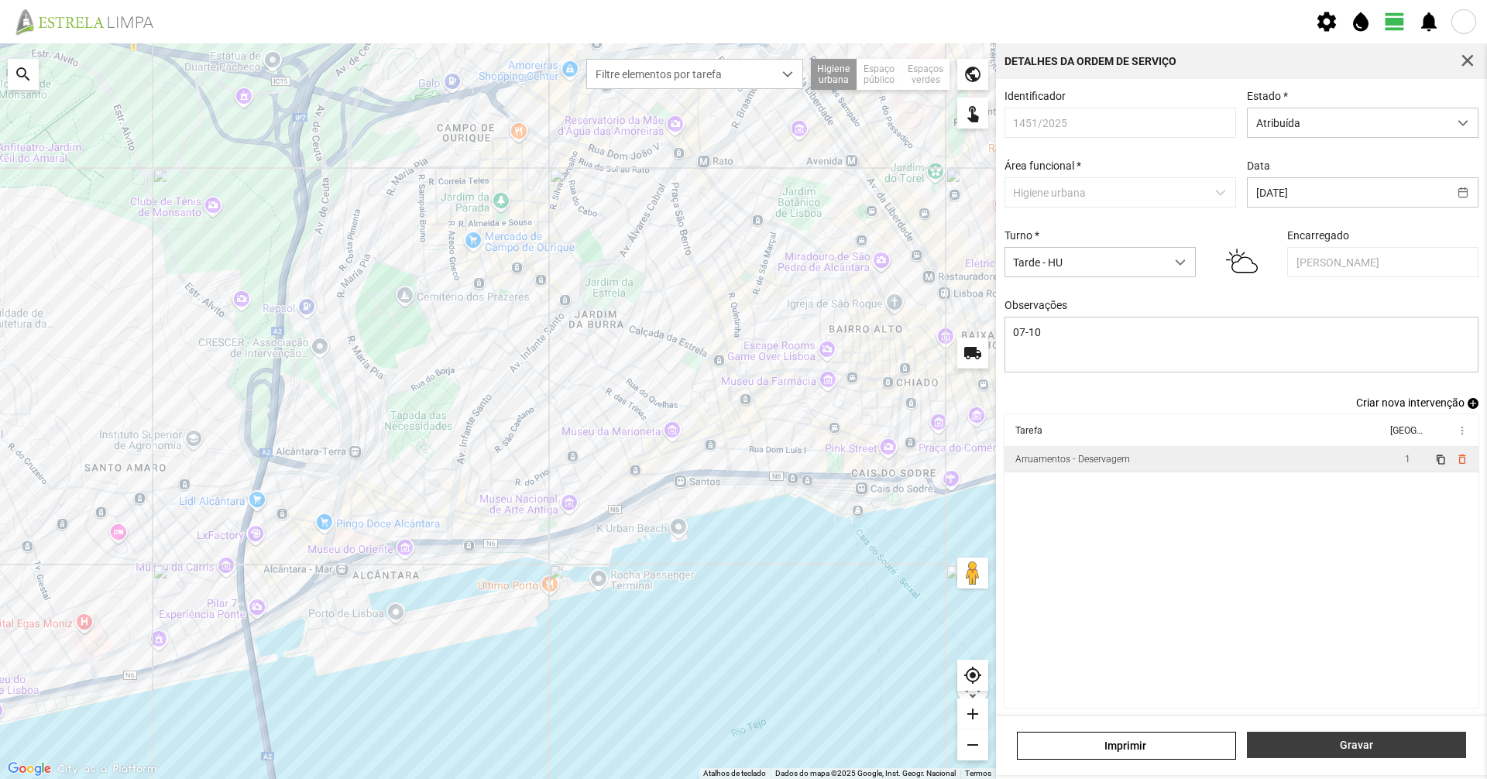
click at [1313, 753] on button "Gravar" at bounding box center [1356, 745] width 219 height 26
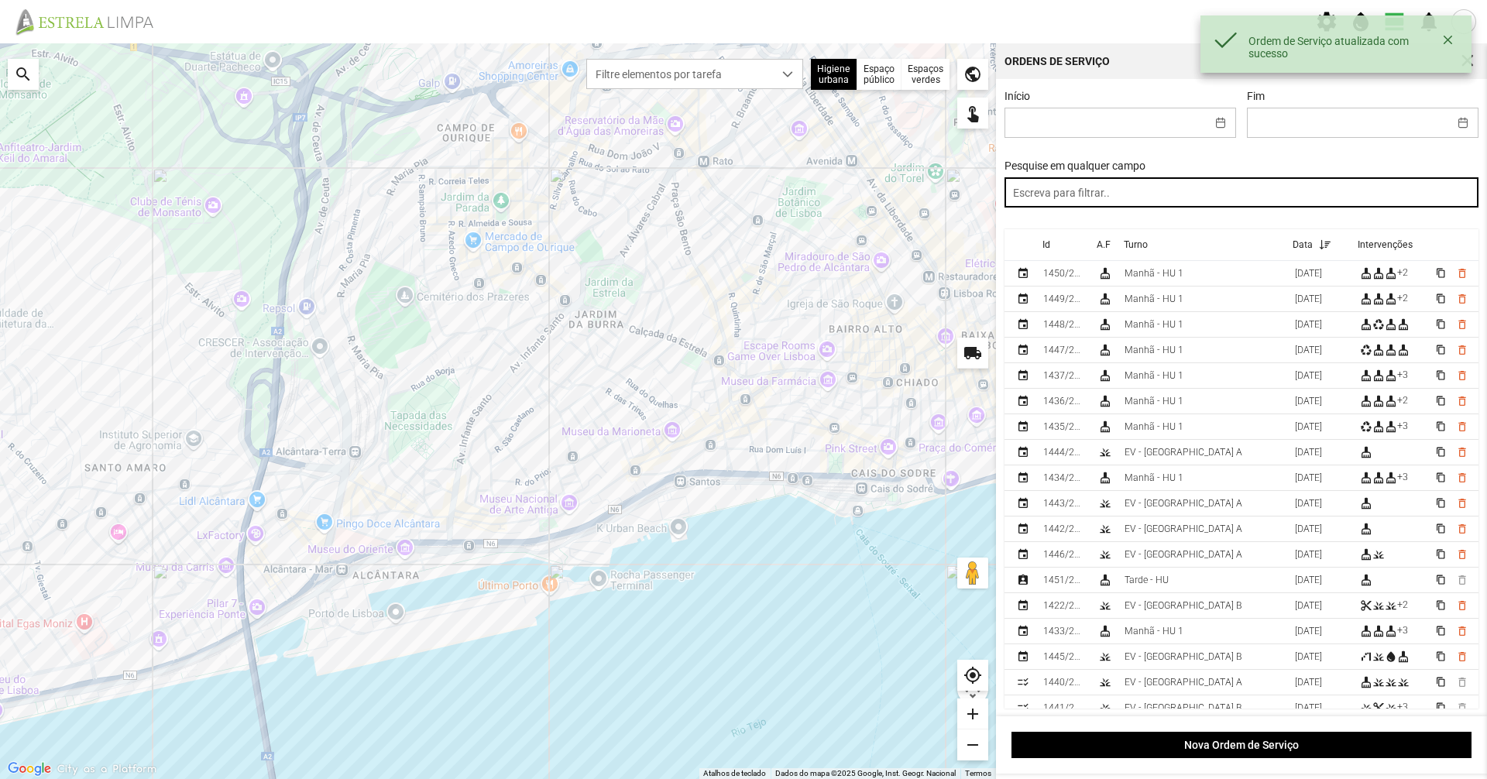
click at [1184, 188] on input "text" at bounding box center [1241, 192] width 475 height 30
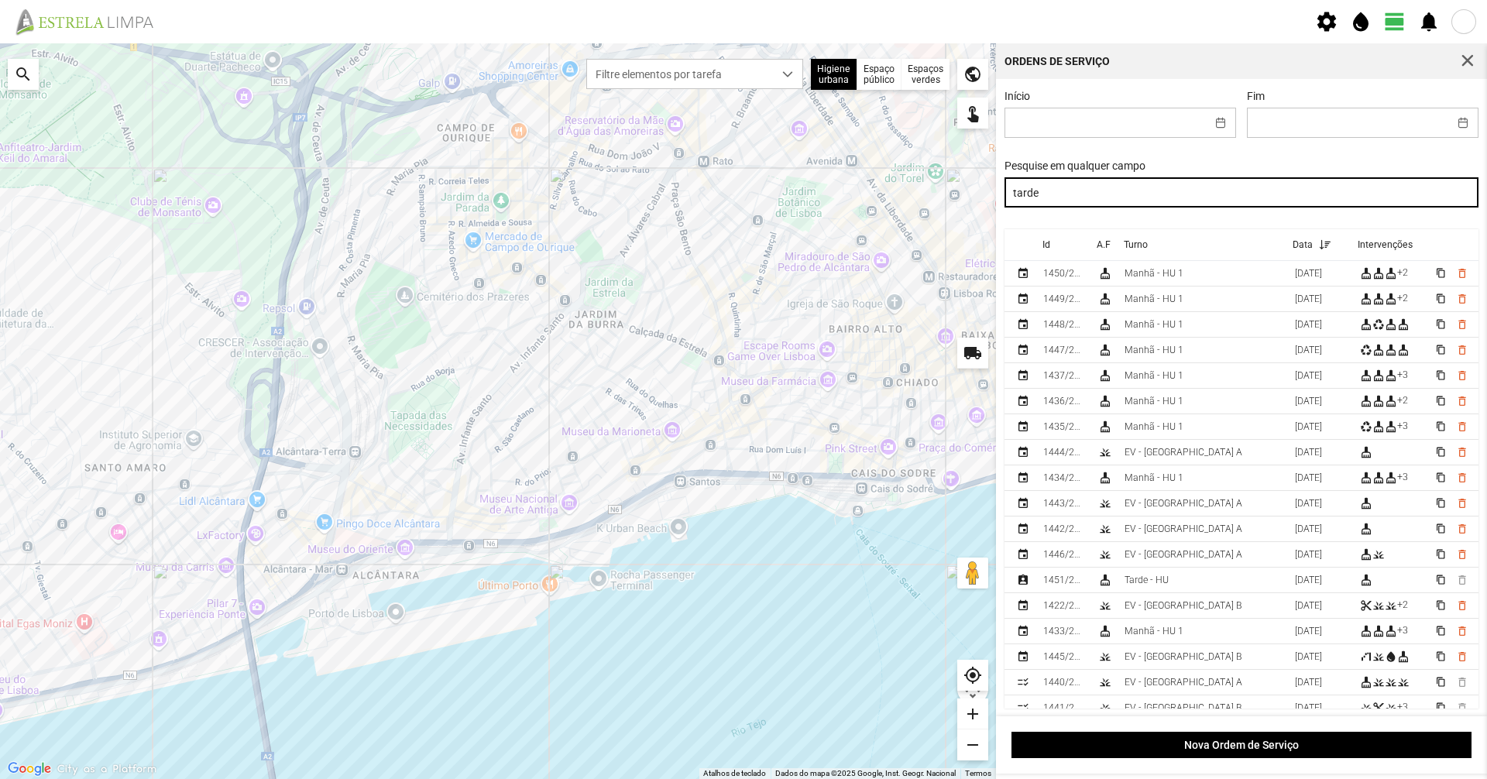
type input "tarde"
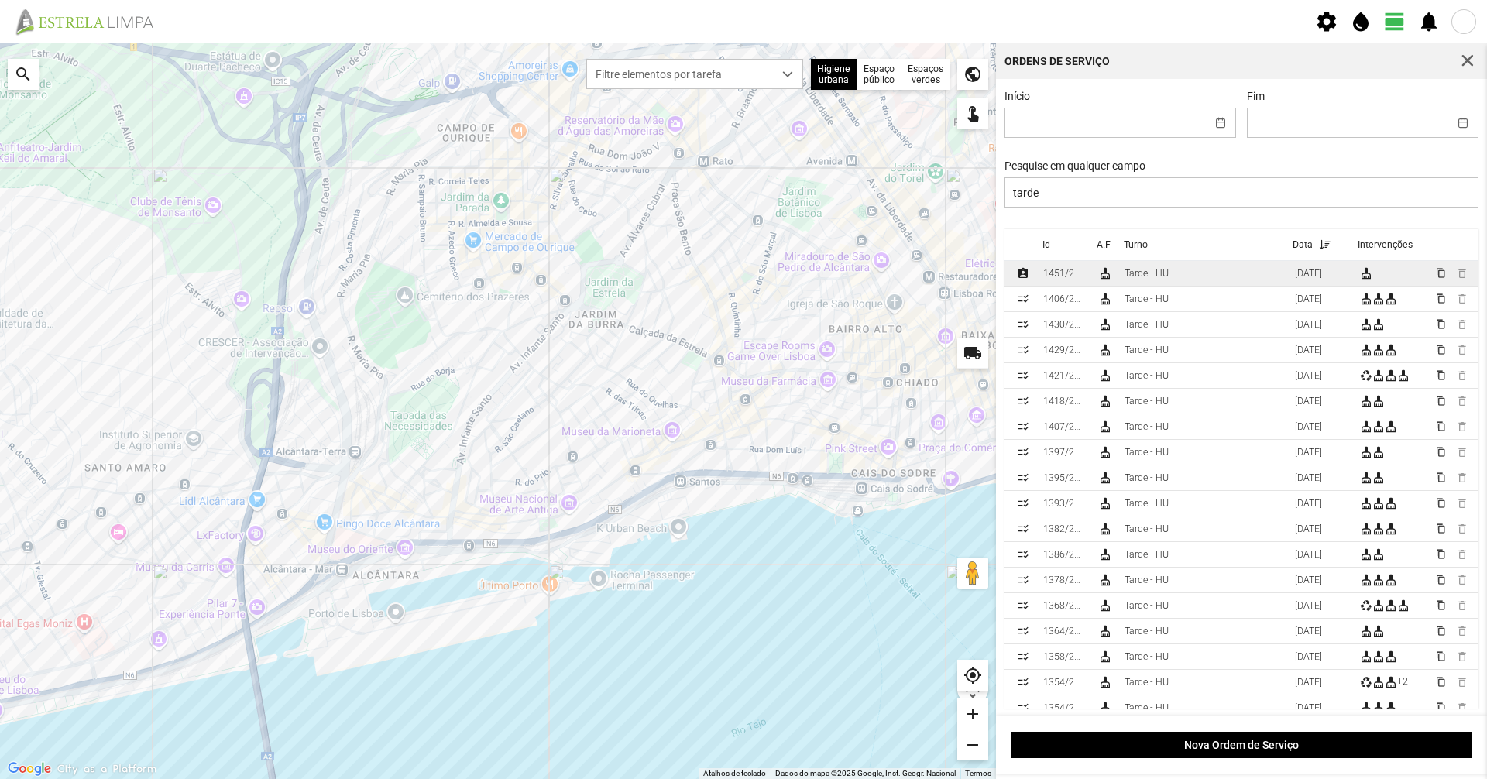
click at [1237, 276] on td "Tarde - HU" at bounding box center [1203, 274] width 170 height 26
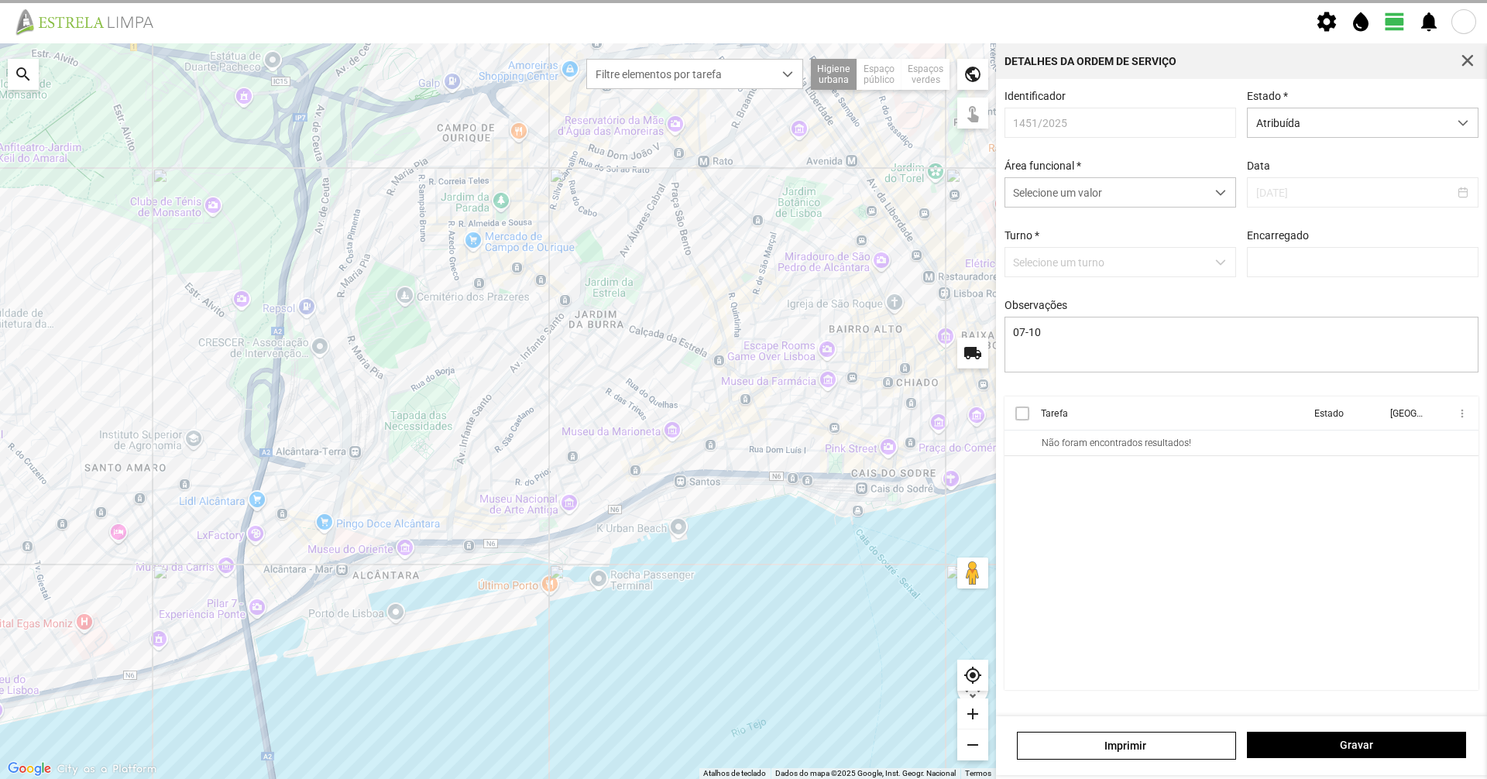
type input "Graciete Brandão"
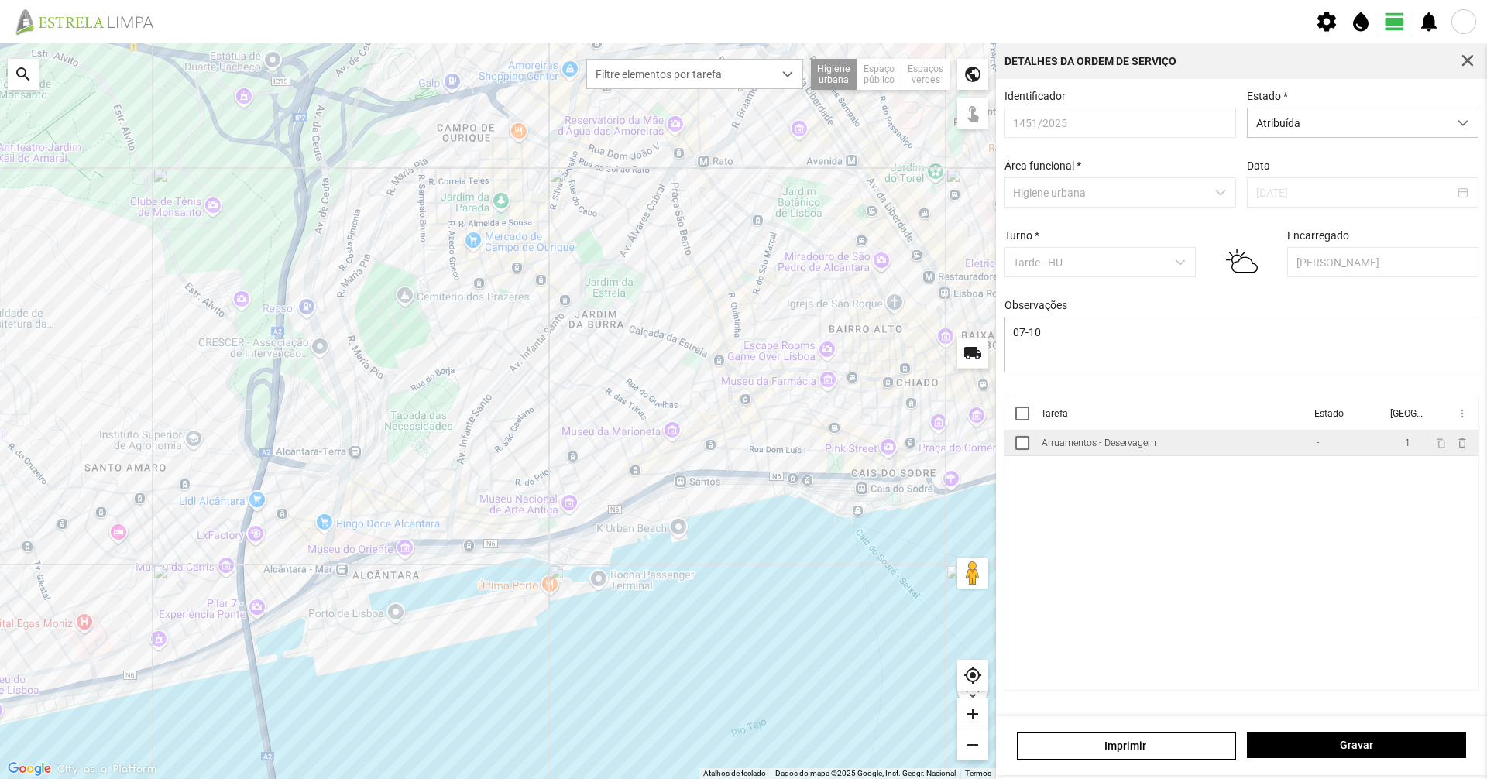
click at [1196, 455] on td "Arruamentos - Deservagem" at bounding box center [1172, 444] width 275 height 26
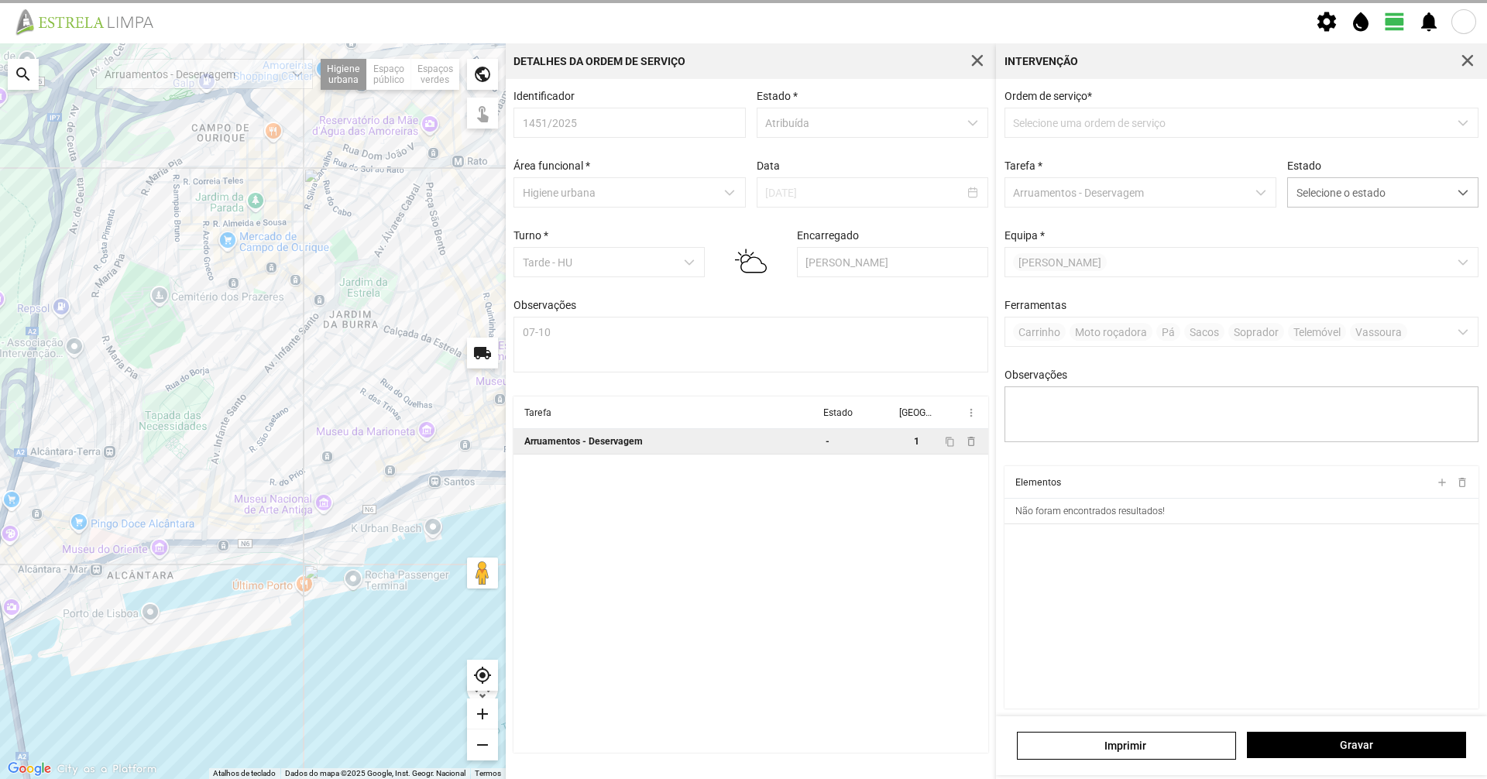
click at [1325, 176] on div "Estado Selecione o estado" at bounding box center [1383, 184] width 202 height 48
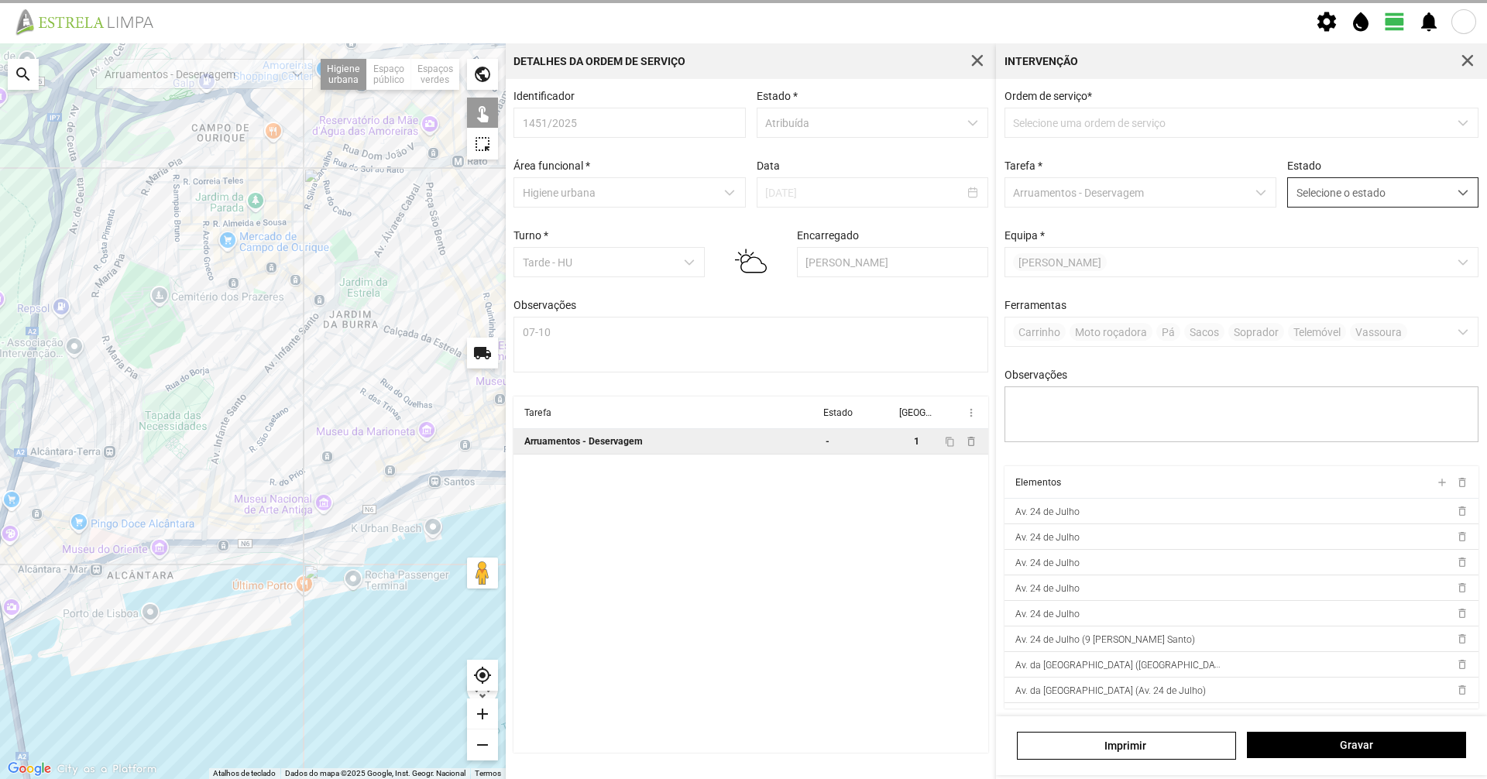
click at [1320, 198] on span "Selecione o estado" at bounding box center [1368, 192] width 160 height 29
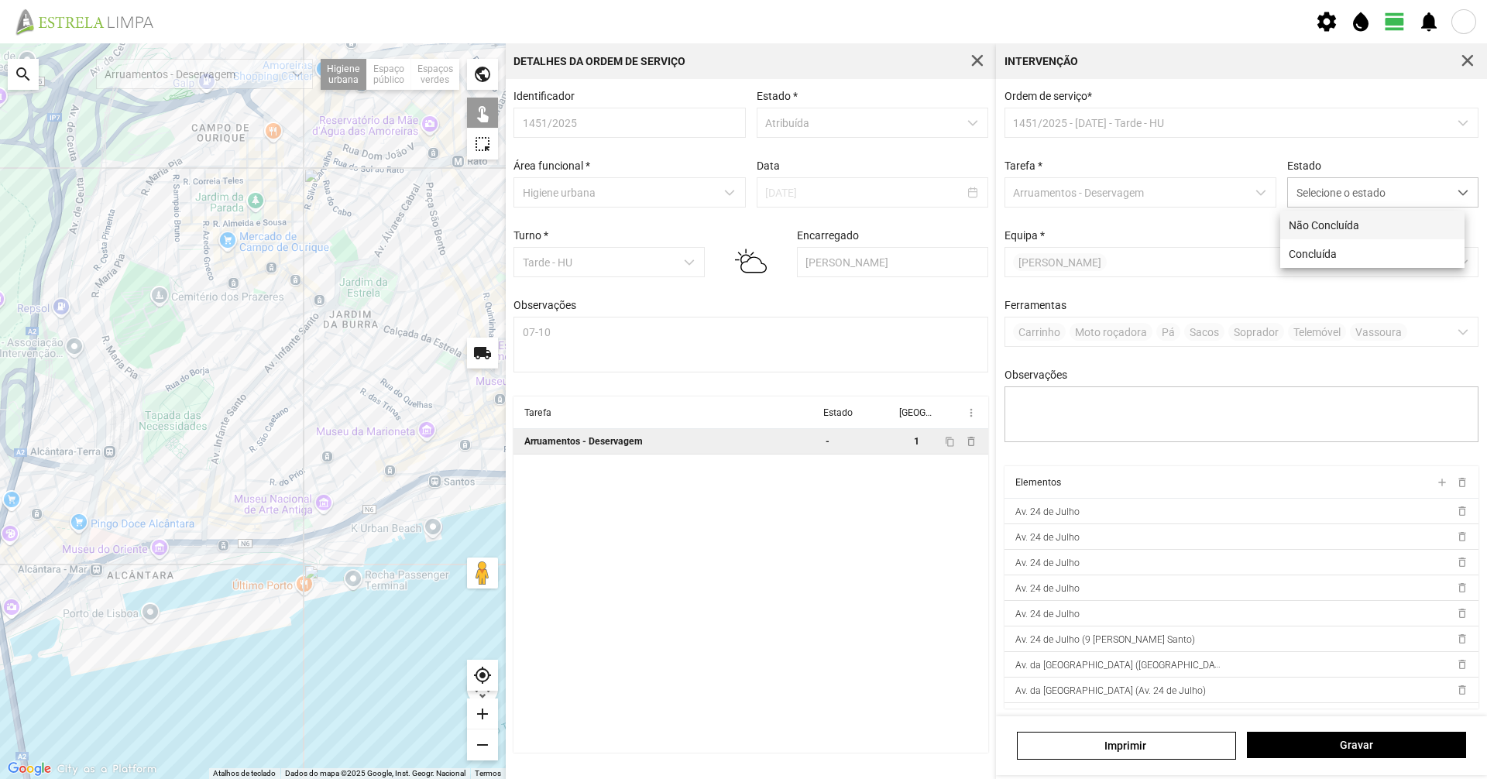
click at [1306, 234] on li "Não Concluída" at bounding box center [1372, 225] width 184 height 29
click at [1313, 194] on span "Não Concluída" at bounding box center [1368, 192] width 160 height 29
click at [1310, 256] on li "Concluída" at bounding box center [1372, 253] width 184 height 29
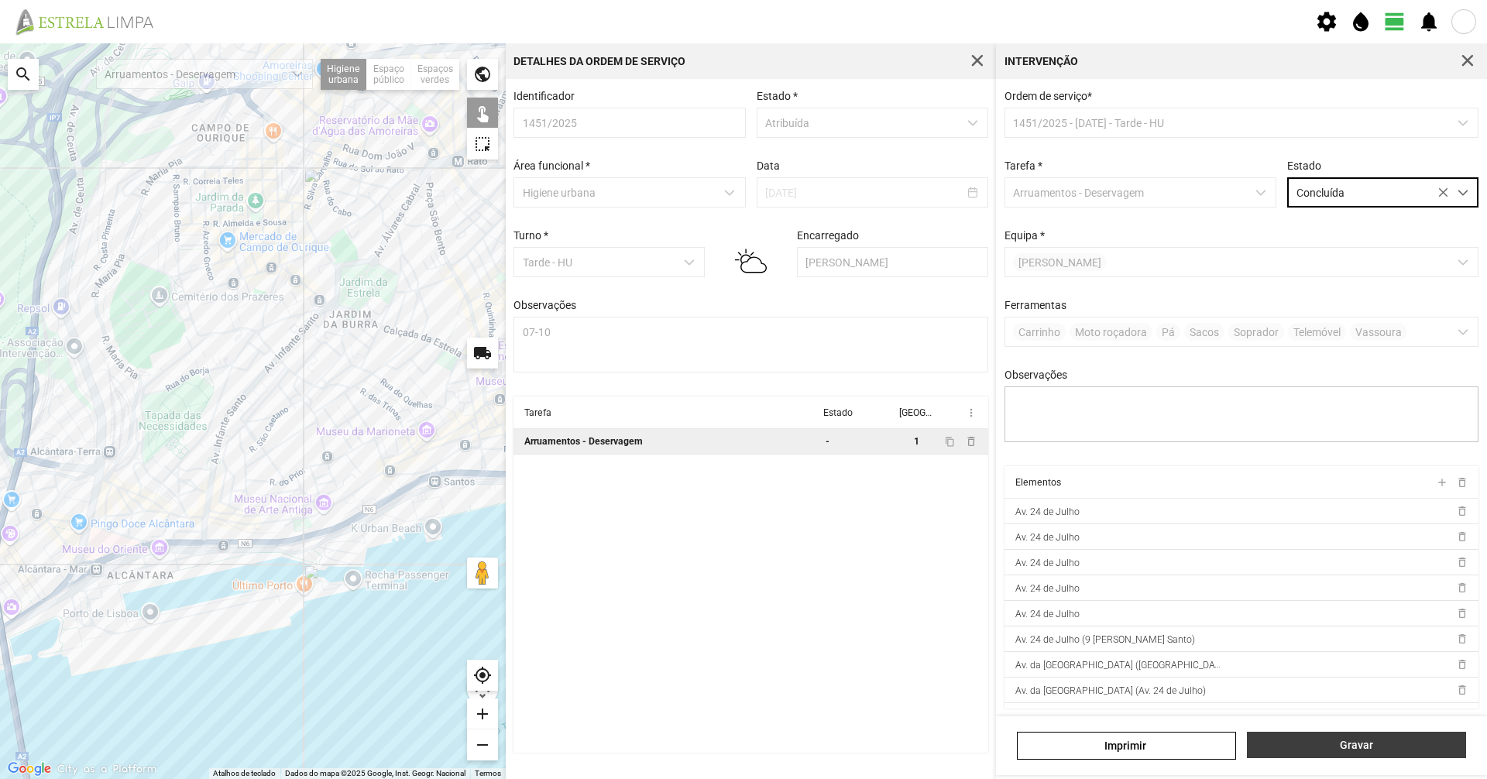
click at [1358, 741] on span "Gravar" at bounding box center [1356, 745] width 203 height 12
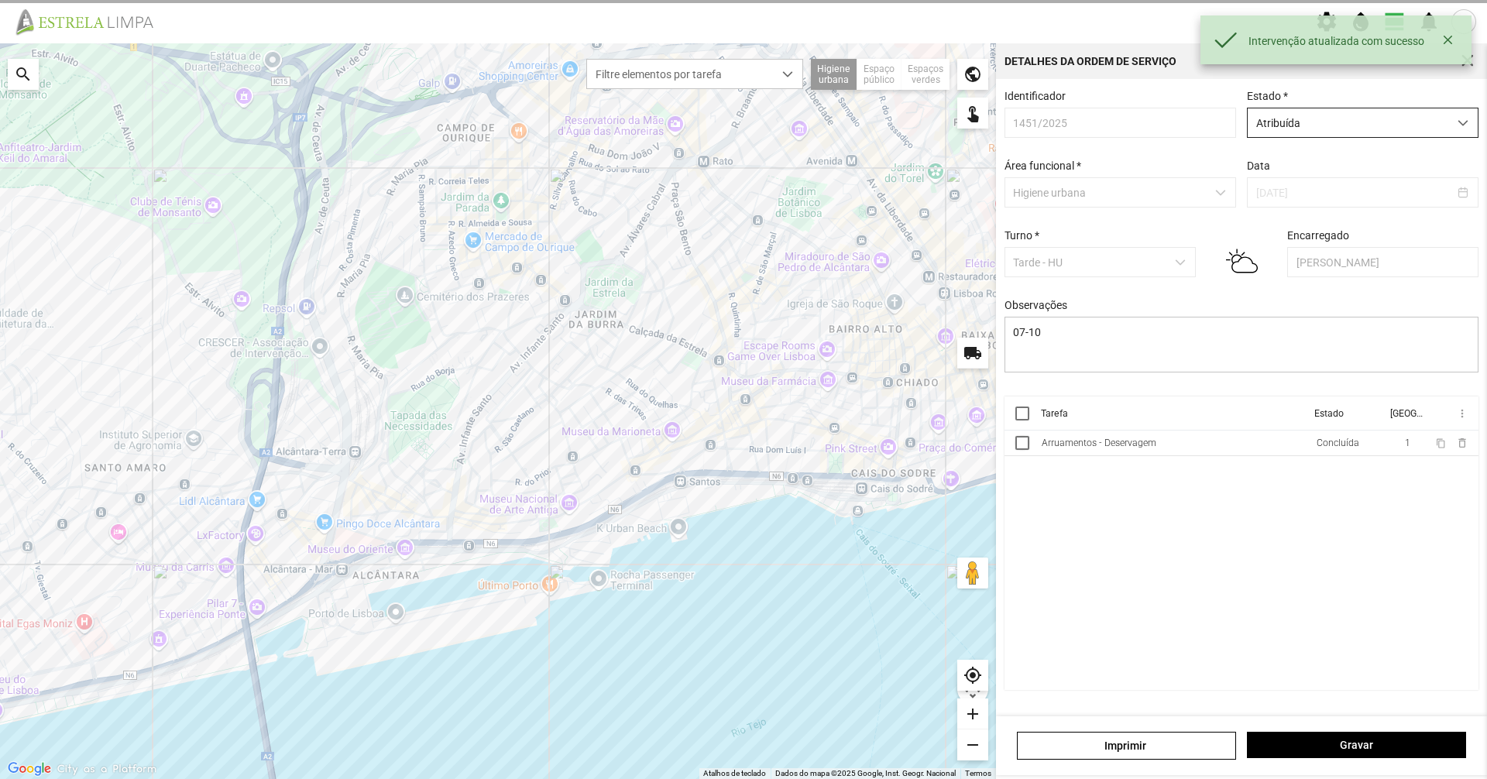
click at [1438, 115] on span "Atribuída" at bounding box center [1348, 122] width 201 height 29
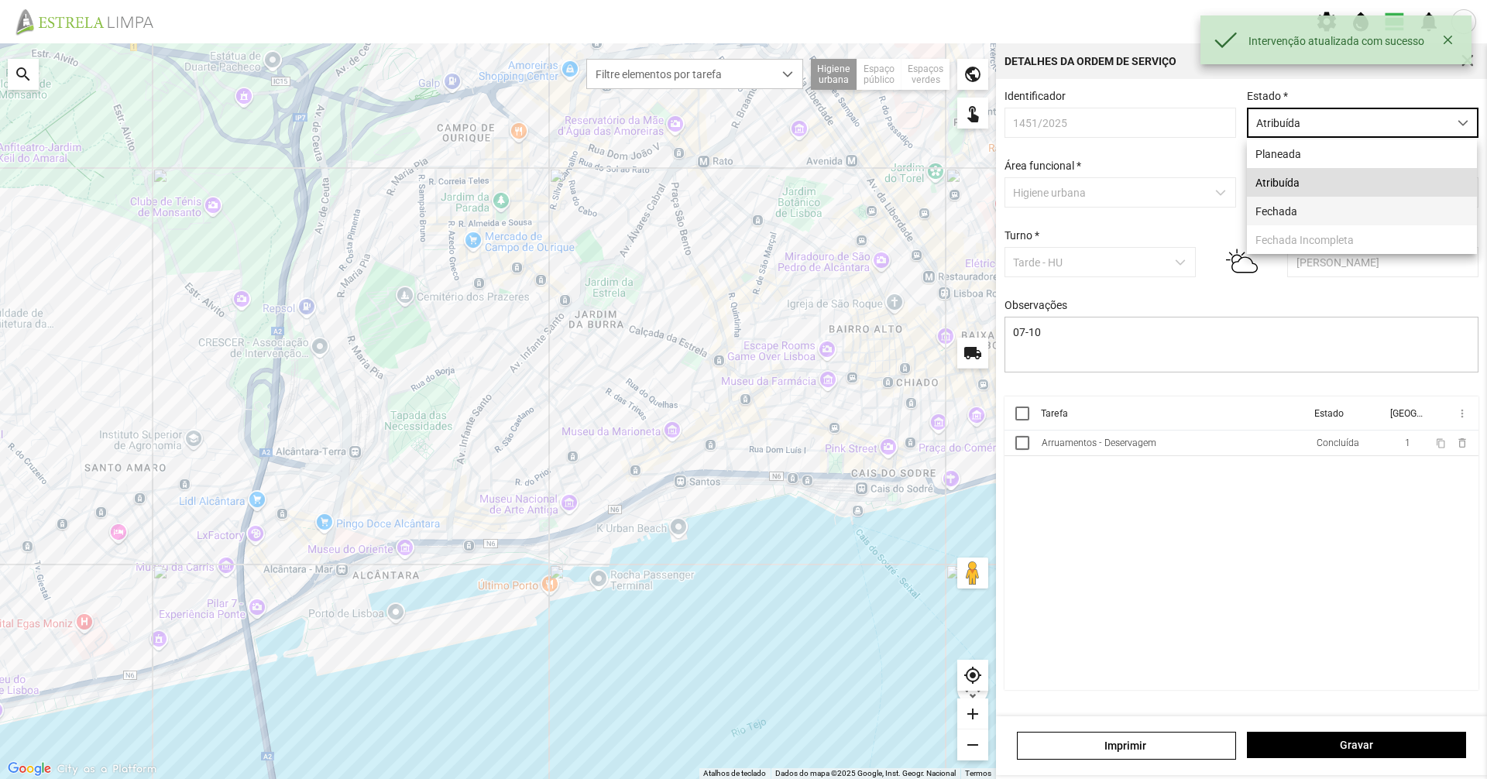
click at [1400, 225] on li "Fechada" at bounding box center [1362, 211] width 230 height 29
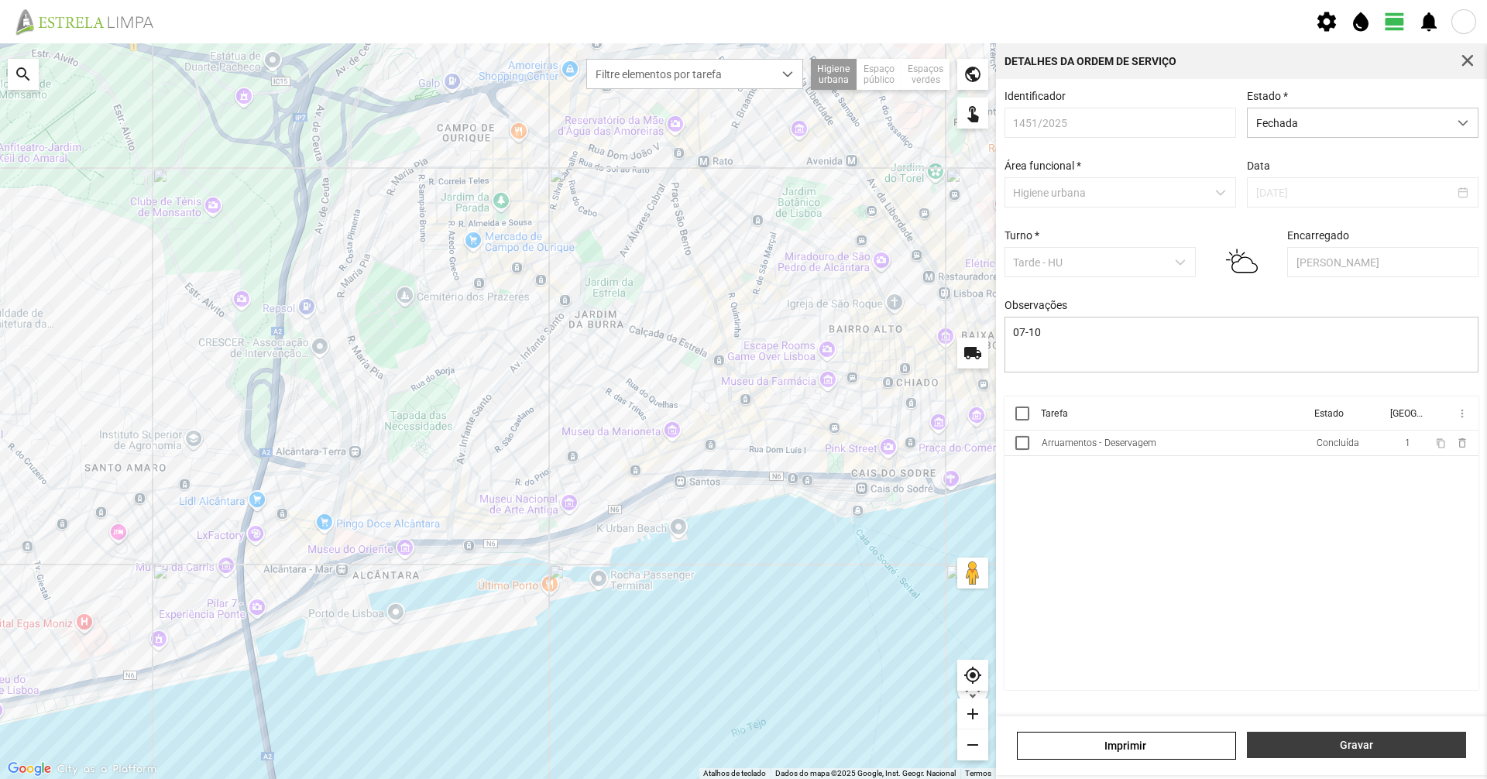
click at [1370, 736] on button "Gravar" at bounding box center [1356, 745] width 219 height 26
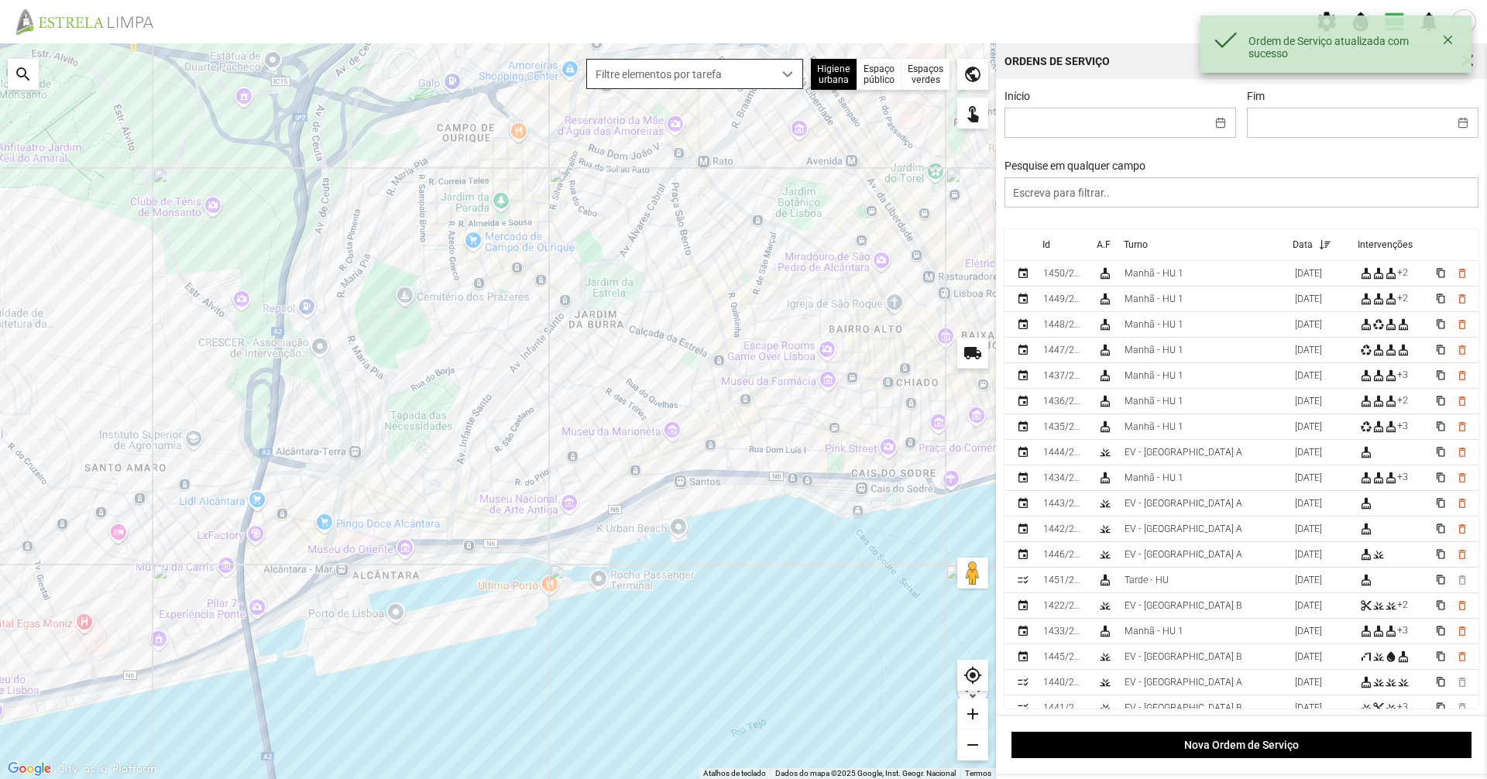
drag, startPoint x: 705, startPoint y: 84, endPoint x: 709, endPoint y: 77, distance: 8.0
click at [706, 81] on span "Filtre elementos por tarefa" at bounding box center [680, 74] width 186 height 29
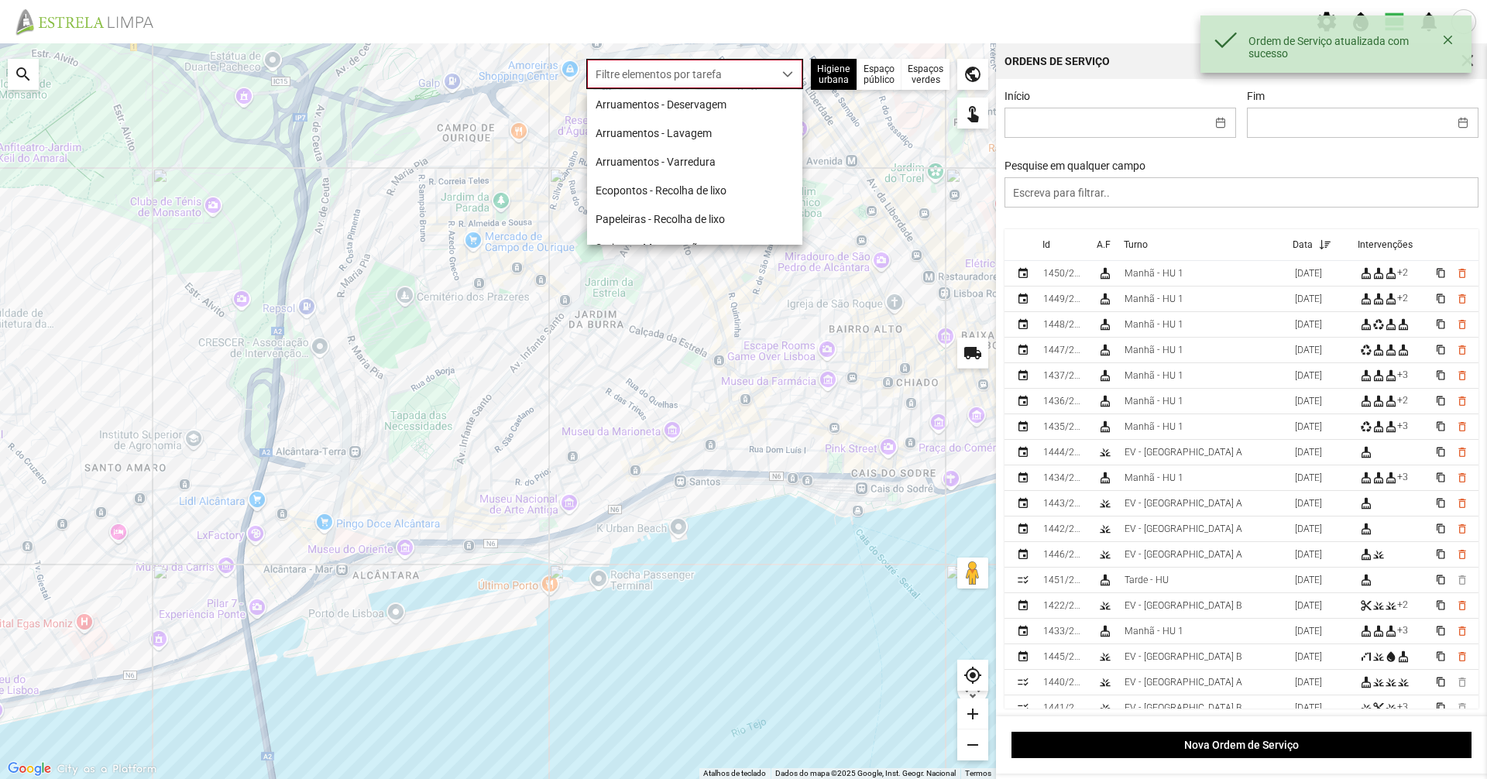
click at [711, 69] on span "Filtre elementos por tarefa" at bounding box center [680, 74] width 186 height 29
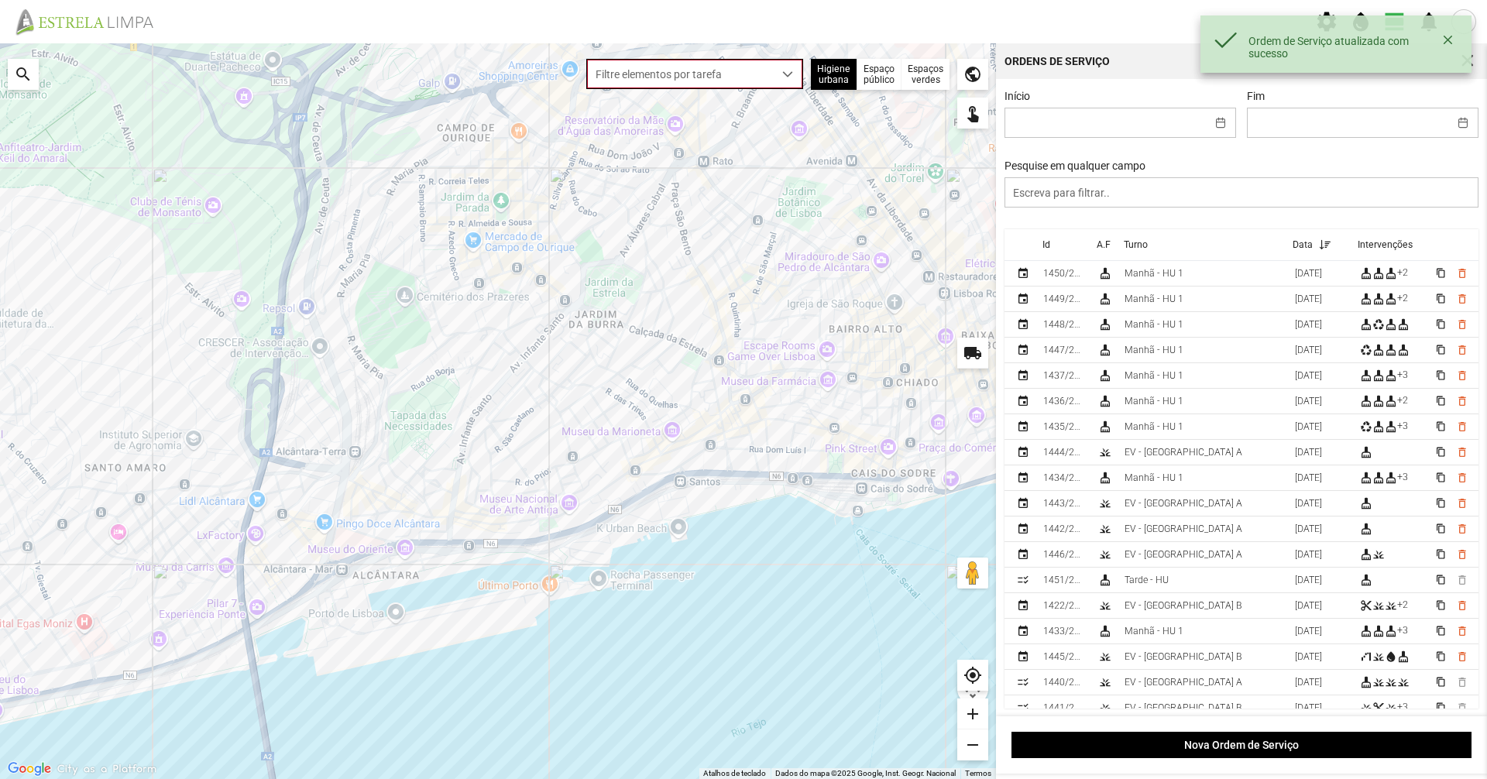
click at [708, 86] on span "Filtre elementos por tarefa" at bounding box center [680, 74] width 186 height 29
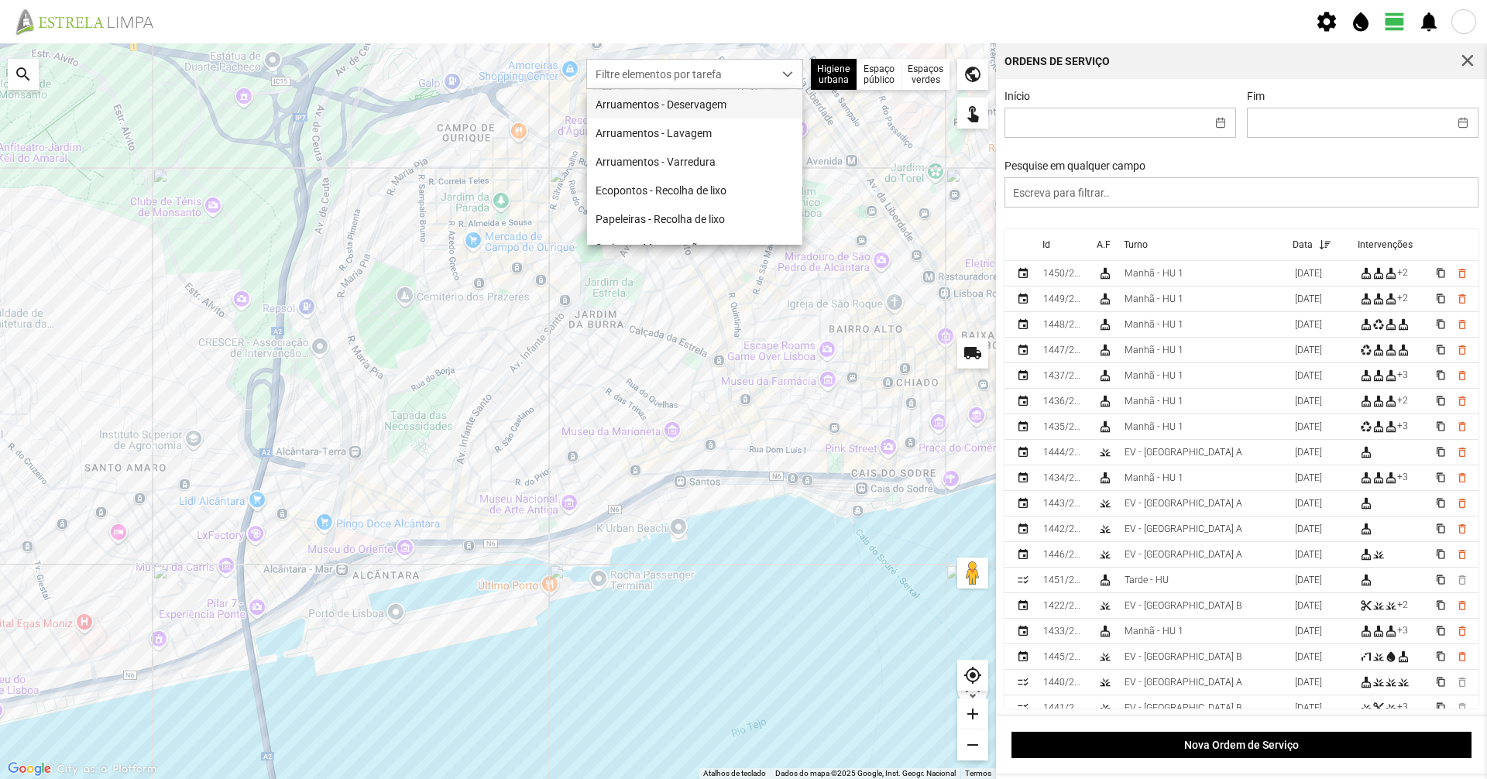
click at [702, 103] on li "Arruamentos - Deservagem" at bounding box center [694, 104] width 215 height 29
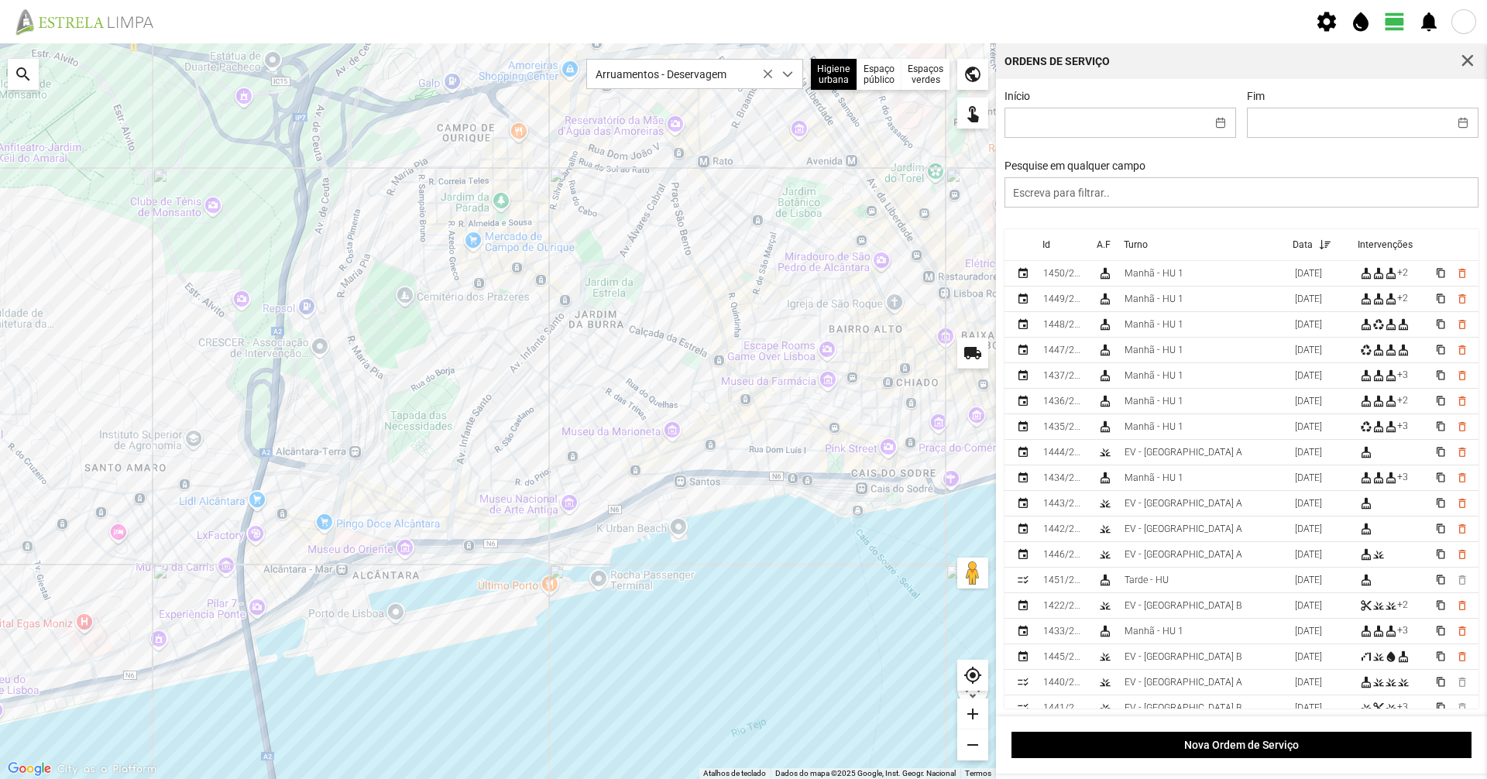
drag, startPoint x: 424, startPoint y: 408, endPoint x: 417, endPoint y: 371, distance: 37.8
click at [417, 371] on div at bounding box center [498, 411] width 996 height 736
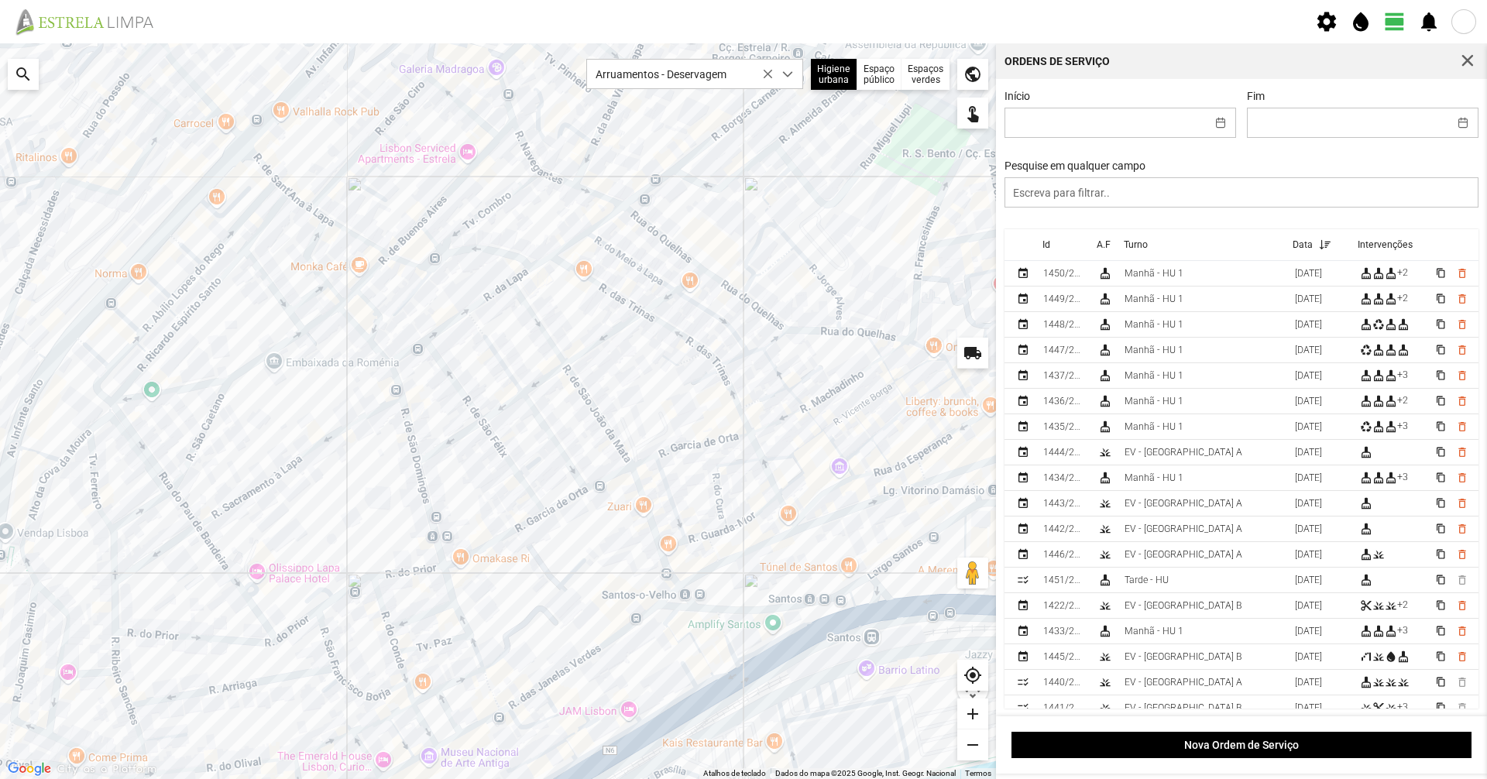
drag, startPoint x: 709, startPoint y: 393, endPoint x: 537, endPoint y: 582, distance: 256.0
click at [537, 582] on div at bounding box center [498, 411] width 996 height 736
click at [654, 427] on div at bounding box center [498, 411] width 996 height 736
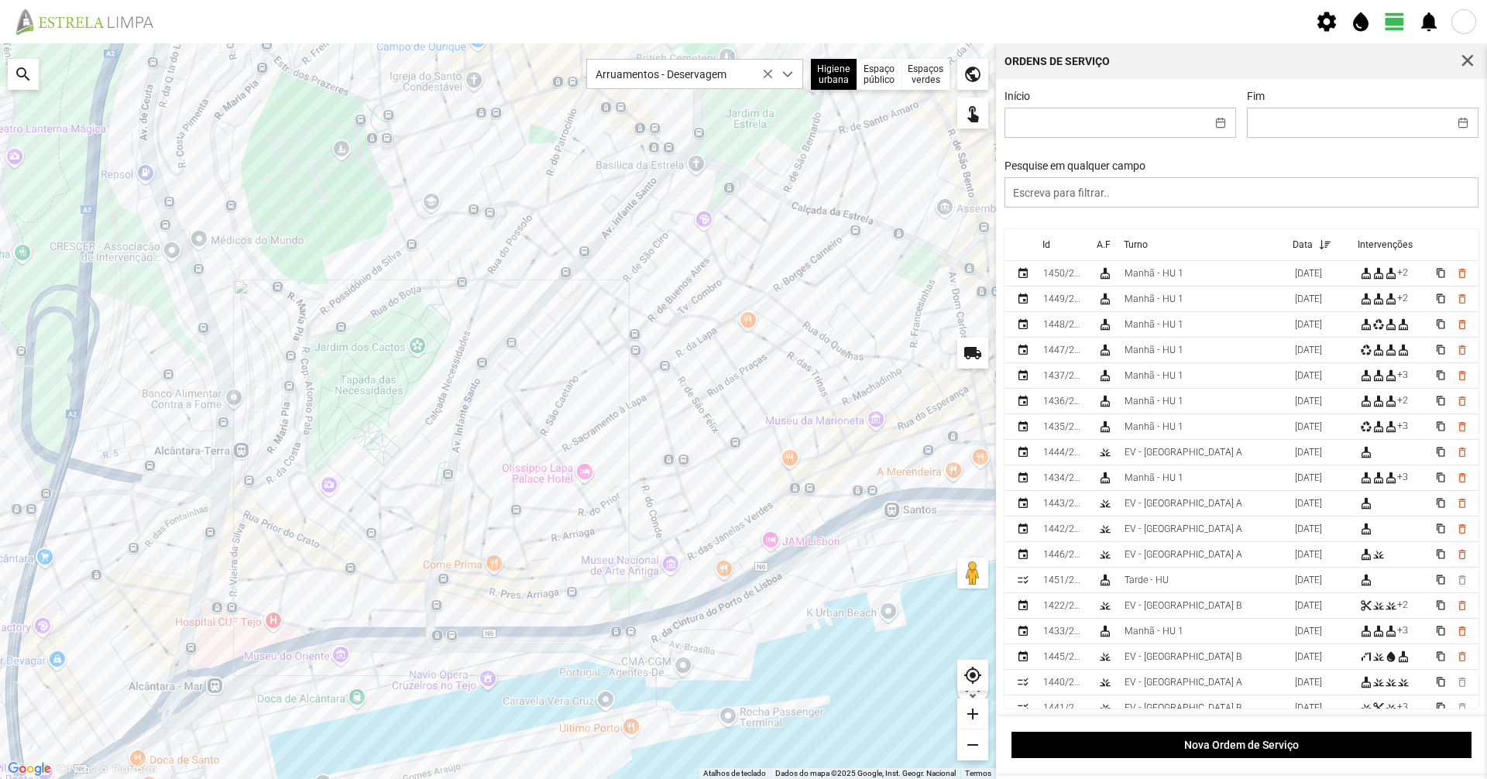
drag, startPoint x: 495, startPoint y: 448, endPoint x: 573, endPoint y: 529, distance: 112.8
click at [524, 462] on div at bounding box center [498, 411] width 996 height 736
